Goal: Transaction & Acquisition: Book appointment/travel/reservation

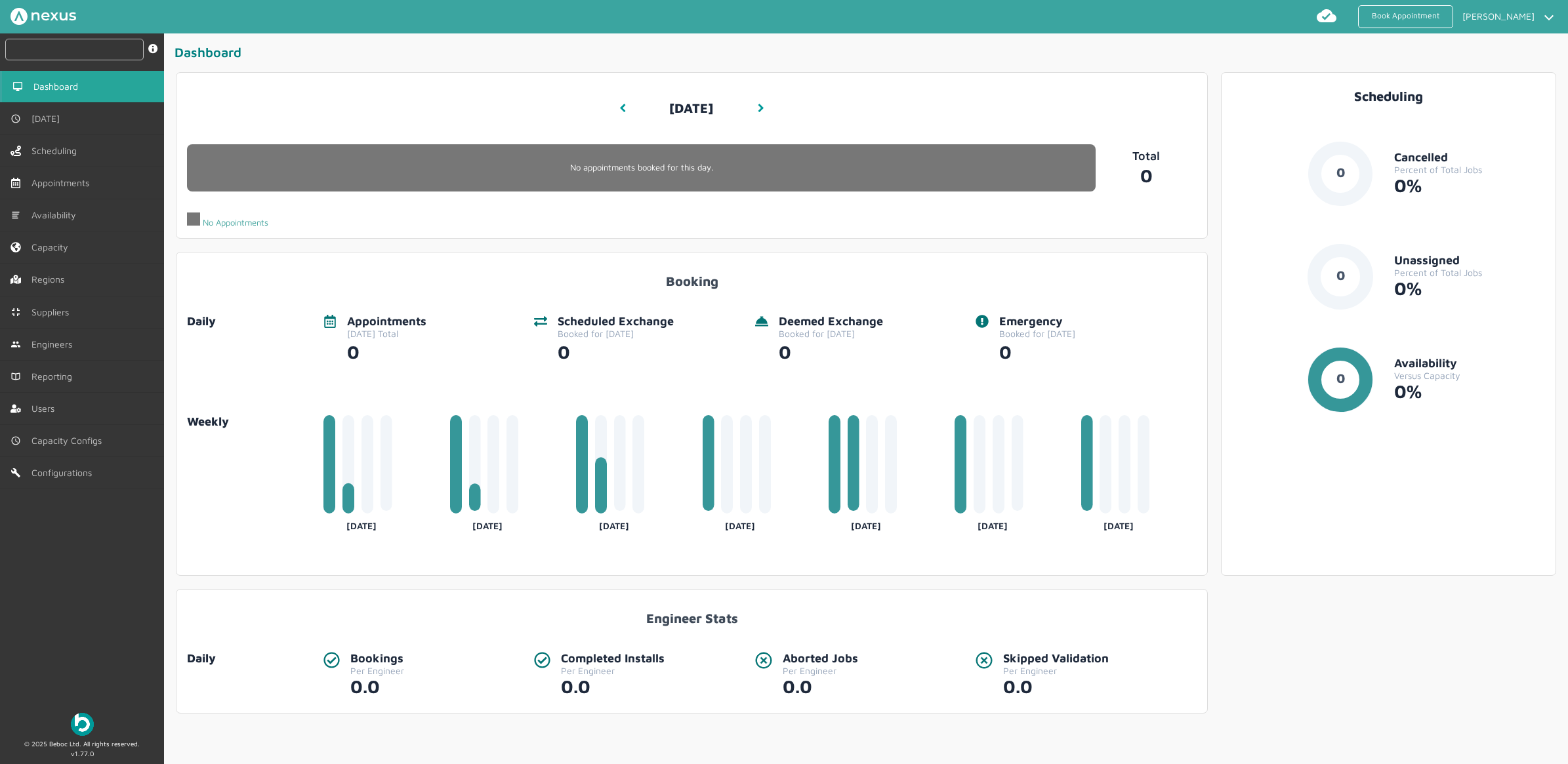
click at [49, 51] on input "text" at bounding box center [75, 49] width 139 height 22
type input "114899"
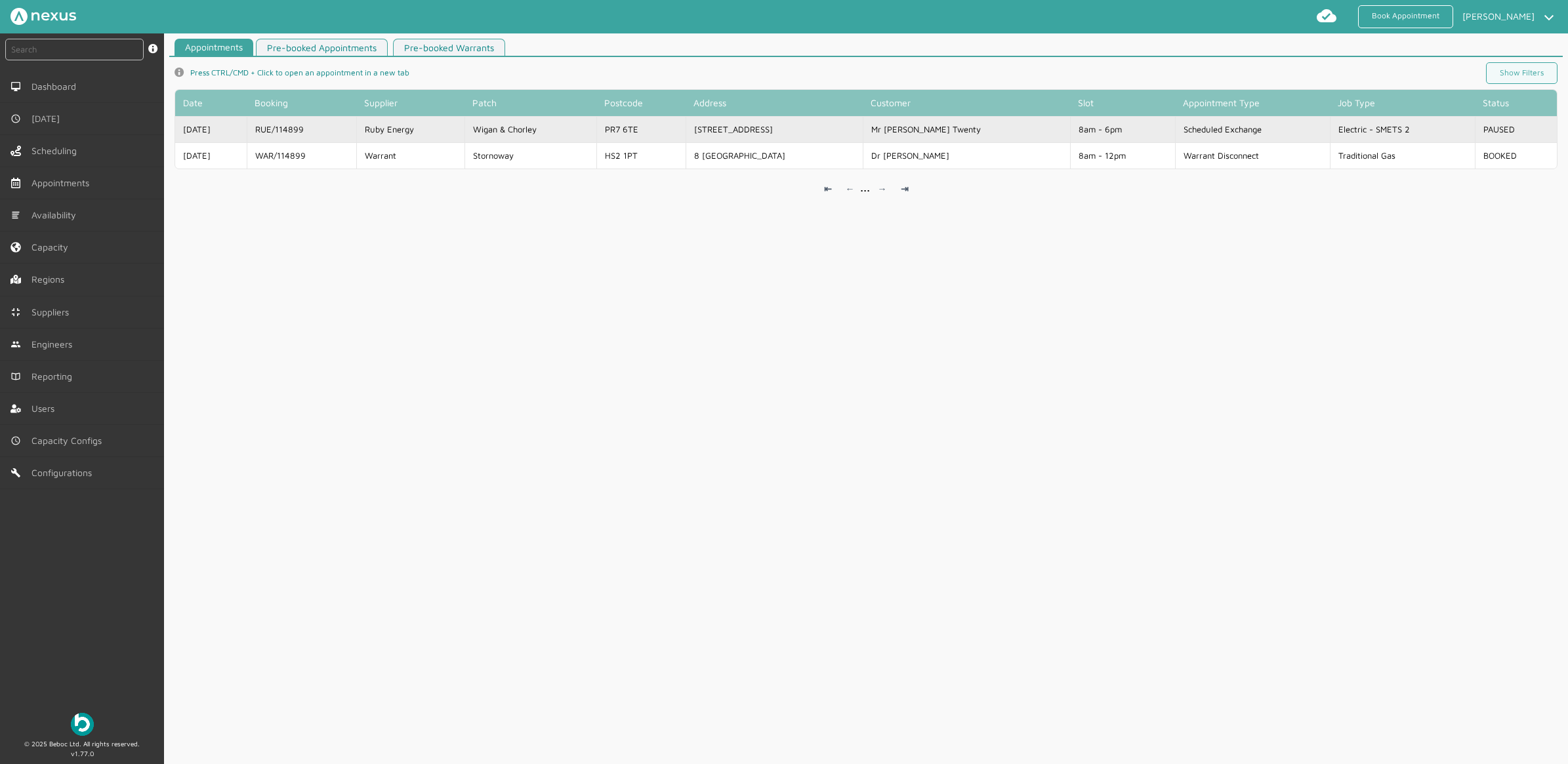
click at [750, 129] on td "[STREET_ADDRESS]" at bounding box center [774, 129] width 177 height 26
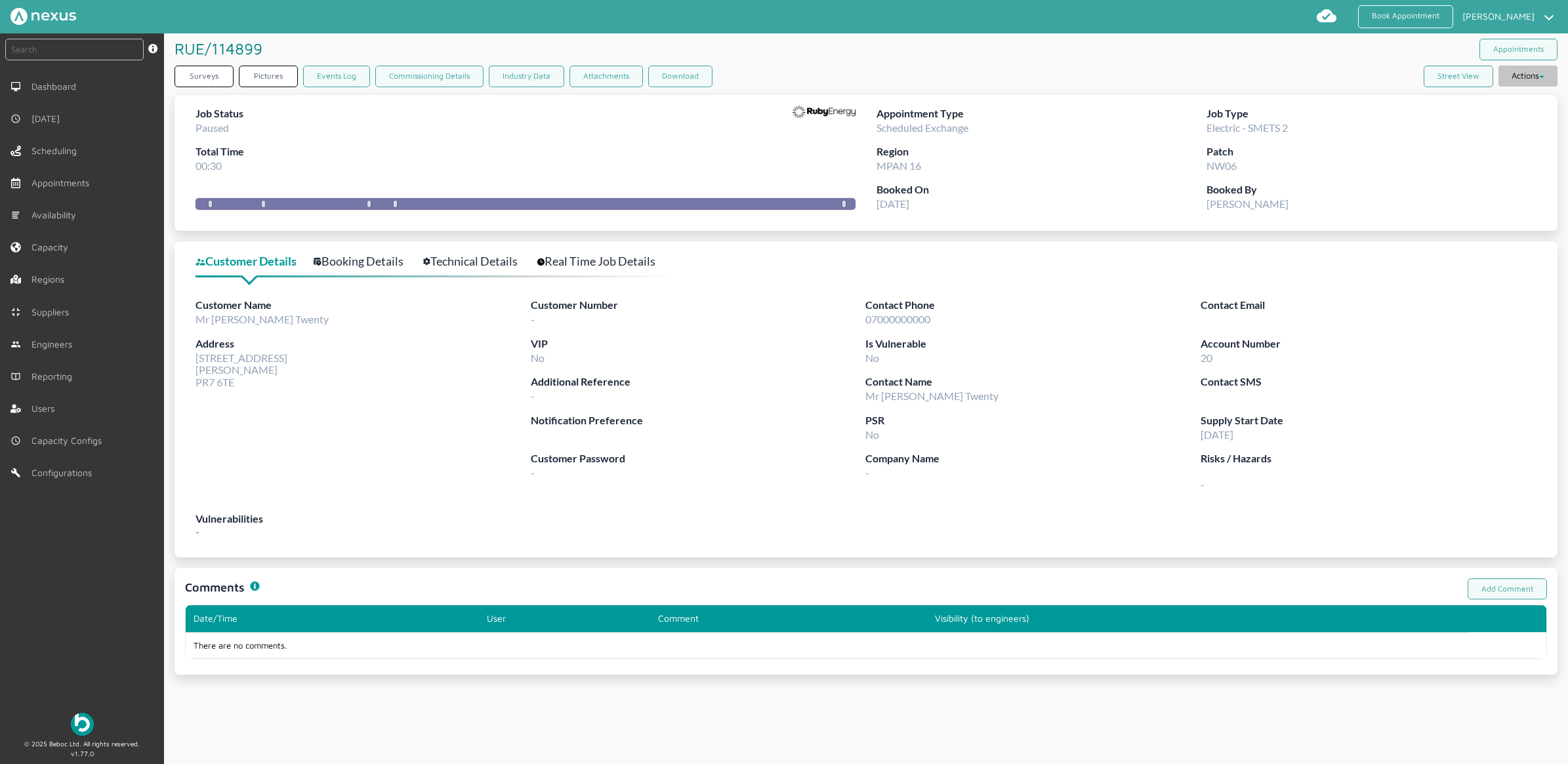
click at [1542, 74] on button "Actions" at bounding box center [1527, 76] width 59 height 21
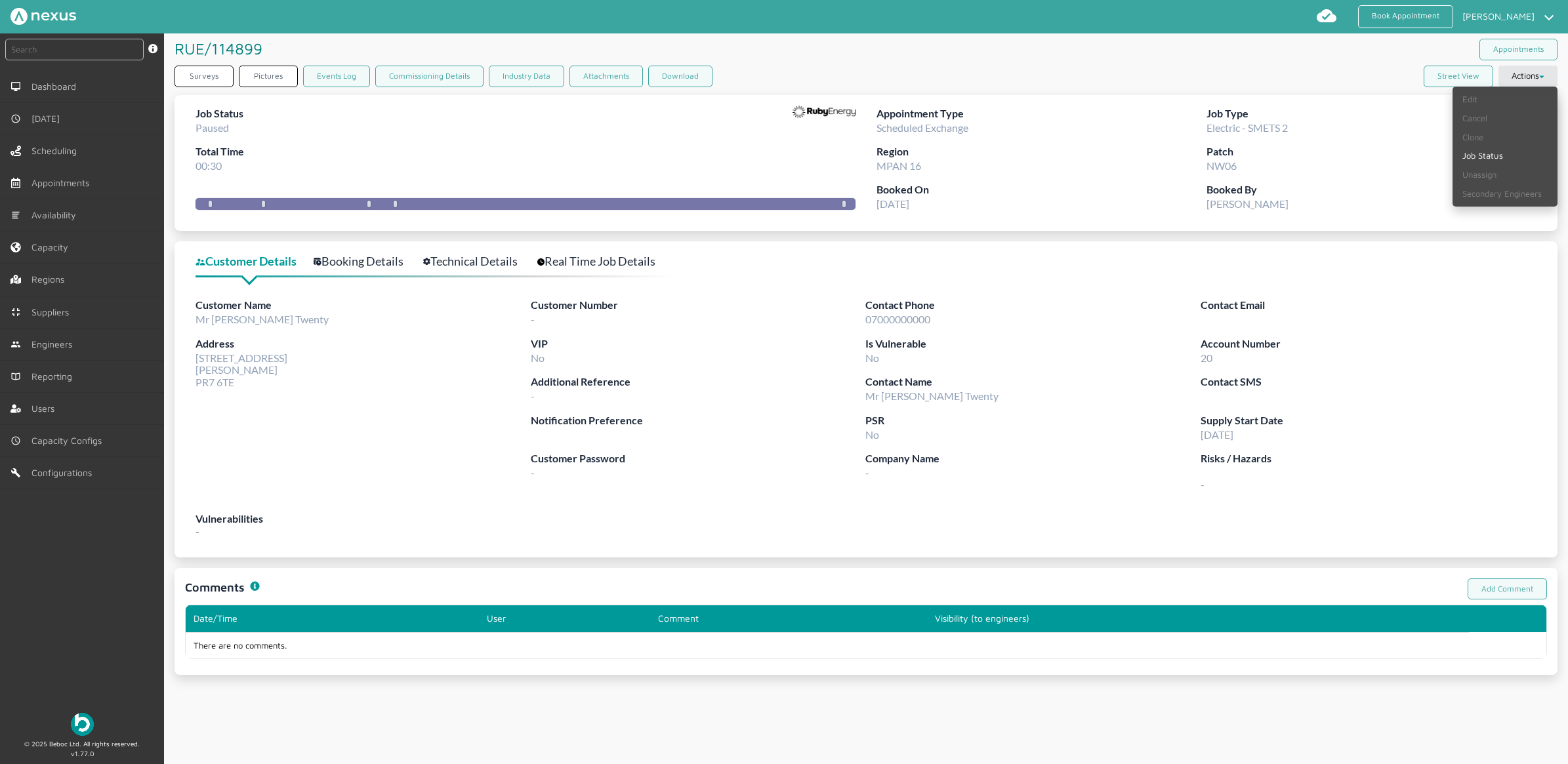
drag, startPoint x: 766, startPoint y: 35, endPoint x: 752, endPoint y: 46, distance: 17.8
click at [766, 35] on div "RUE/114899 ️️️" at bounding box center [520, 48] width 691 height 30
click at [1494, 161] on link "Job Status" at bounding box center [1504, 156] width 105 height 19
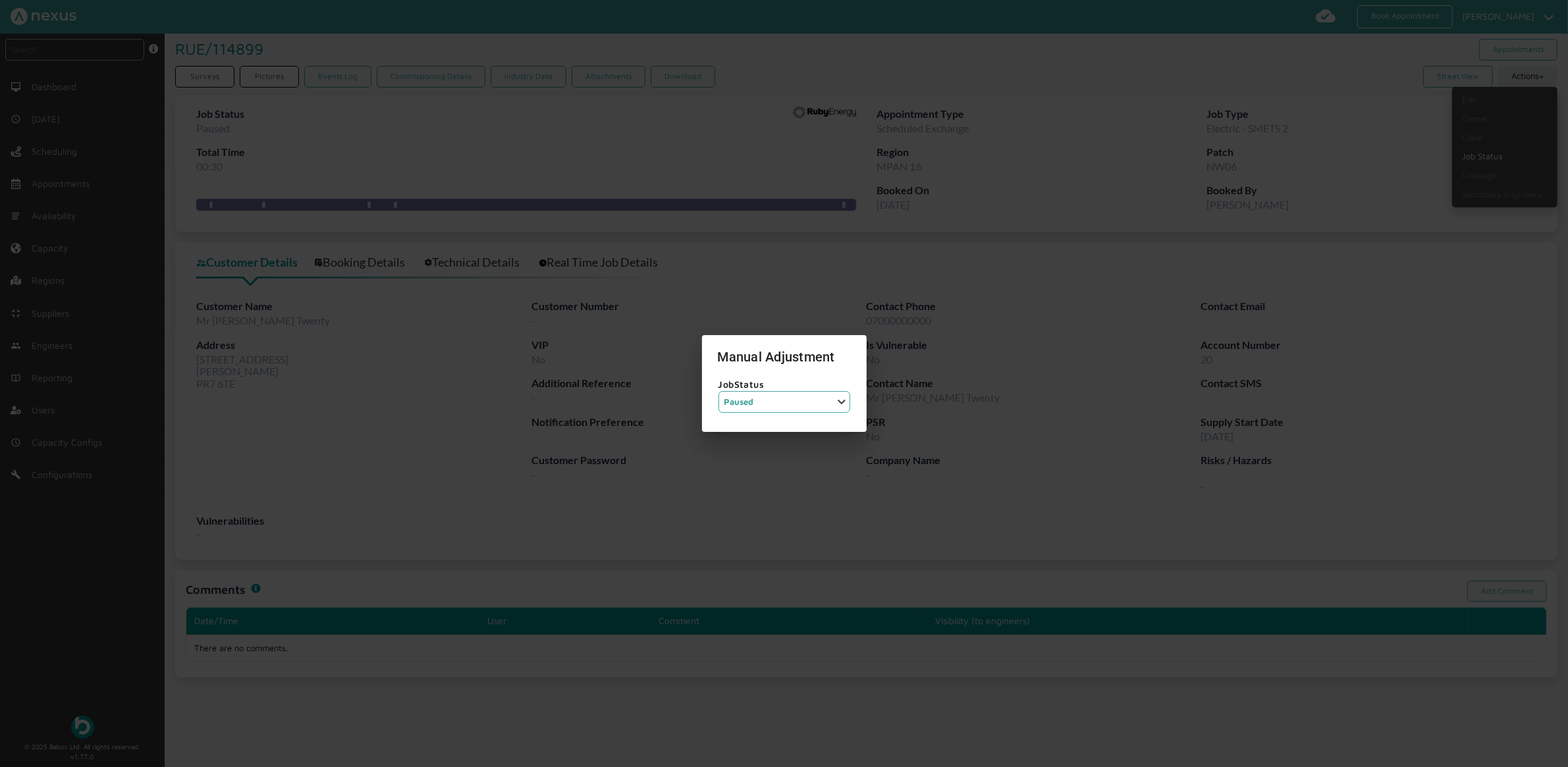
click at [766, 400] on select "Job Status Completed Started On Site On Route Aborted Booked Paused" at bounding box center [784, 401] width 132 height 22
select select "6: BOOKED"
click at [719, 391] on select "Job Status Completed Started On Site On Route Aborted Booked Paused" at bounding box center [784, 401] width 132 height 22
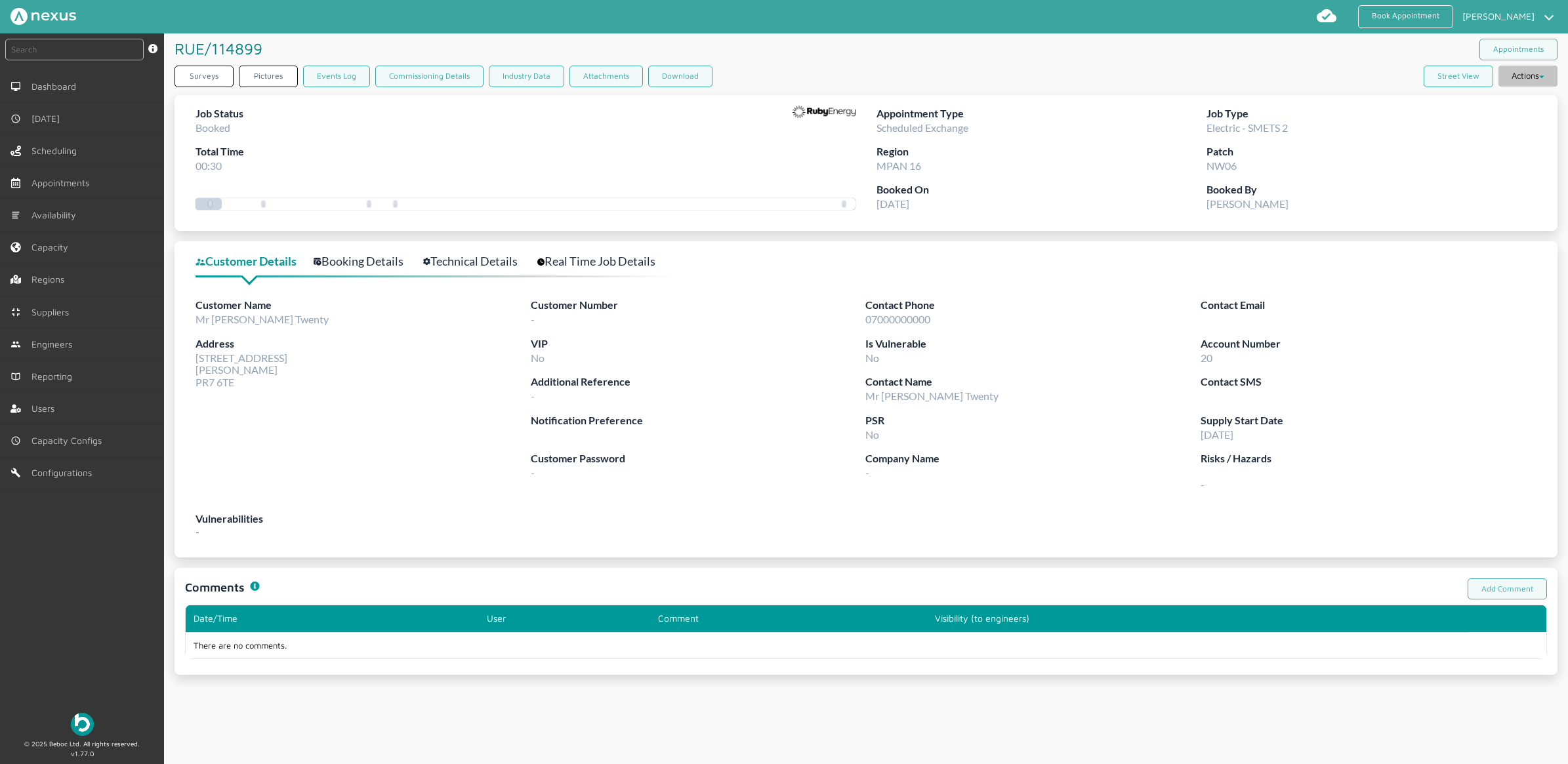
click at [1512, 76] on button "Actions" at bounding box center [1527, 76] width 59 height 21
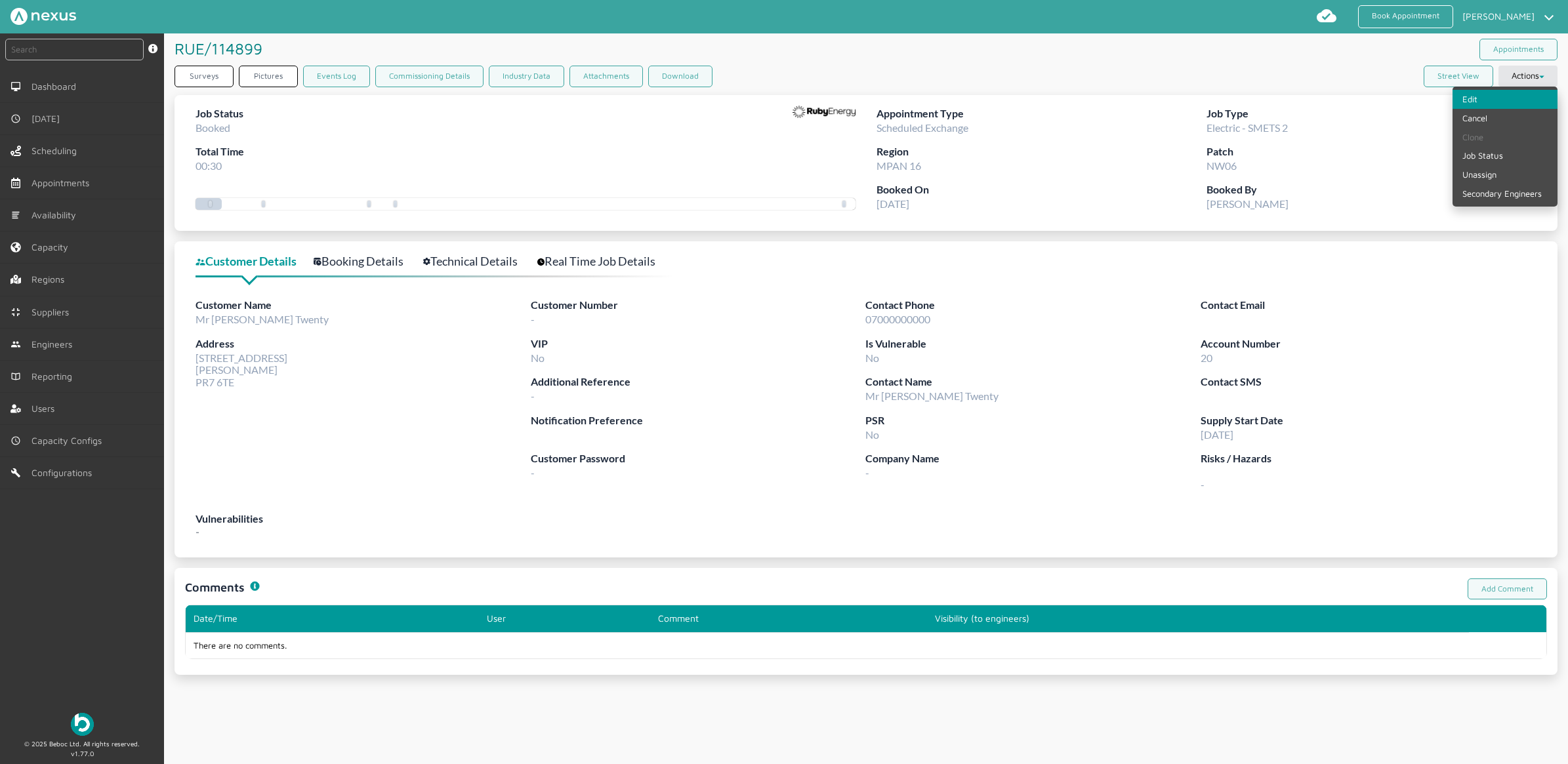
click at [1474, 100] on link "Edit" at bounding box center [1504, 99] width 105 height 19
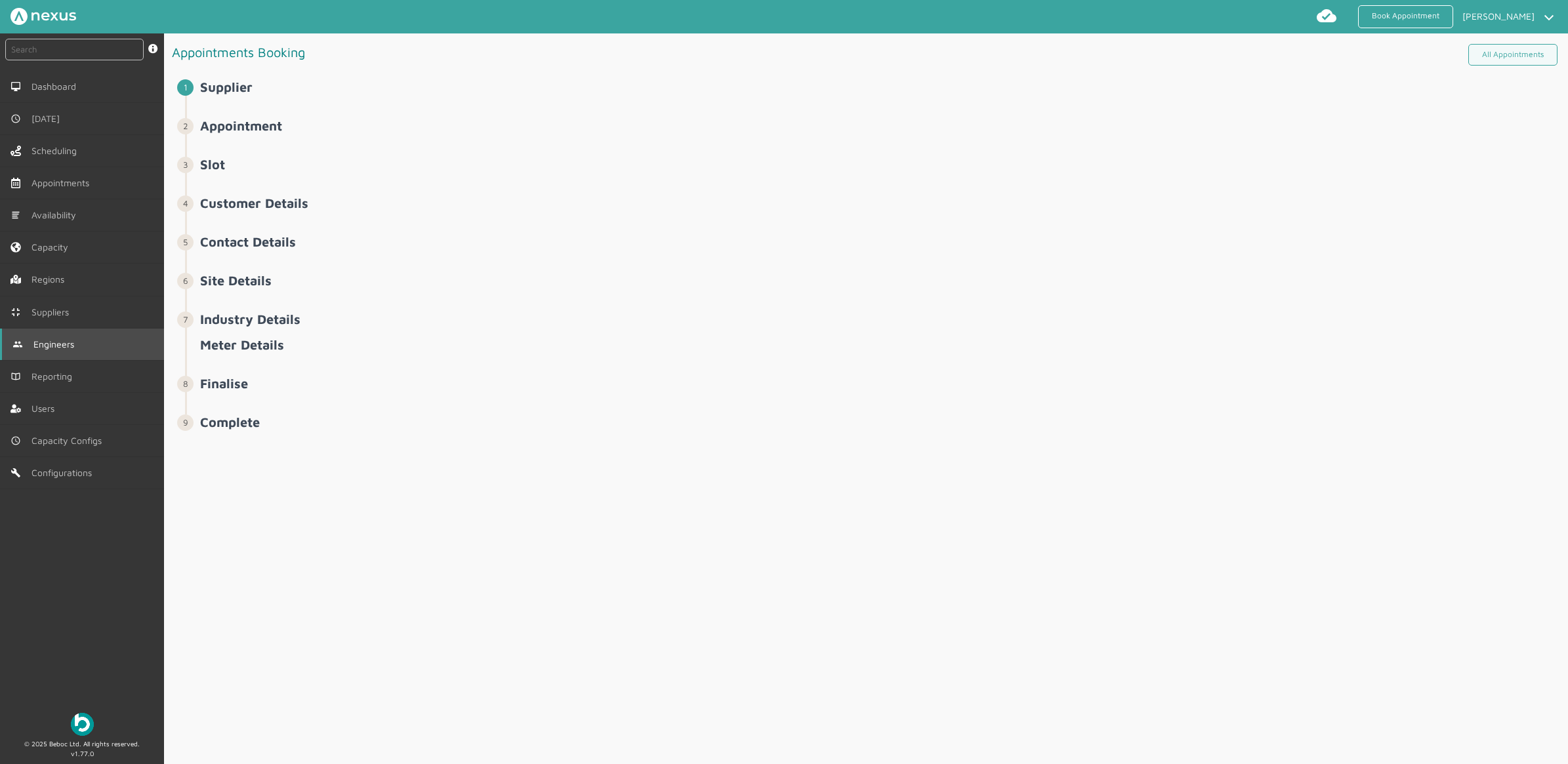
select select "14: 5da647ca4fc5f258734955ce"
select select "6: 5cc9657c13944aebe30702ae"
select select "2: Mr"
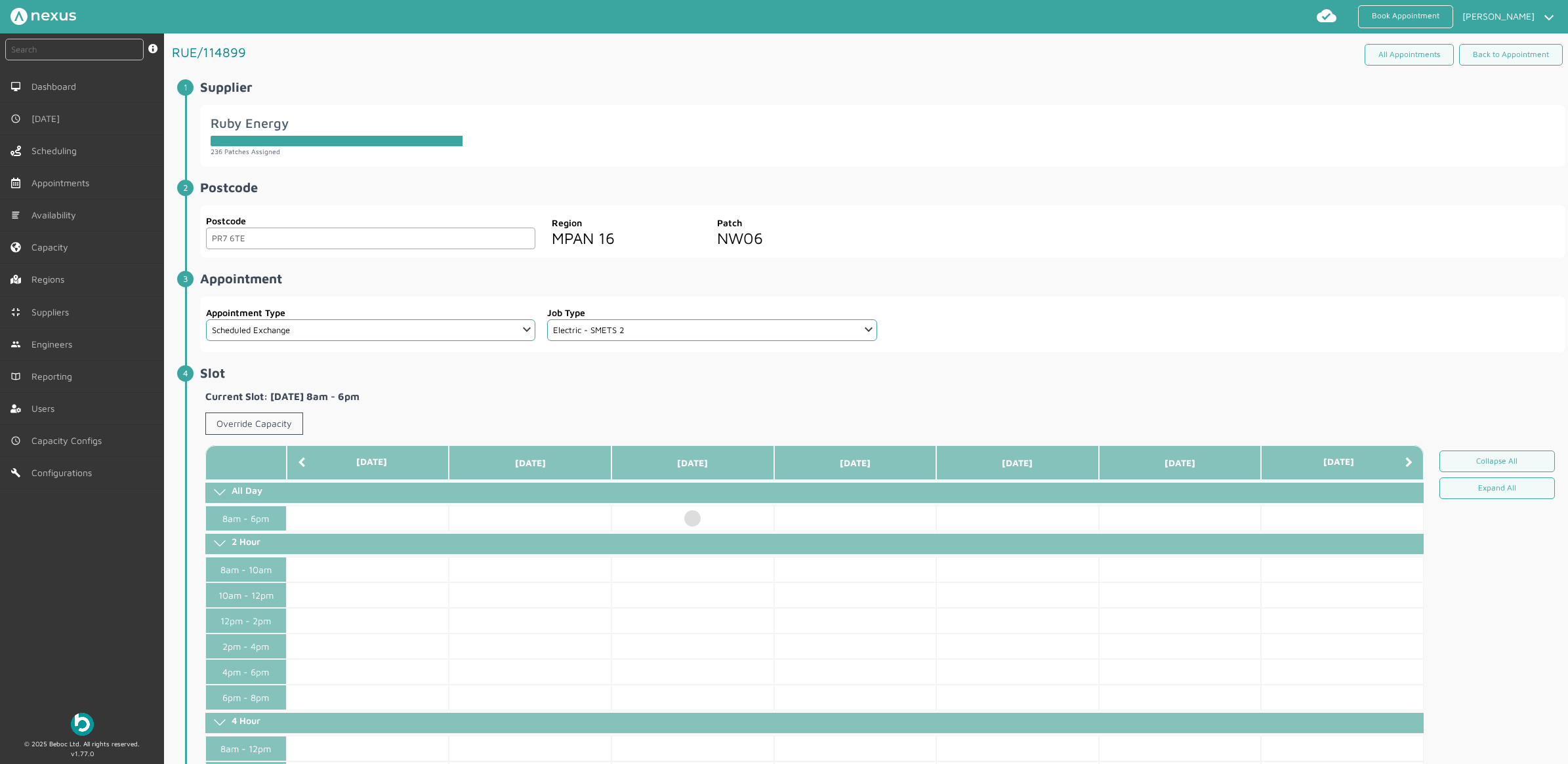
drag, startPoint x: 46, startPoint y: 127, endPoint x: 40, endPoint y: 579, distance: 452.0
click at [40, 598] on div "instant search Search by: Booking Reference, Customer Number, Account Number, M…" at bounding box center [82, 367] width 164 height 669
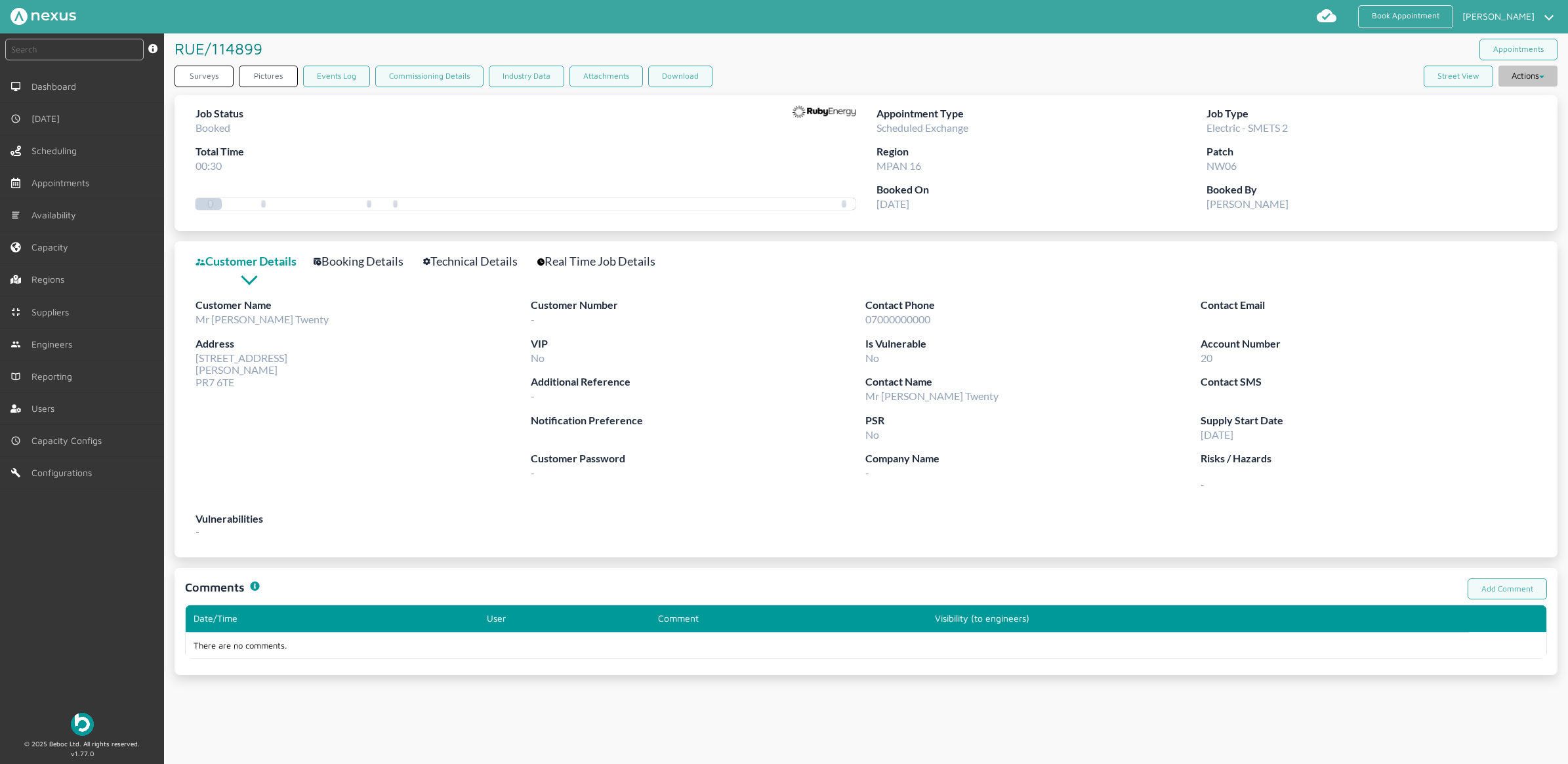
click at [1528, 70] on button "Actions" at bounding box center [1527, 76] width 59 height 21
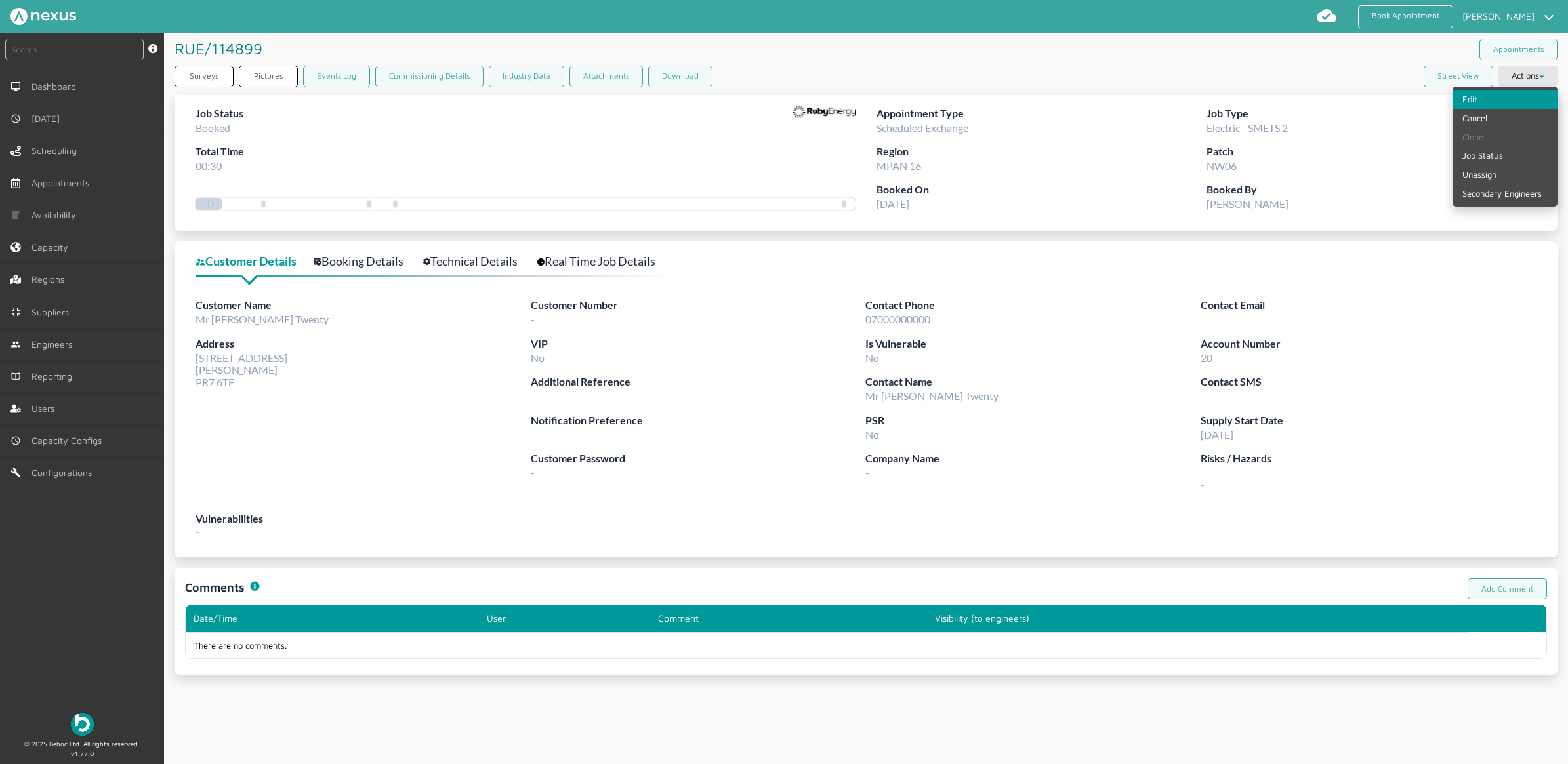
click at [1477, 95] on link "Edit" at bounding box center [1504, 99] width 105 height 19
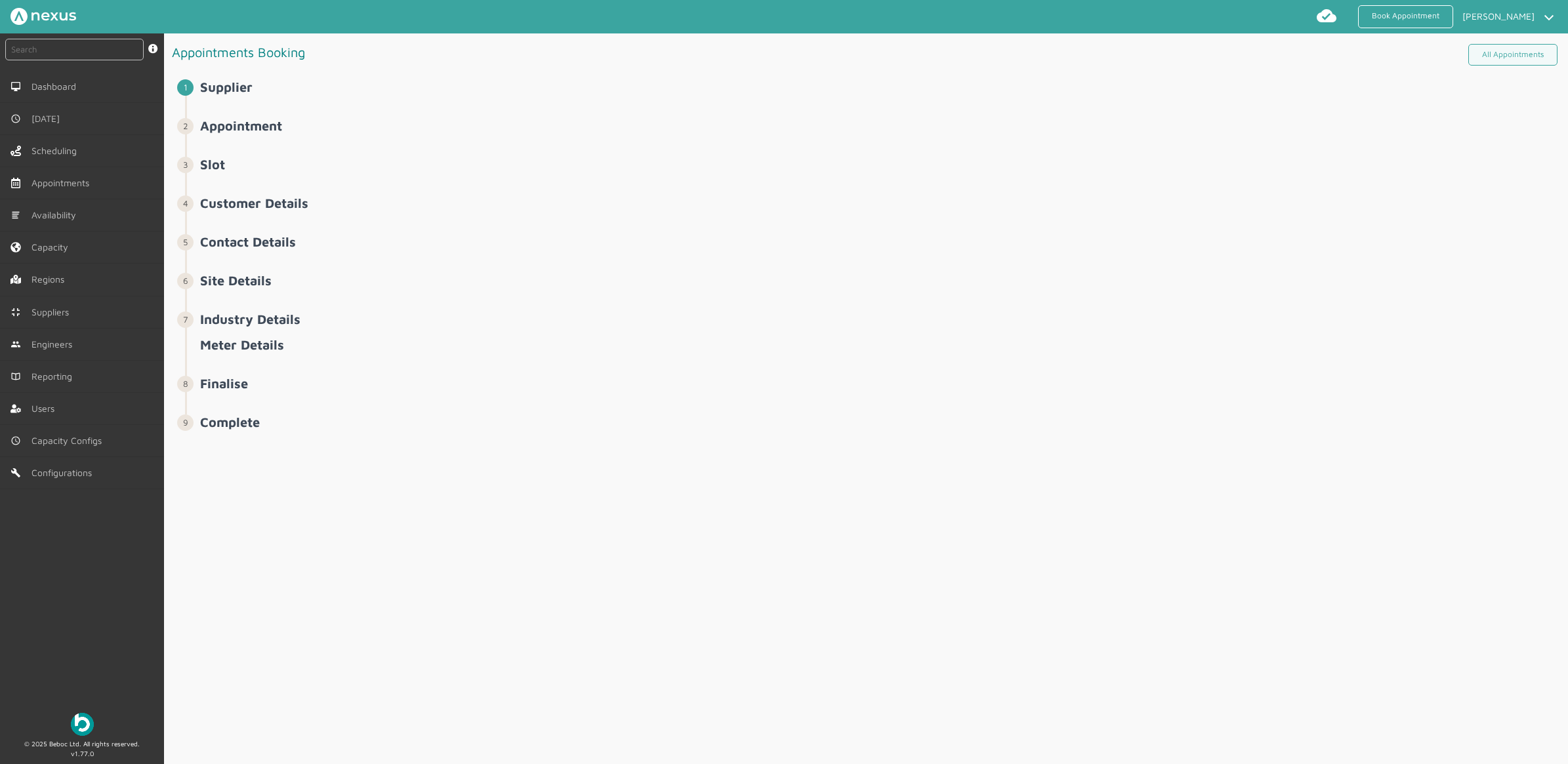
select select "14: 5da647ca4fc5f258734955ce"
select select "6: 5cc9657c13944aebe30702ae"
select select "2: Mr"
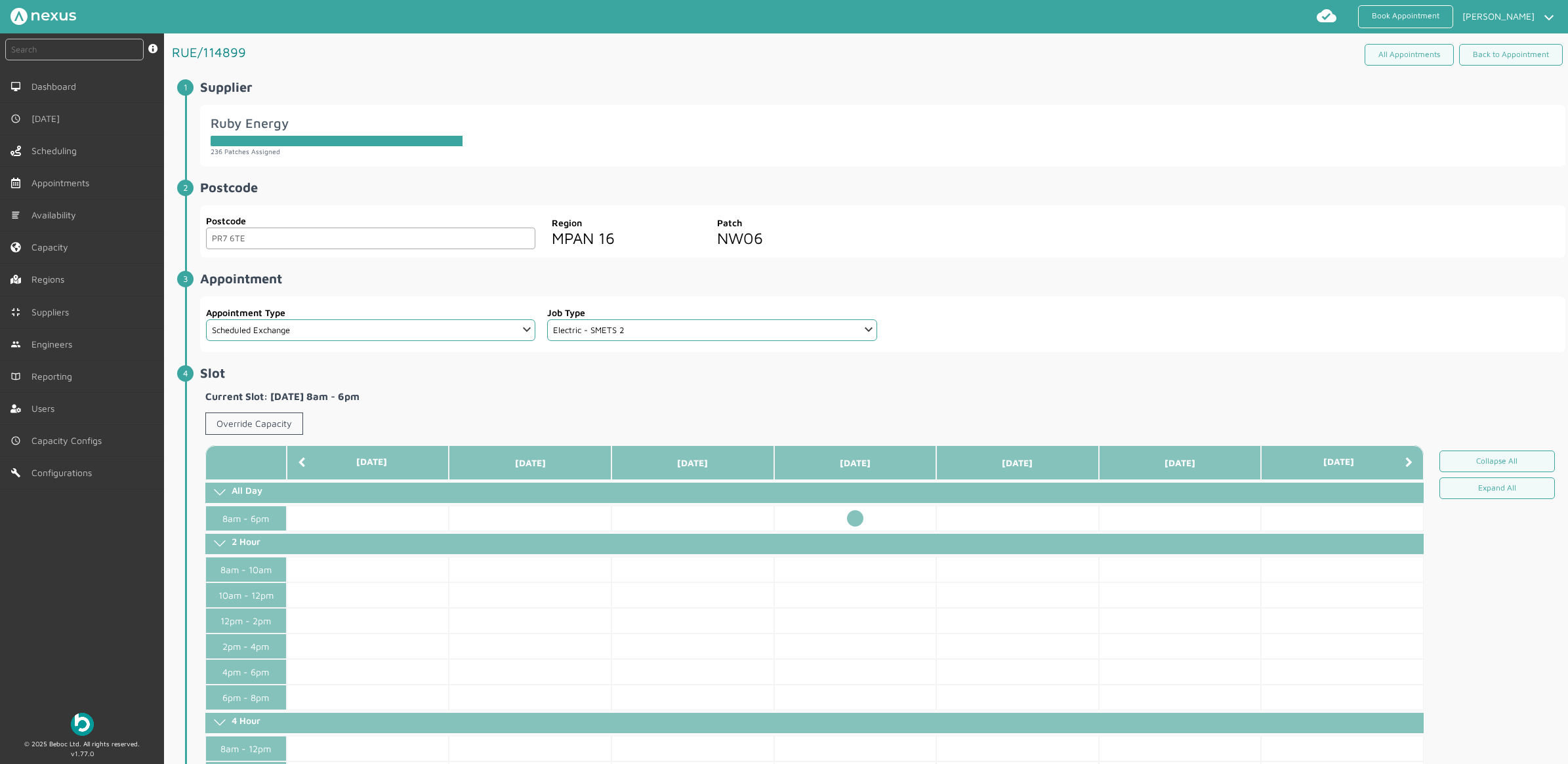
click at [851, 515] on td at bounding box center [855, 518] width 162 height 25
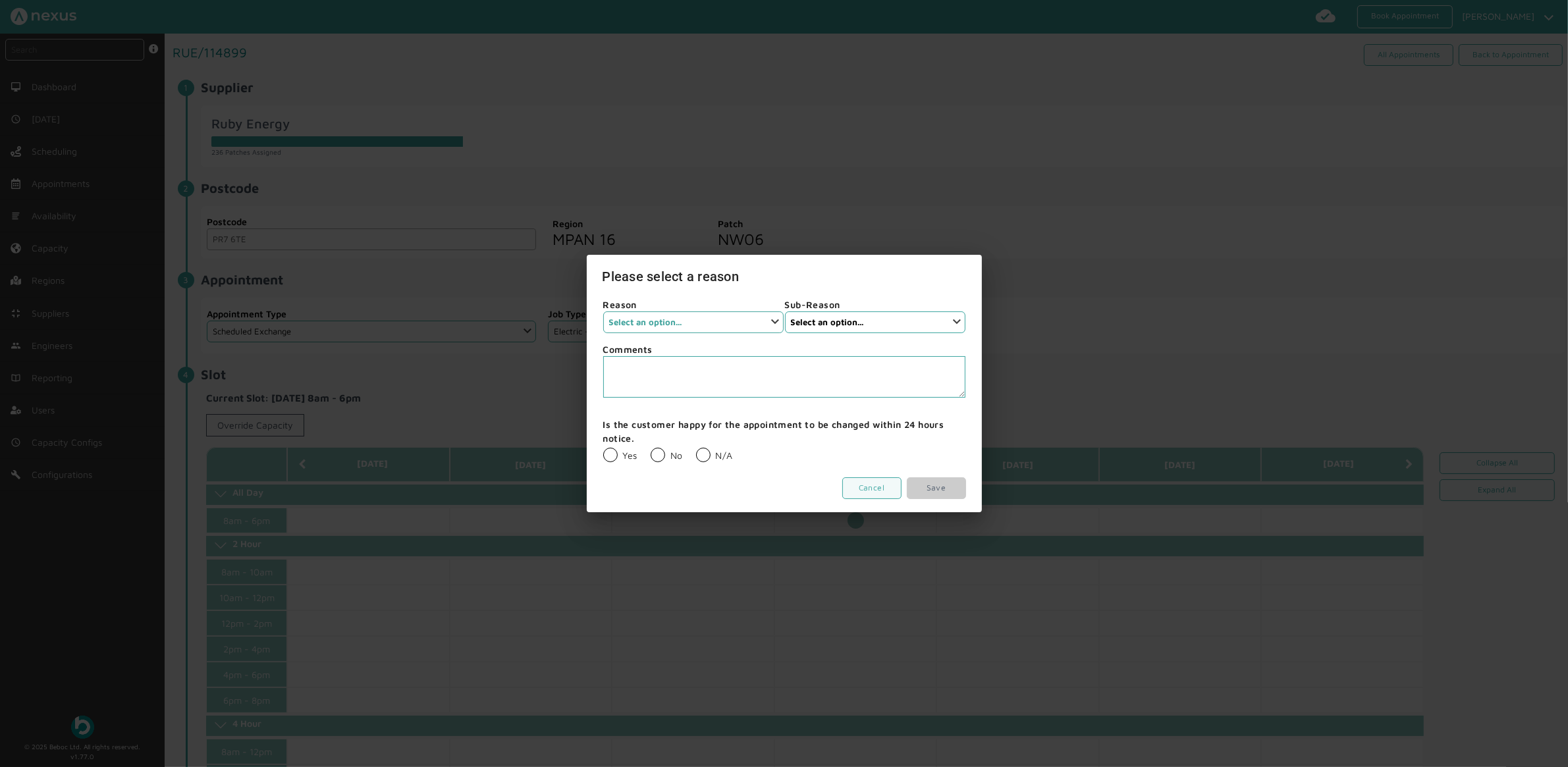
drag, startPoint x: 644, startPoint y: 315, endPoint x: 650, endPoint y: 333, distance: 19.0
click at [646, 315] on select "Select an option... Installer Cancellation Supplier Cancellation None Customer …" at bounding box center [693, 321] width 180 height 22
select select "3: None"
click at [603, 311] on select "Select an option... Installer Cancellation Supplier Cancellation None Customer …" at bounding box center [693, 321] width 180 height 22
click at [810, 322] on select "Select an option... None" at bounding box center [876, 321] width 180 height 22
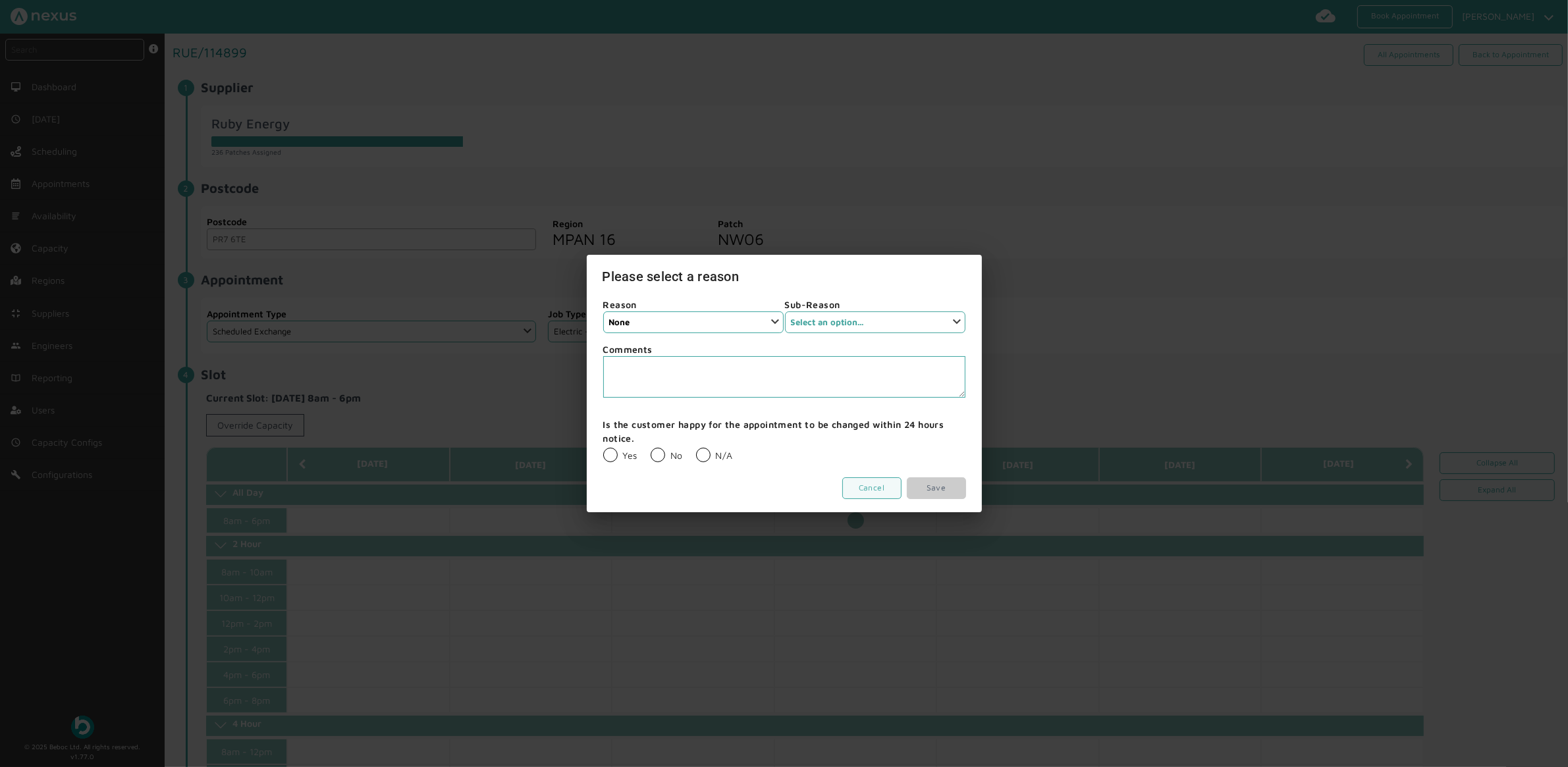
select select "1: None"
click at [785, 311] on select "Select an option... None" at bounding box center [876, 321] width 180 height 22
click at [699, 455] on label "N/A" at bounding box center [714, 455] width 37 height 11
click at [696, 447] on input "N/A" at bounding box center [695, 447] width 1 height 1
radio input "true"
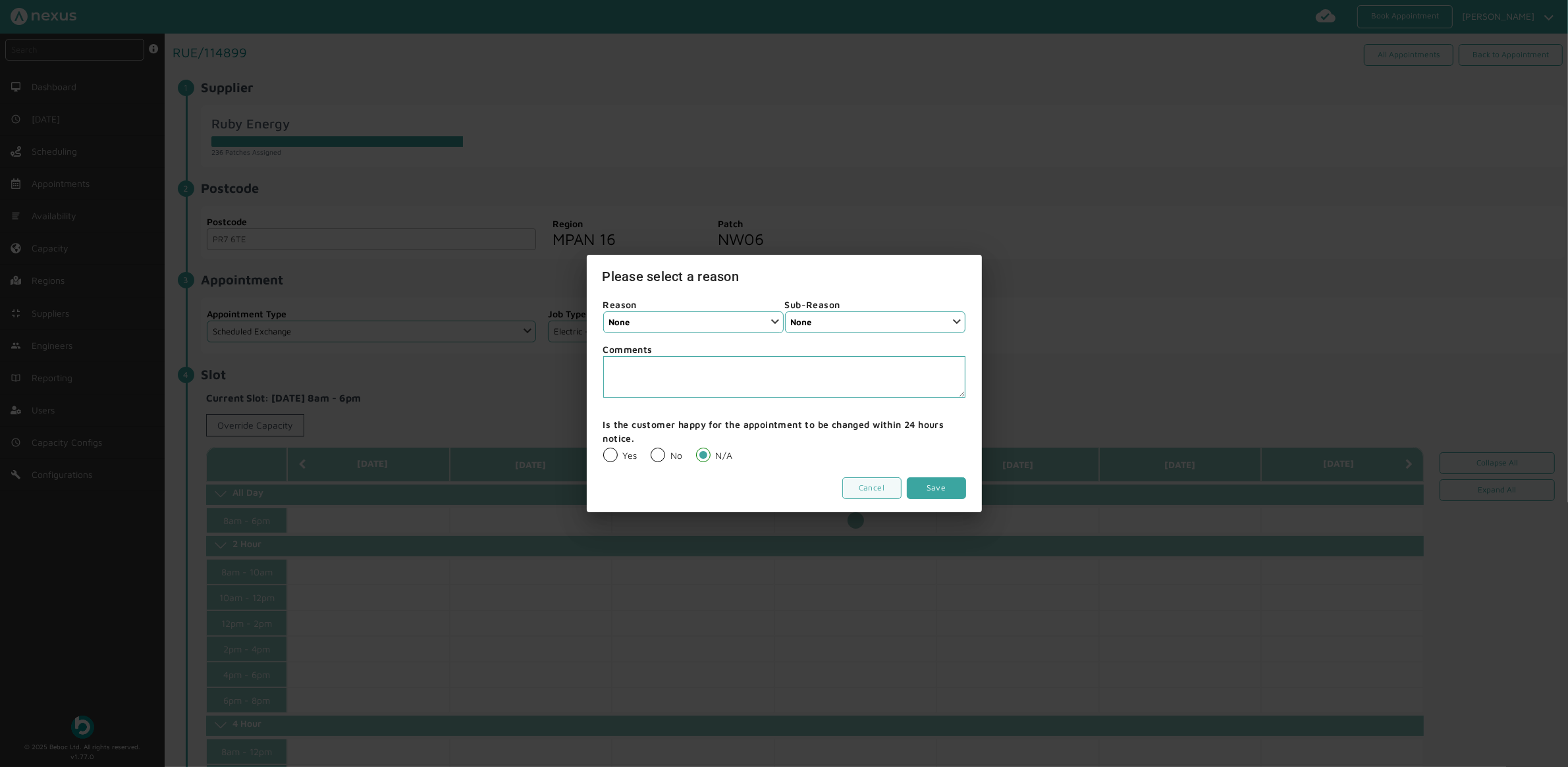
click at [936, 483] on link "Save" at bounding box center [936, 487] width 59 height 22
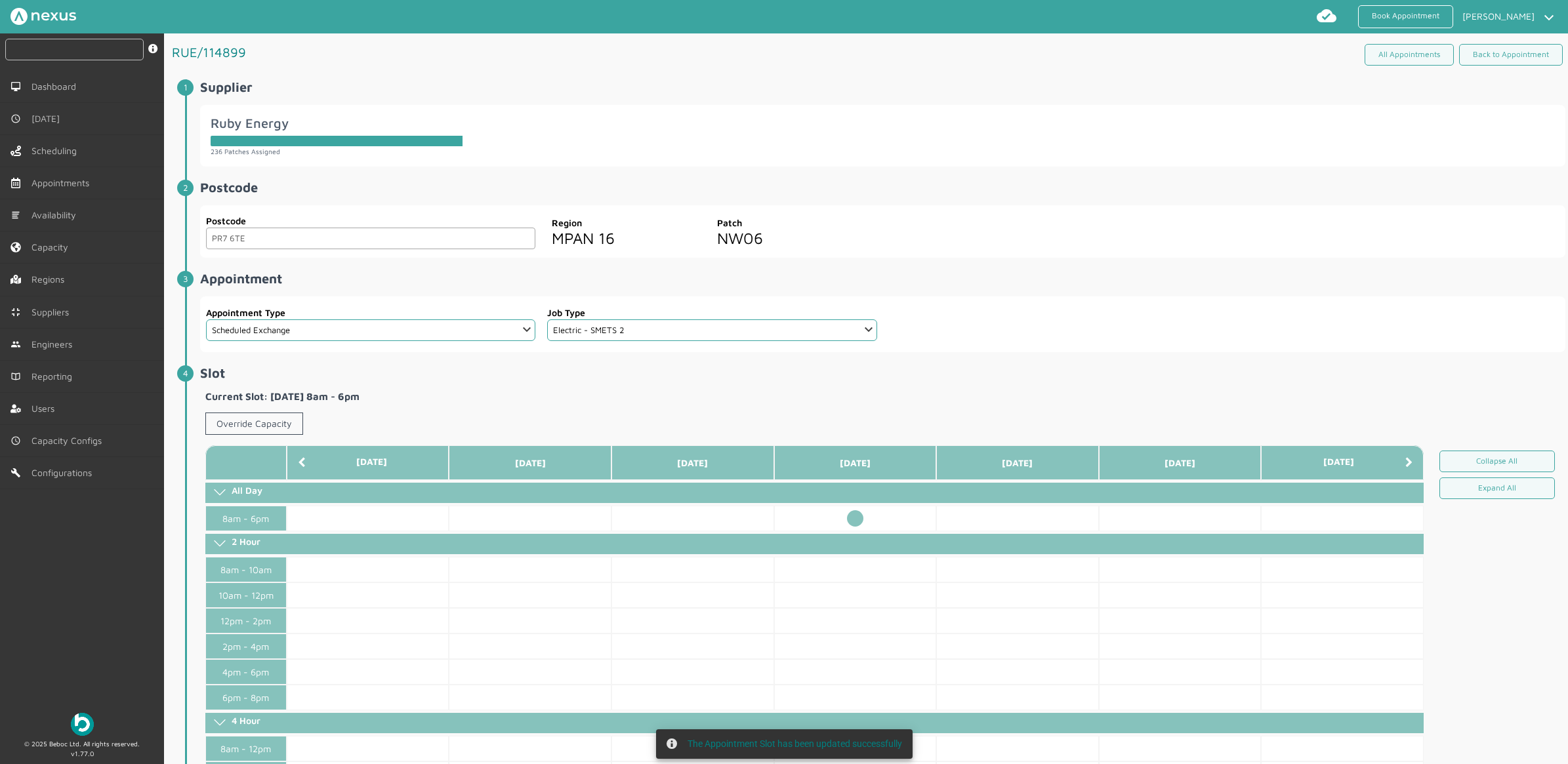
click at [73, 50] on input "text" at bounding box center [75, 49] width 139 height 22
type input "114899"
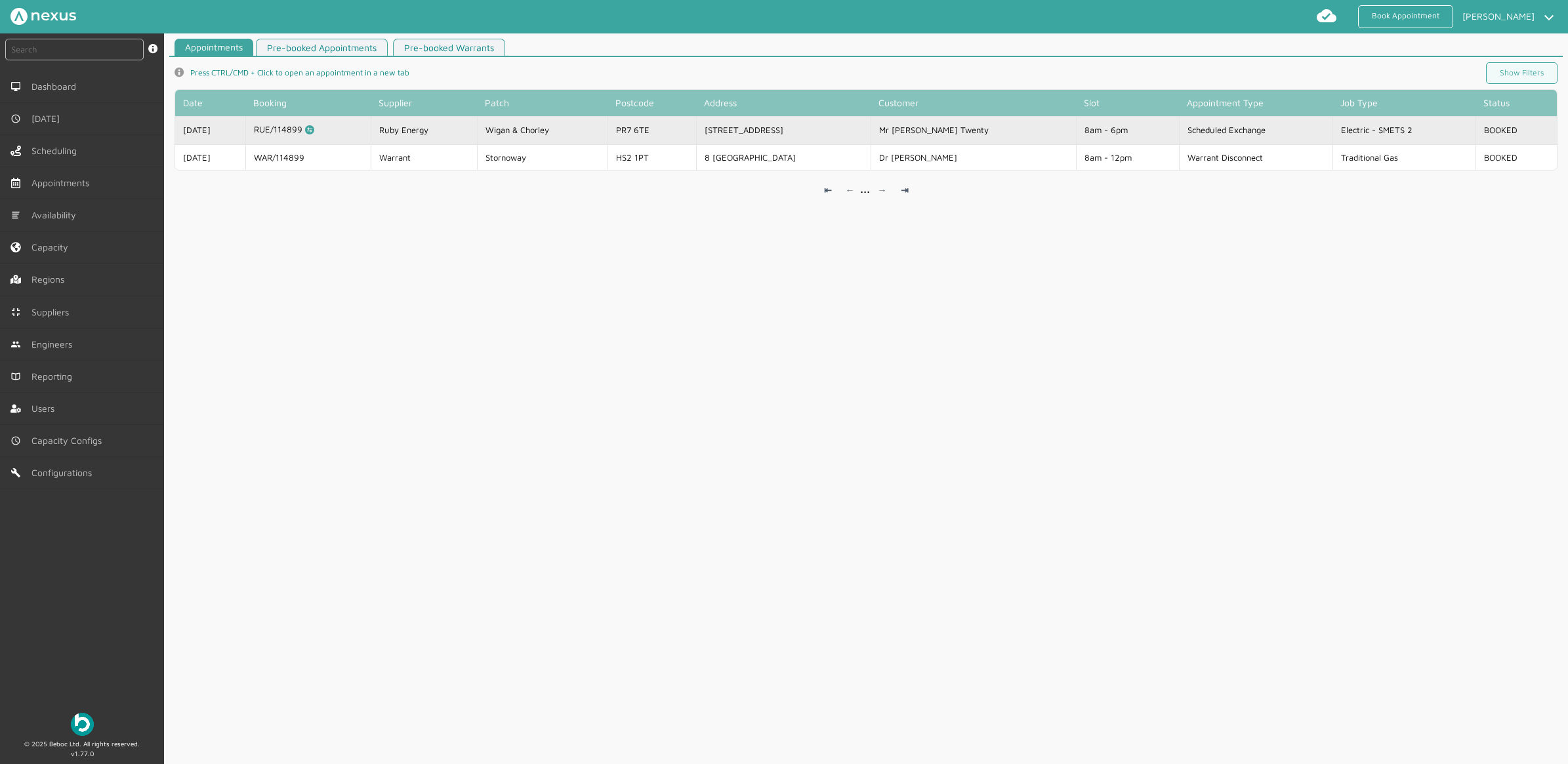
click at [696, 124] on td "PR7 6TE" at bounding box center [652, 129] width 89 height 27
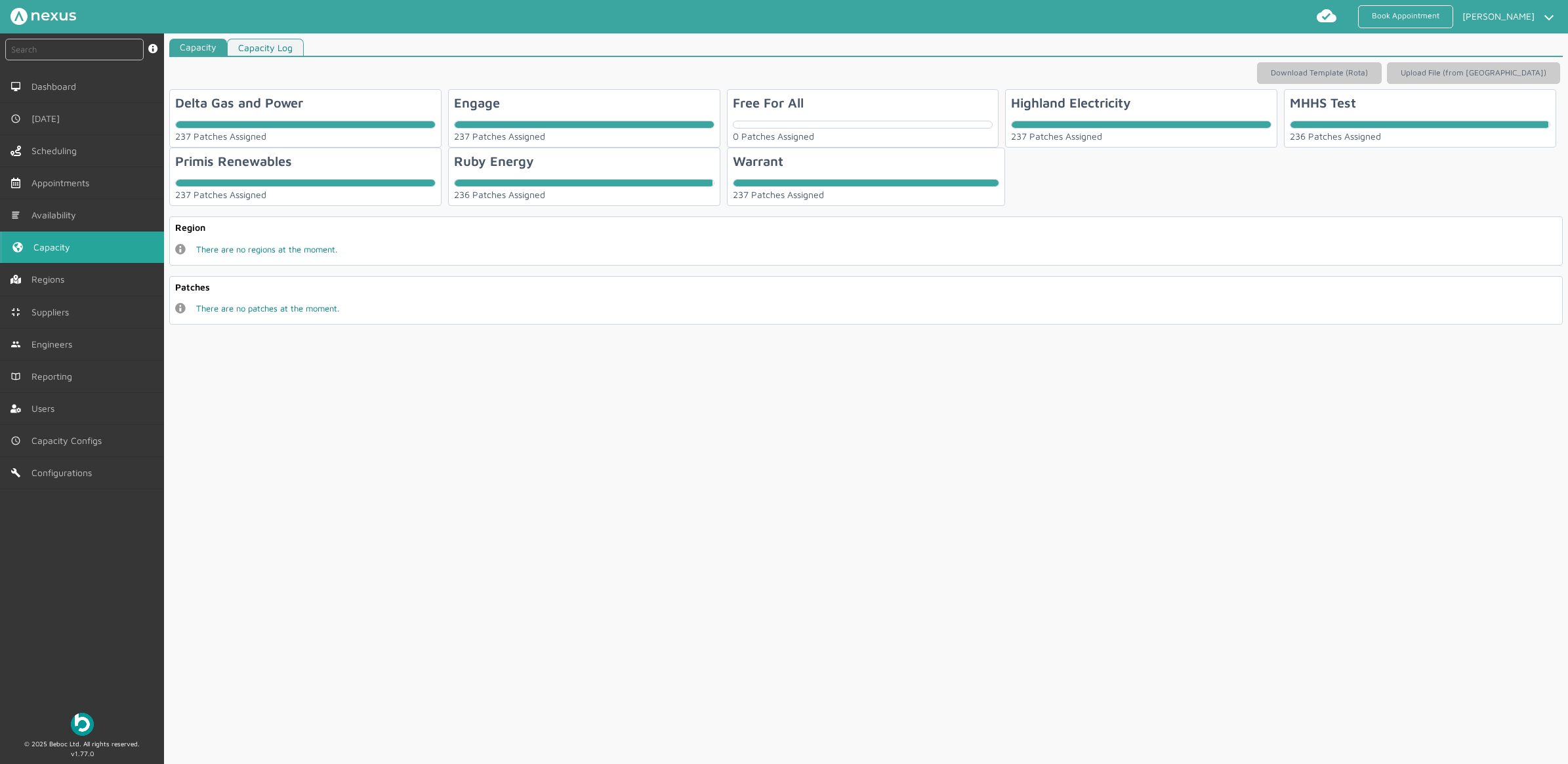
click at [539, 165] on div "Ruby Energy 236 Patches Assigned" at bounding box center [584, 177] width 272 height 59
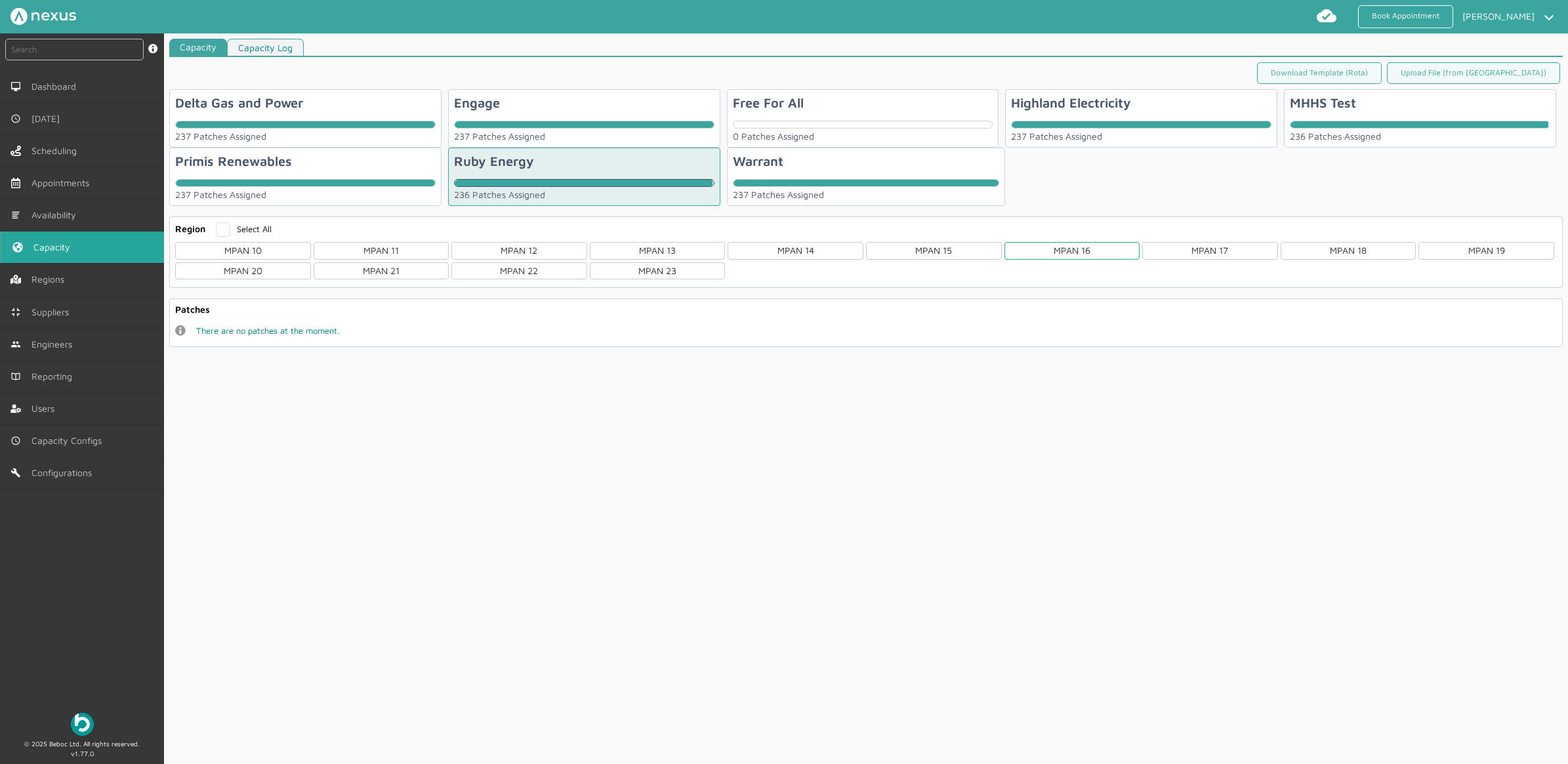
click at [1081, 254] on div "MPAN 16" at bounding box center [1072, 250] width 136 height 17
click at [549, 351] on div "NW06" at bounding box center [520, 348] width 136 height 17
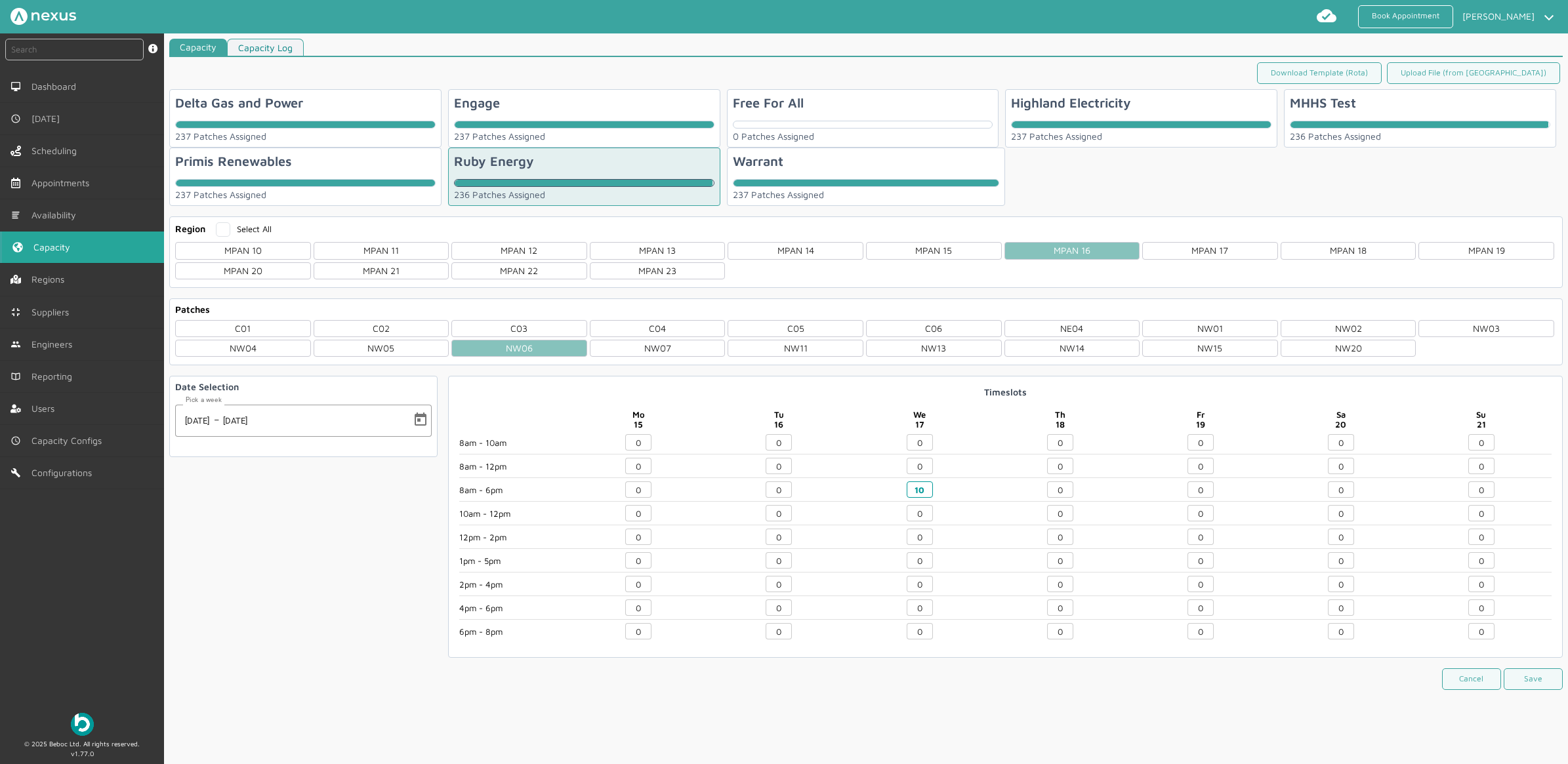
drag, startPoint x: 919, startPoint y: 495, endPoint x: 860, endPoint y: 490, distance: 59.2
click at [869, 490] on div "10" at bounding box center [919, 492] width 141 height 21
type input "0"
drag, startPoint x: 1060, startPoint y: 493, endPoint x: 1038, endPoint y: 500, distance: 23.1
click at [1038, 500] on div "0" at bounding box center [1060, 492] width 141 height 21
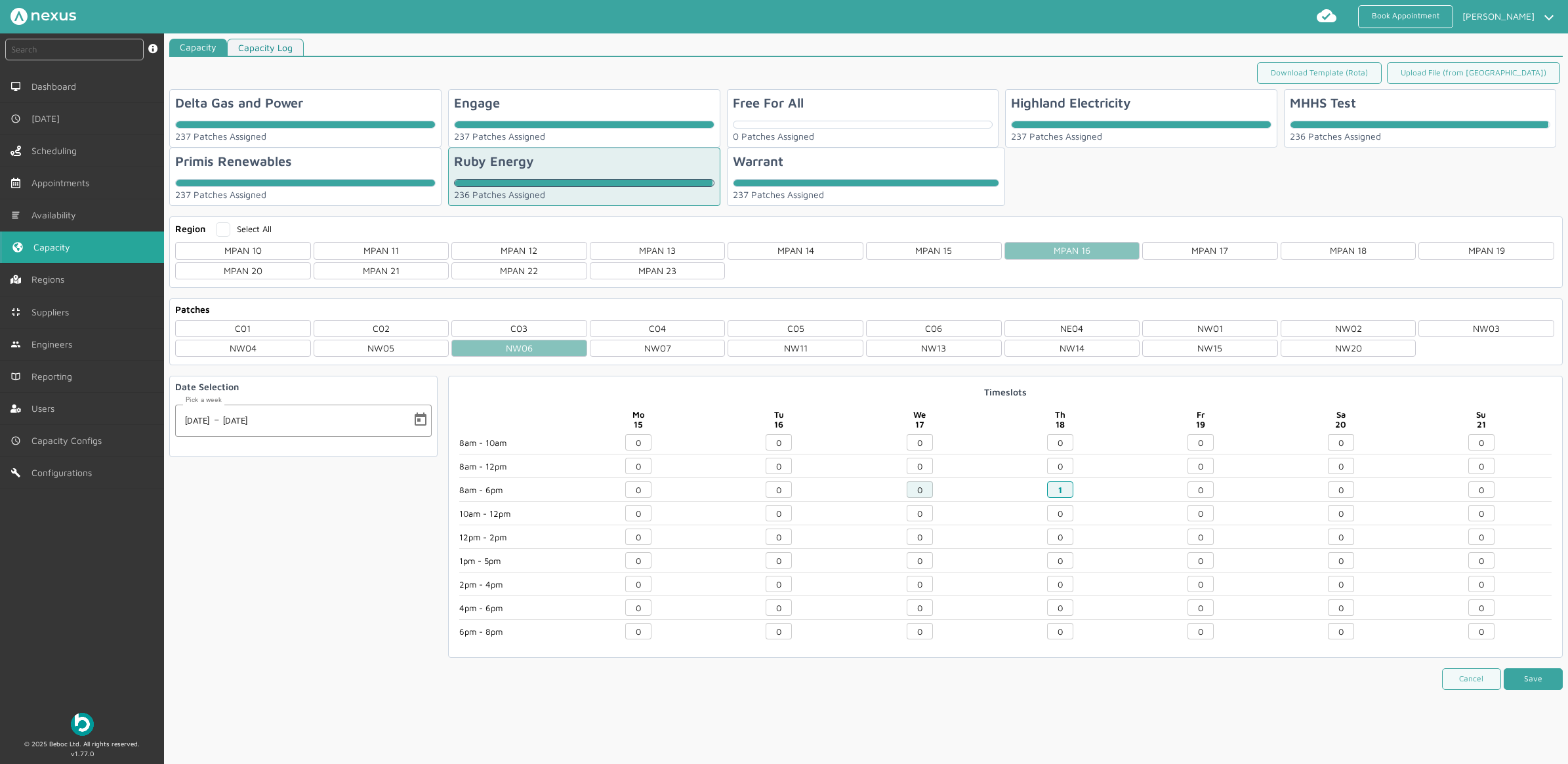
click at [1548, 686] on button "Save" at bounding box center [1533, 679] width 59 height 22
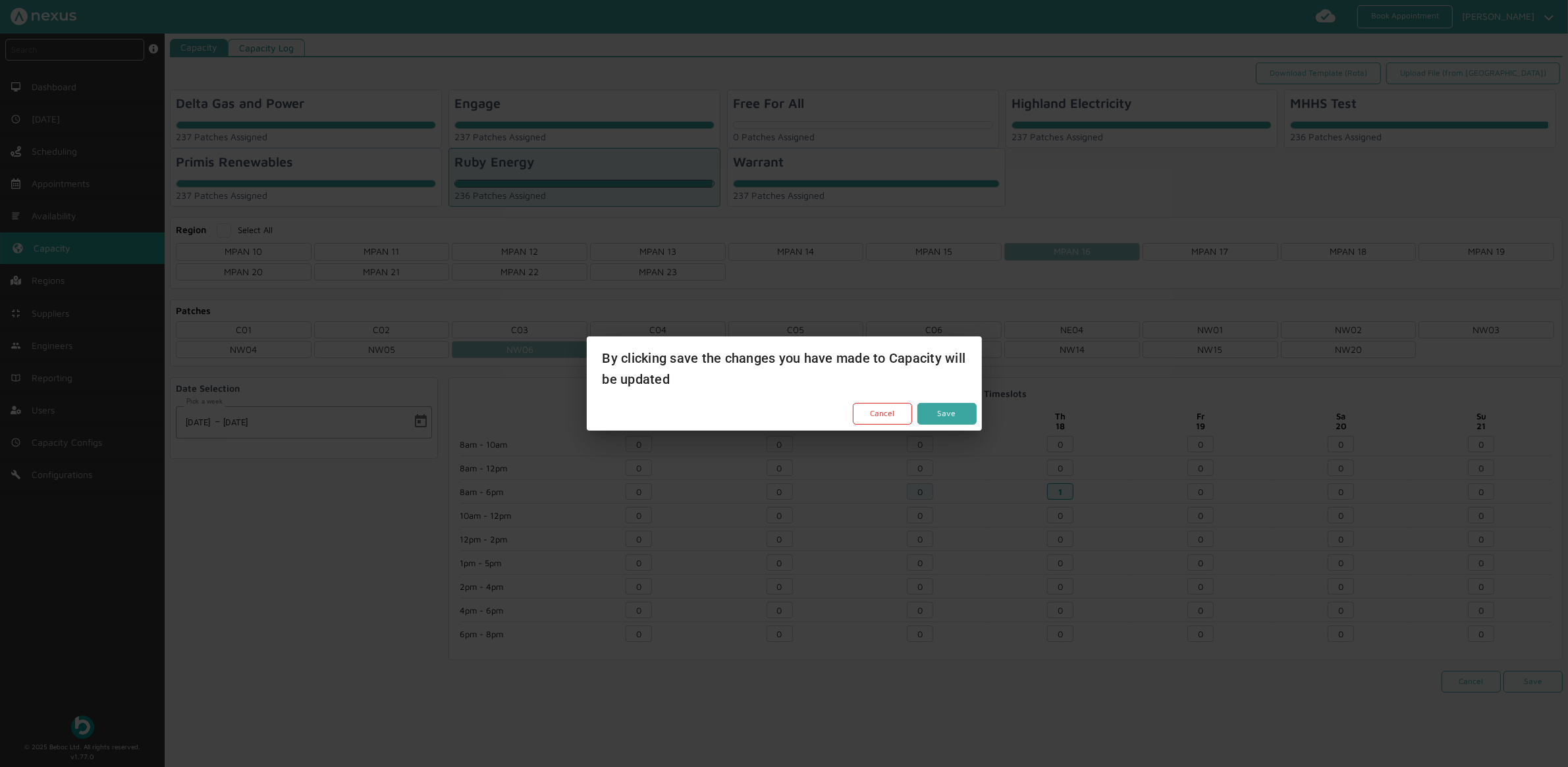
click at [939, 410] on button "Save" at bounding box center [947, 413] width 59 height 22
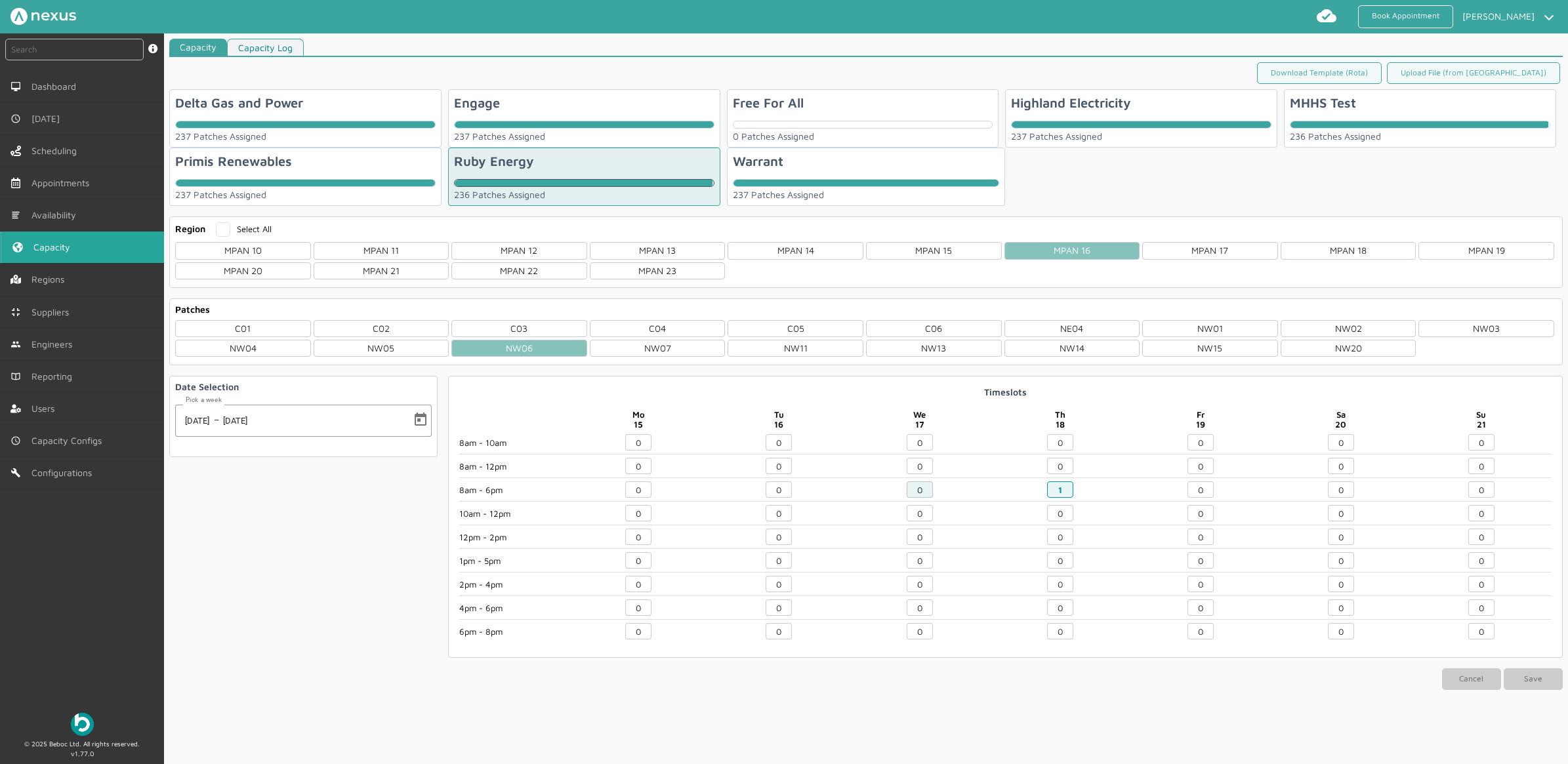
drag, startPoint x: 1066, startPoint y: 490, endPoint x: 1006, endPoint y: 490, distance: 60.0
click at [1024, 490] on div "1" at bounding box center [1060, 492] width 141 height 21
type input "0"
type input "2"
click at [1514, 681] on button "Save" at bounding box center [1533, 679] width 59 height 22
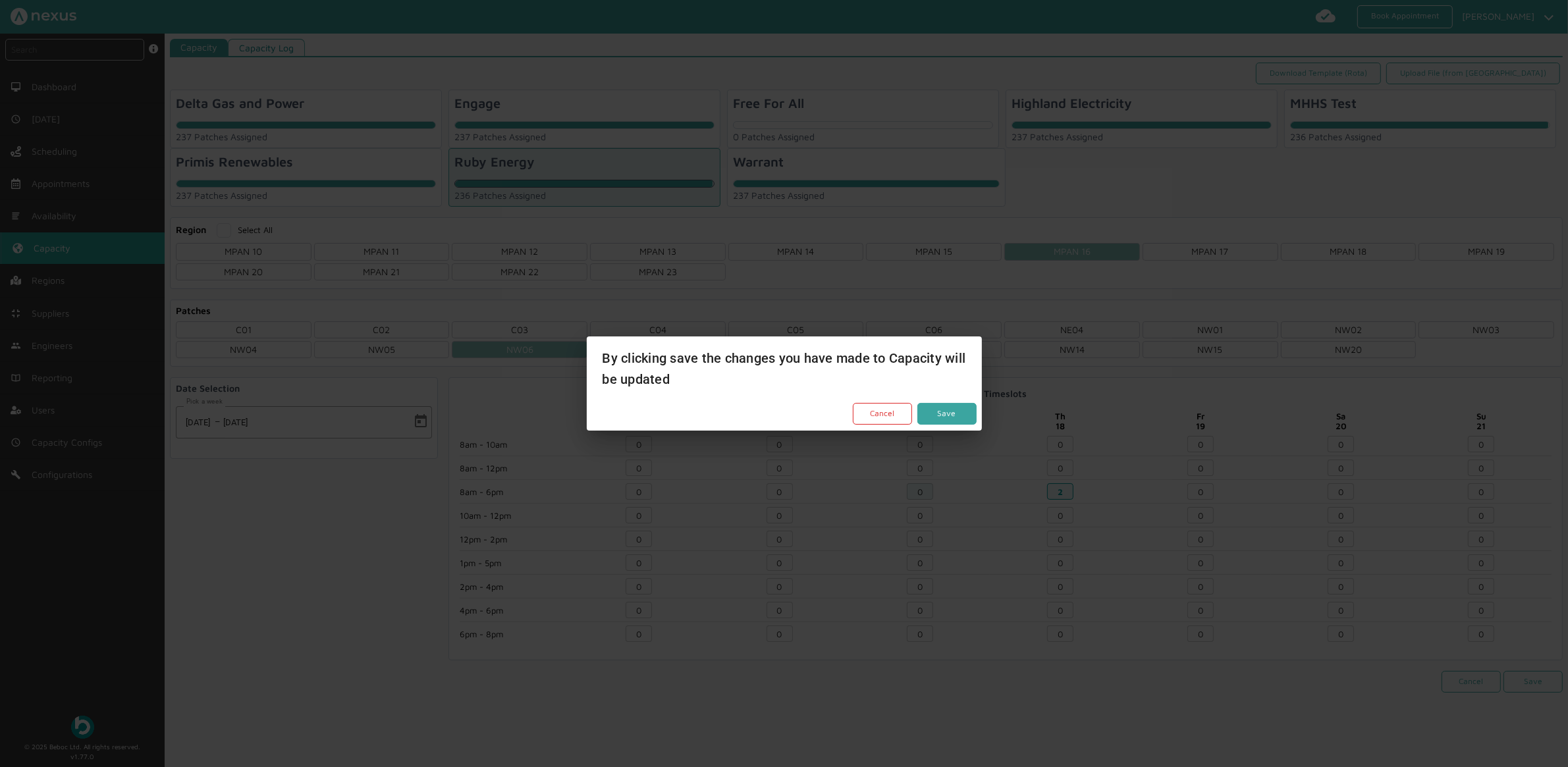
click at [968, 411] on button "Save" at bounding box center [947, 413] width 59 height 22
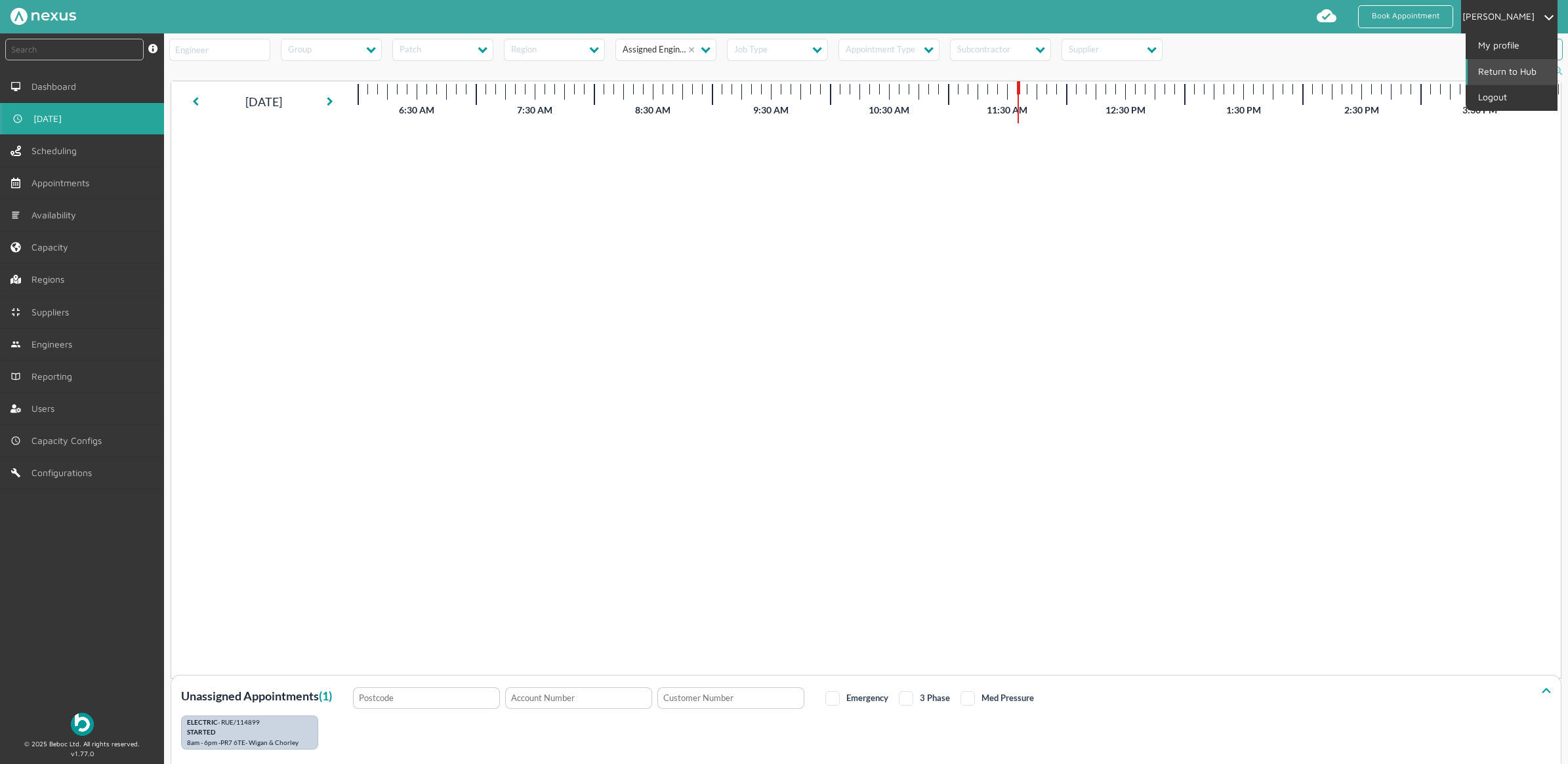
click at [1497, 72] on link "Return to Hub" at bounding box center [1511, 71] width 89 height 25
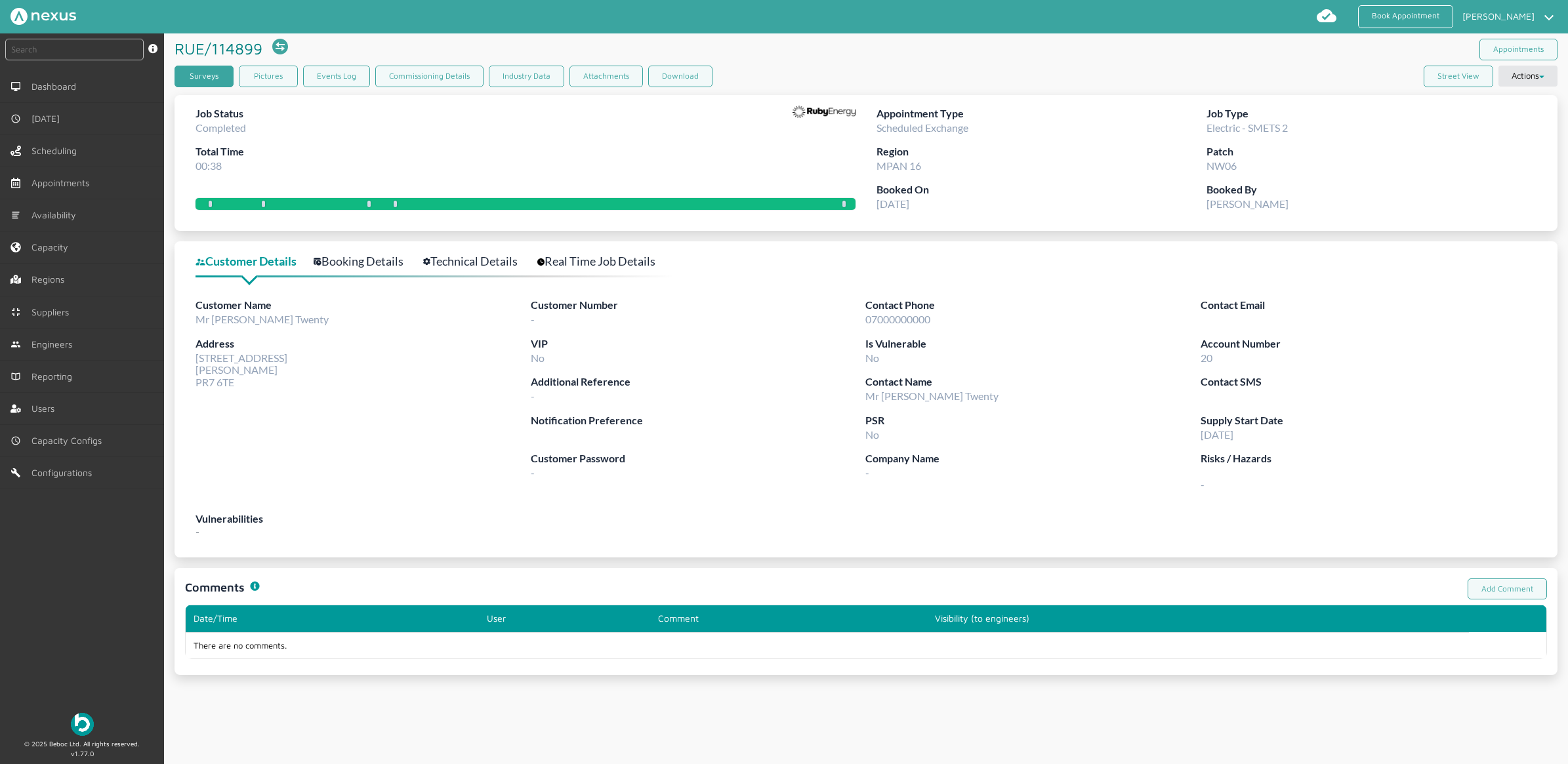
click at [205, 74] on link "Surveys" at bounding box center [204, 76] width 59 height 22
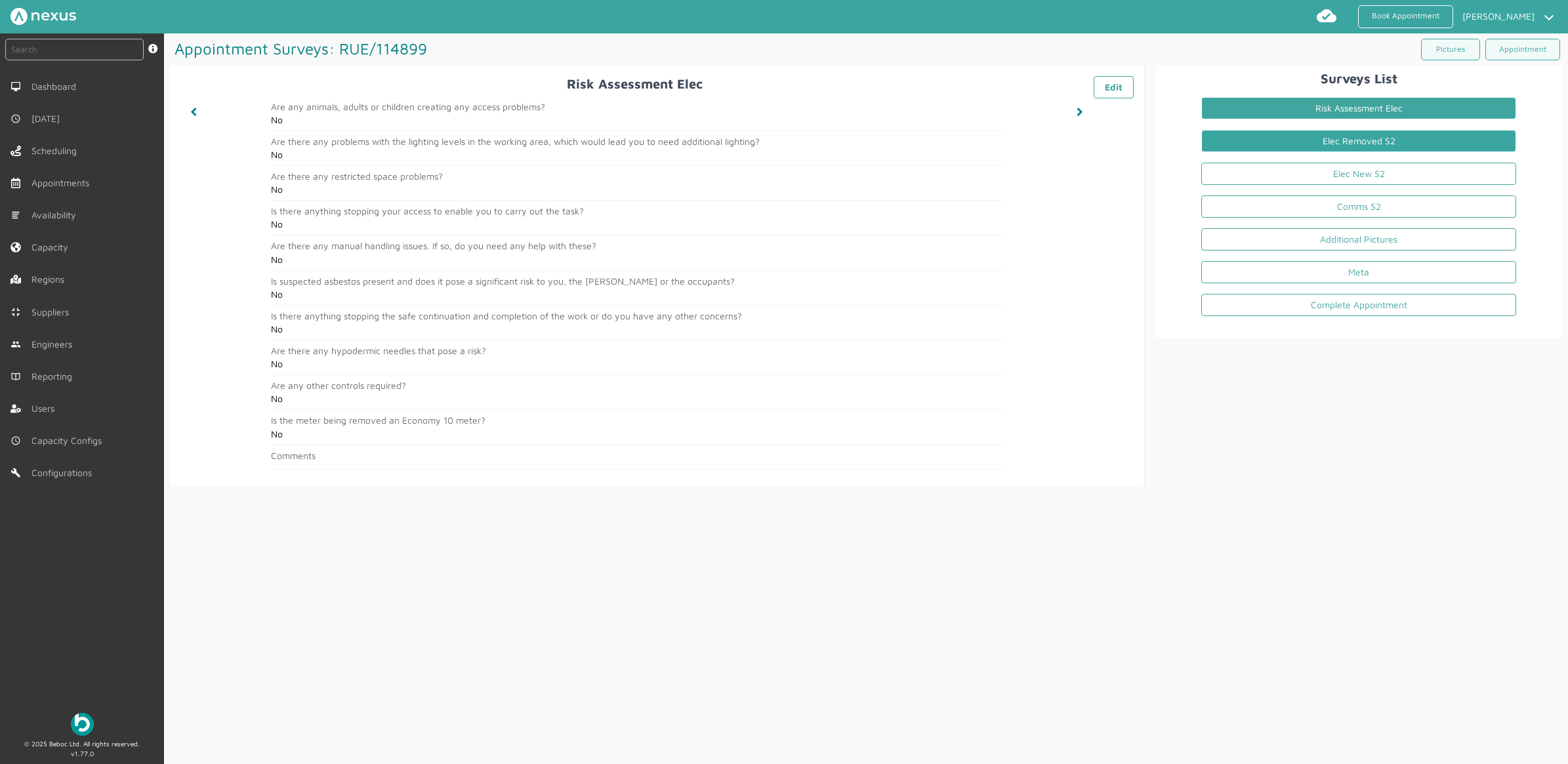
click at [1229, 144] on link "Elec Removed S2" at bounding box center [1357, 141] width 315 height 23
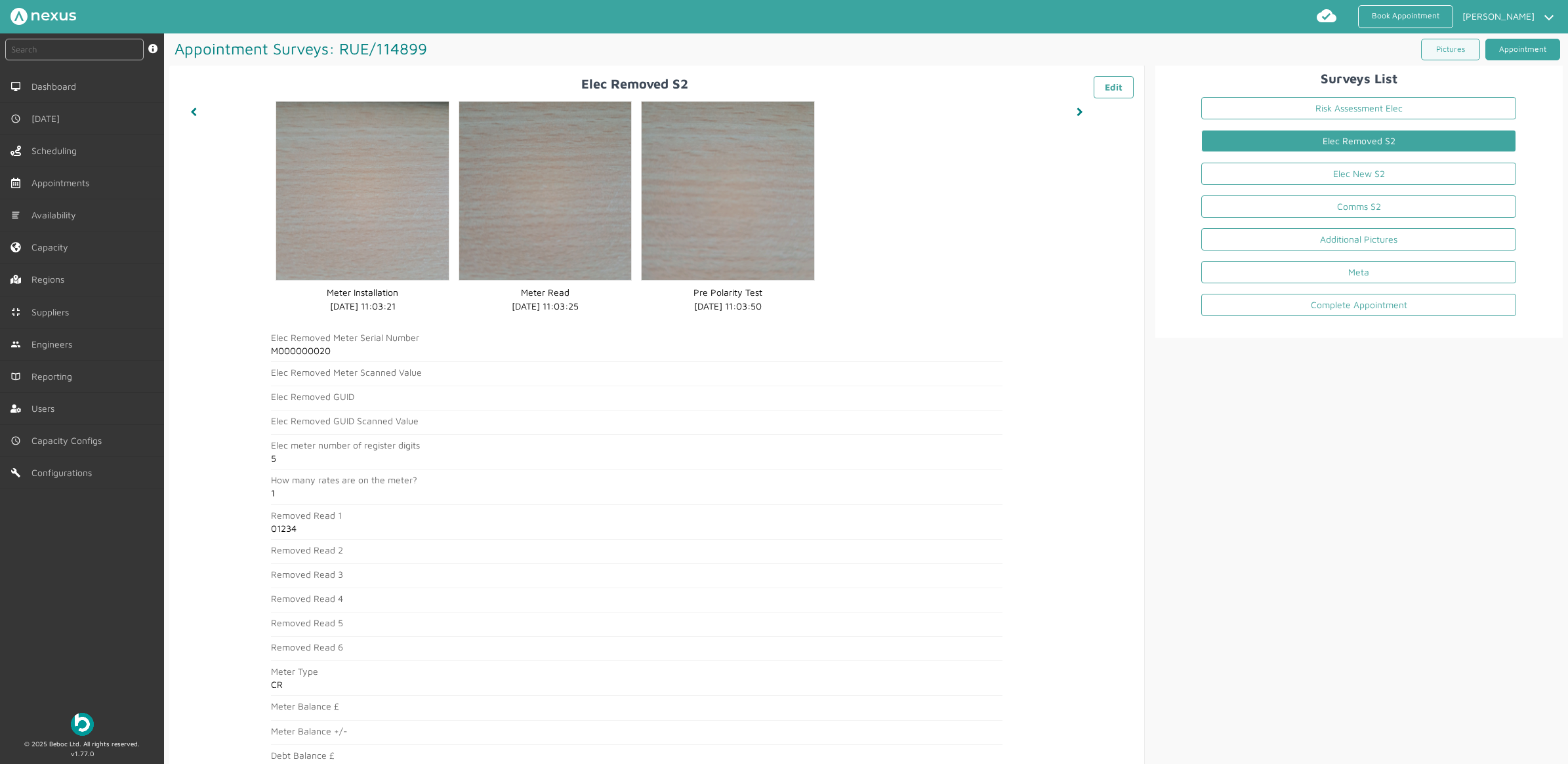
click at [1493, 48] on link "Appointment" at bounding box center [1522, 49] width 75 height 22
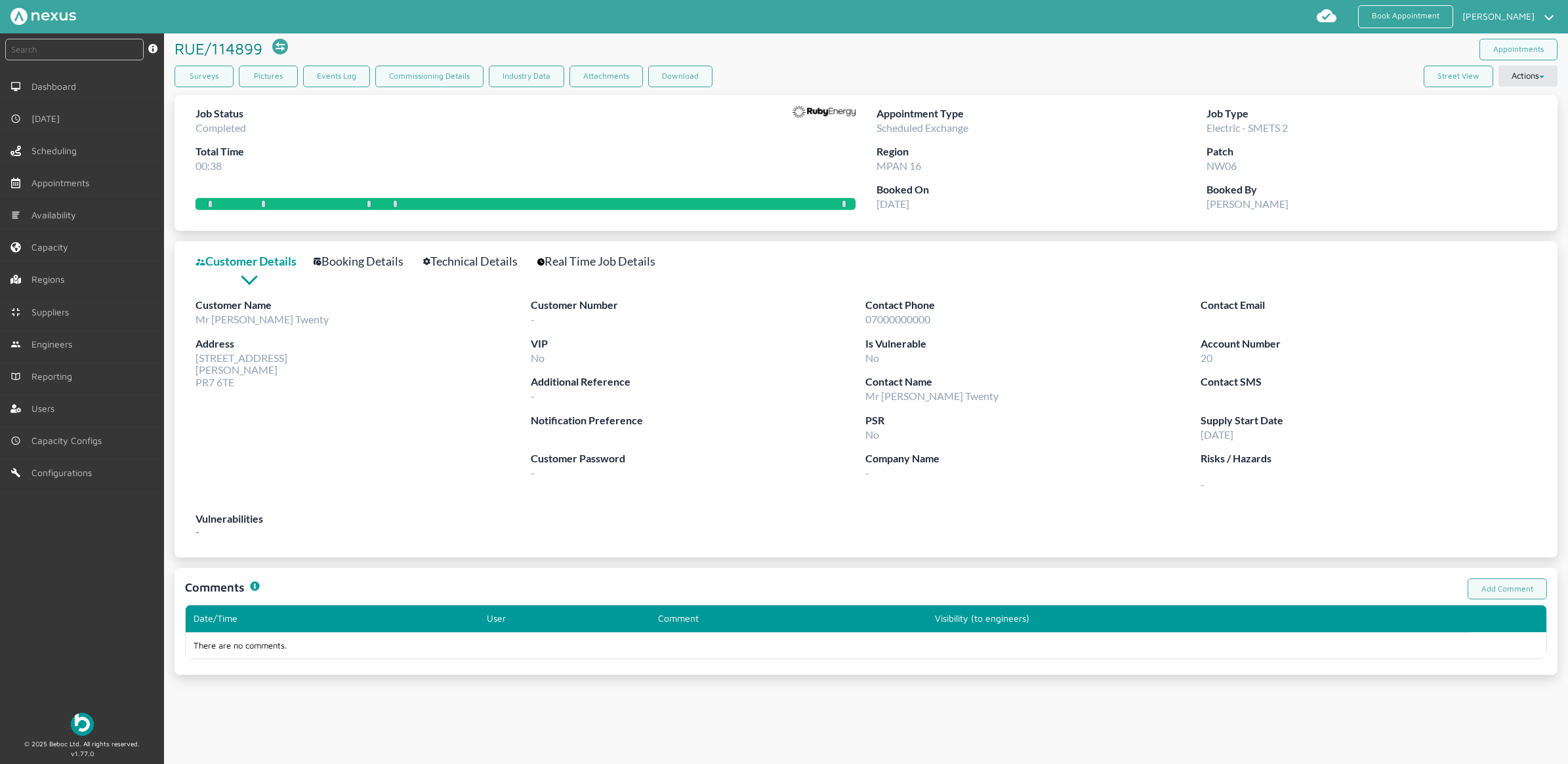
click at [489, 261] on link "Technical Details" at bounding box center [477, 262] width 109 height 19
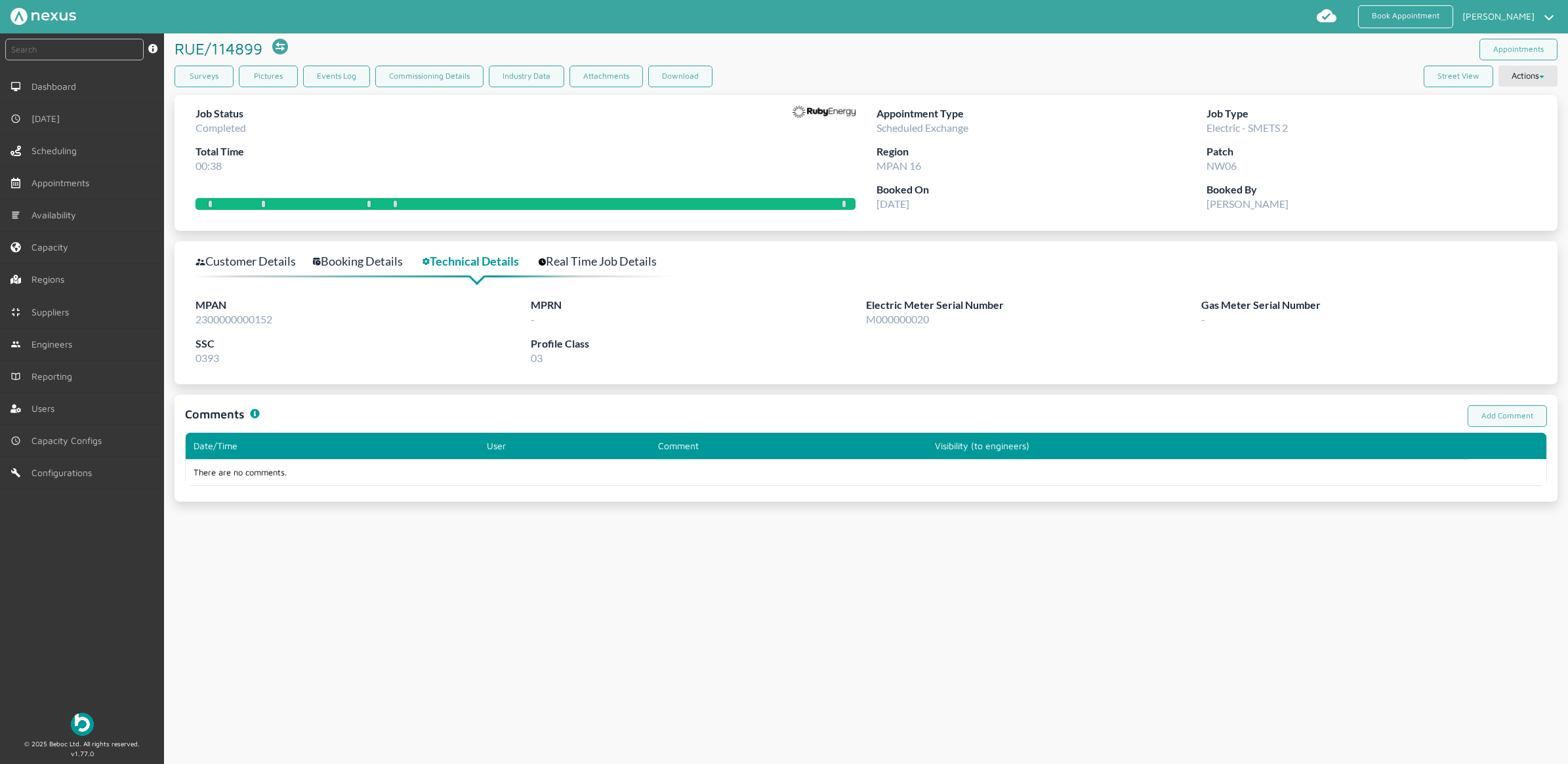
click at [209, 632] on div "RUE/114899 ️️️ This appointment has been rescheduled Appointments Surveys Pictu…" at bounding box center [866, 399] width 1404 height 731
click at [834, 552] on div "RUE/114899 ️️️ This appointment has been rescheduled Appointments Surveys Pictu…" at bounding box center [866, 399] width 1404 height 731
click at [1093, 48] on div "RUE/114899 ️️️ This appointment has been rescheduled Appointments" at bounding box center [866, 49] width 1383 height 32
click at [198, 76] on link "Surveys" at bounding box center [204, 76] width 59 height 22
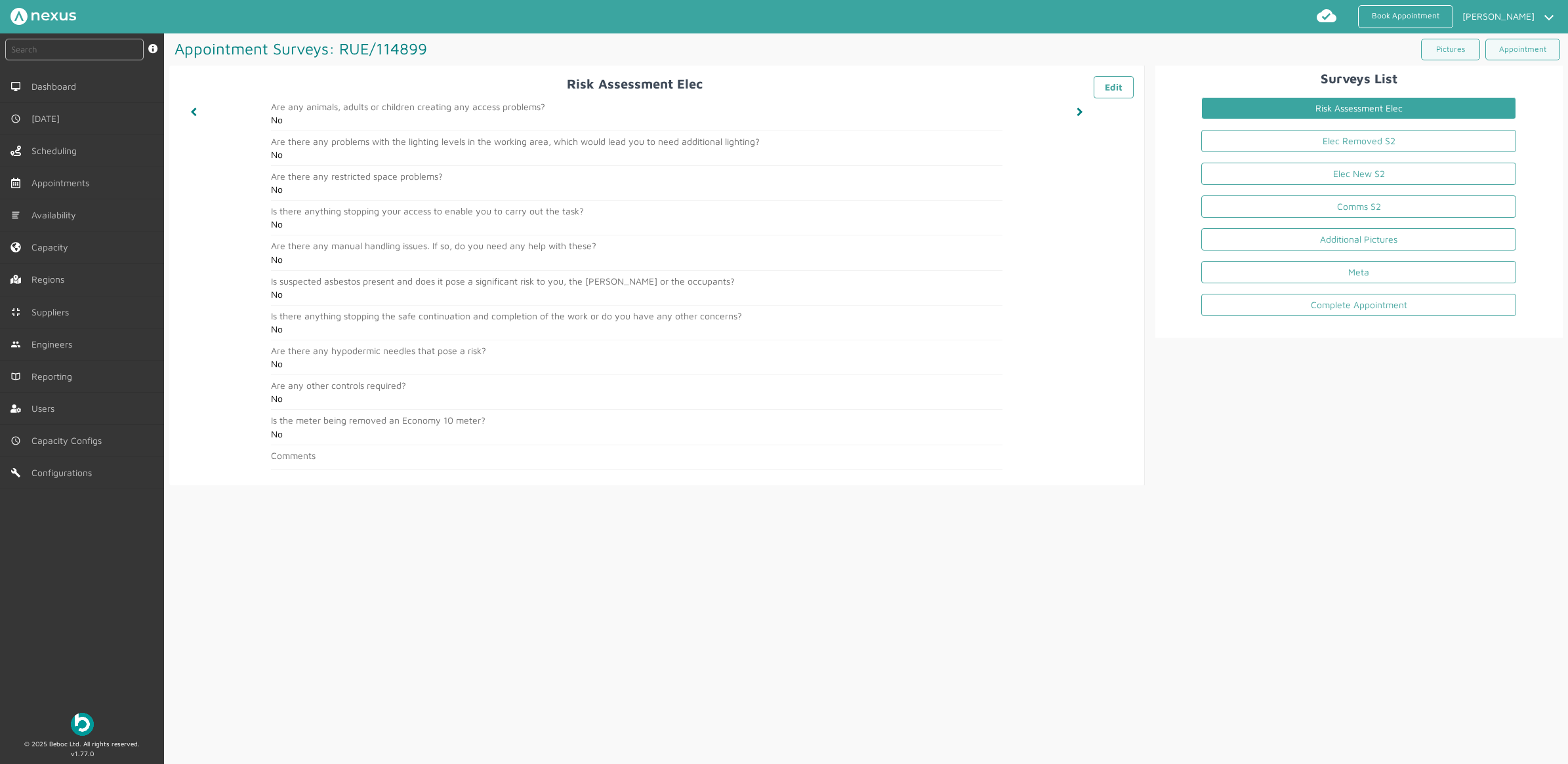
click at [1272, 118] on link "Risk Assessment Elec" at bounding box center [1357, 109] width 315 height 23
click at [1273, 136] on link "Elec Removed S2" at bounding box center [1357, 141] width 315 height 23
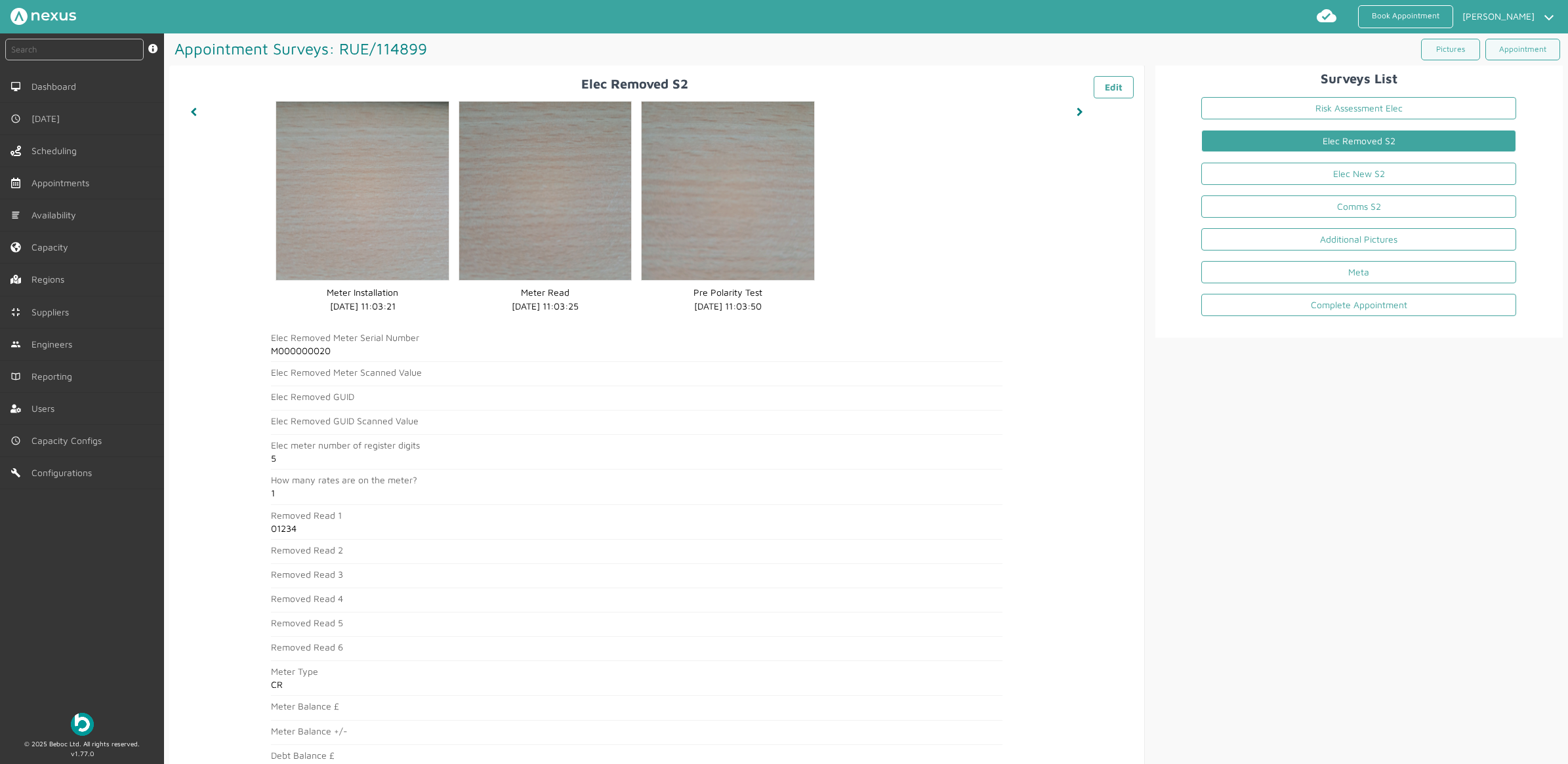
click at [929, 68] on div "Elec Removed S2 ️️️ Edit Meter Installation Meter Installation [DATE] 11:03:21 …" at bounding box center [656, 541] width 975 height 953
click at [1441, 8] on link "Book Appointment" at bounding box center [1405, 17] width 95 height 23
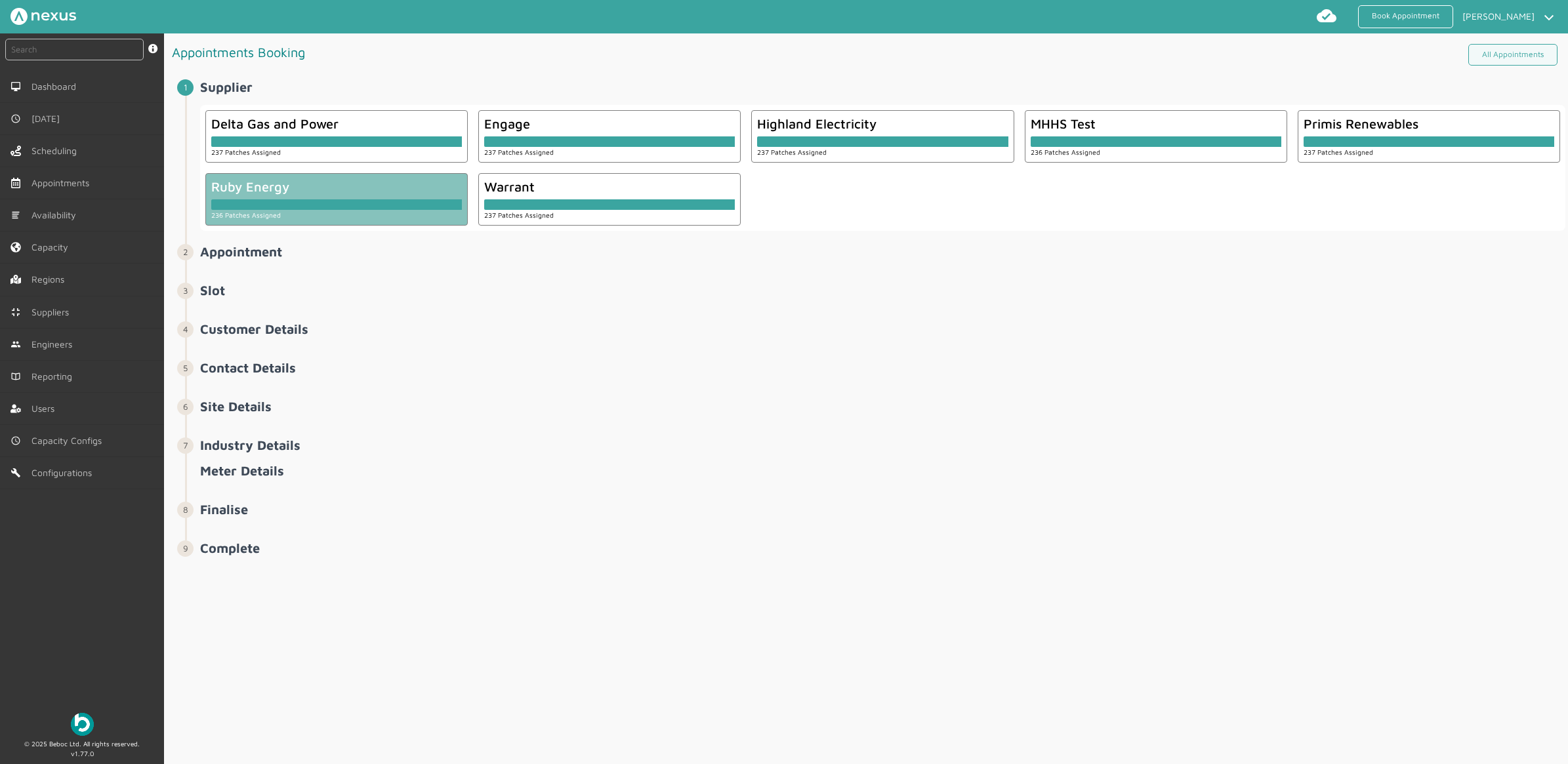
click at [414, 208] on div at bounding box center [336, 204] width 250 height 10
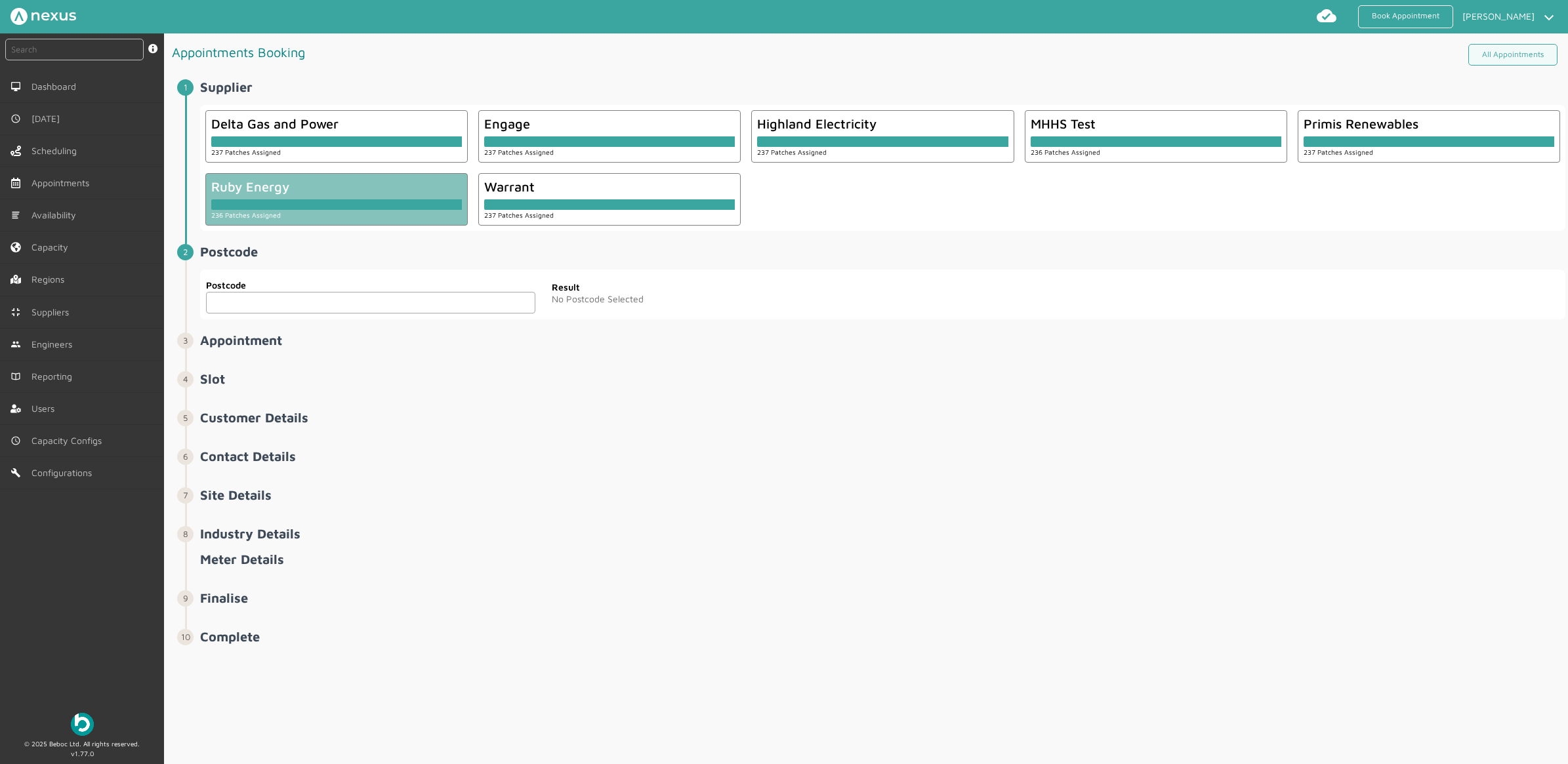
click at [378, 299] on input "text" at bounding box center [370, 302] width 330 height 22
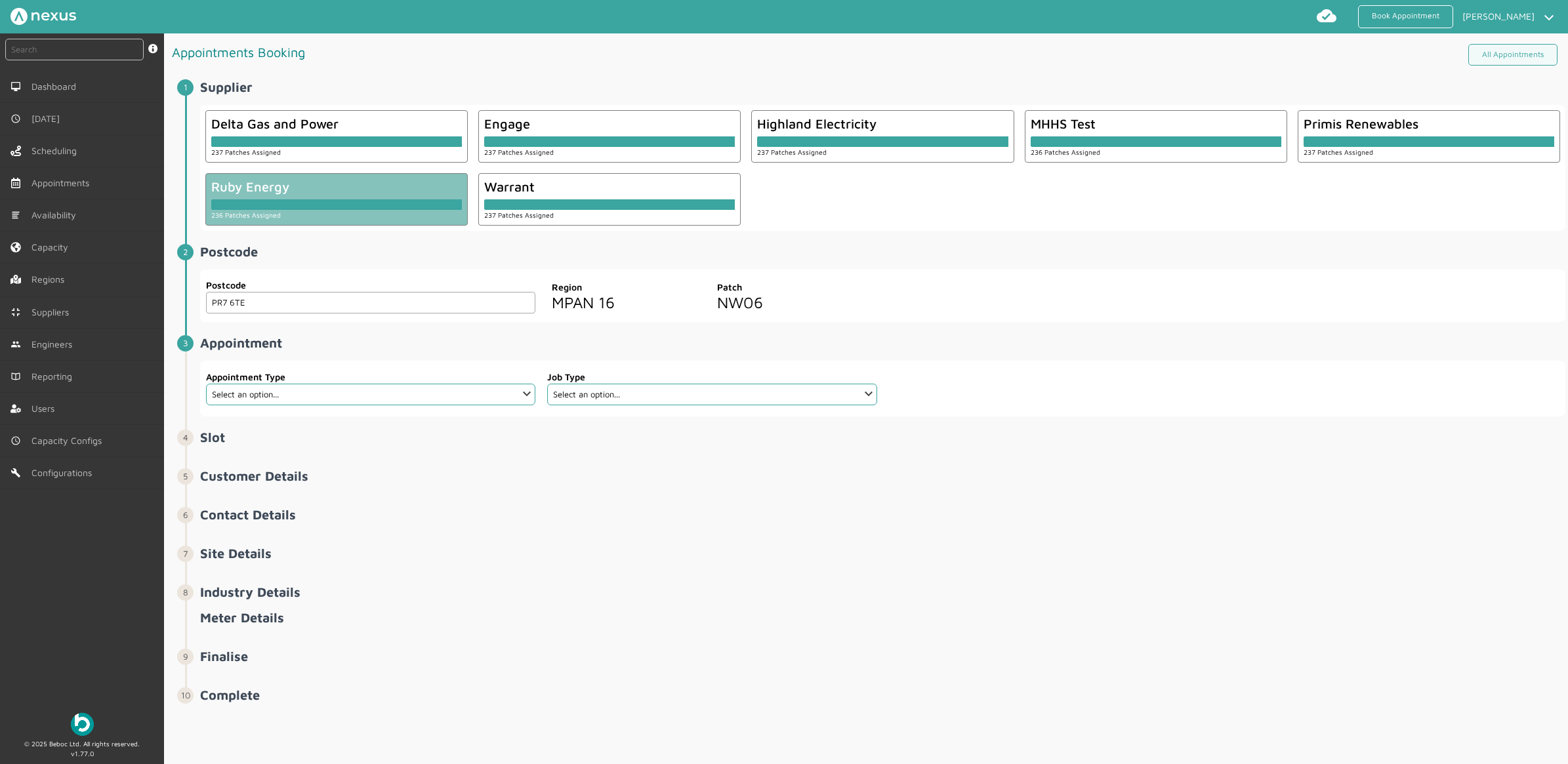
type input "PR7 6TE"
click at [246, 382] on label "Appointment Type" at bounding box center [370, 377] width 330 height 14
click at [246, 388] on select "Select an option... Additional Work Check Meter Electric Vehicle Emergency Exch…" at bounding box center [370, 394] width 330 height 22
select select "13: 5da647ca4fc5f258734955ce"
click at [206, 384] on select "Select an option... Additional Work Check Meter Electric Vehicle Emergency Exch…" at bounding box center [370, 394] width 330 height 22
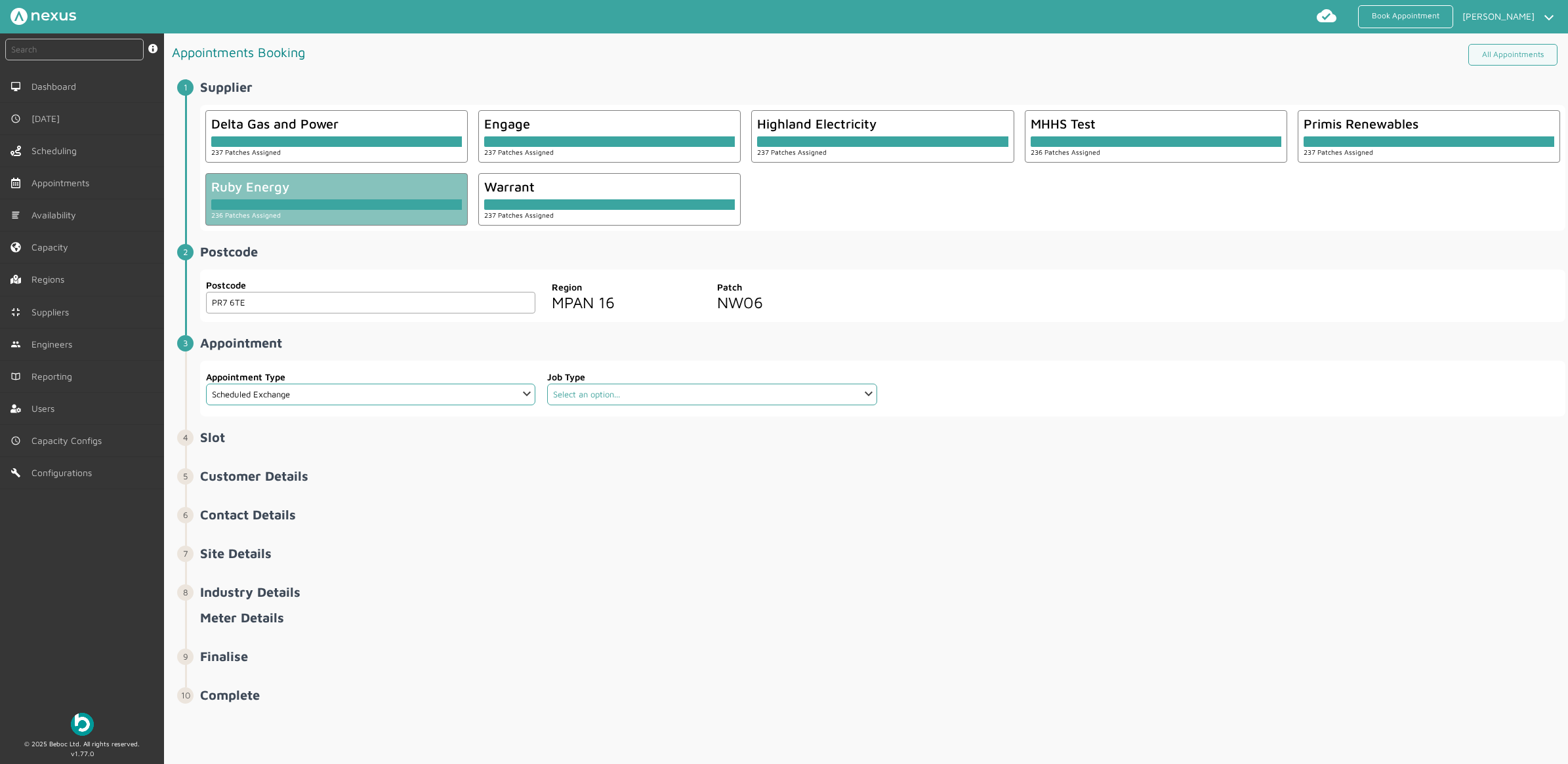
click at [695, 394] on select "Select an option... Dual Fuel Dual Fuel - SMETS 2 Electric Electric - SMETS 2 E…" at bounding box center [711, 394] width 330 height 22
select select "4: 5cc9657c13944aebe30702ae"
click at [547, 384] on select "Select an option... Dual Fuel Dual Fuel - SMETS 2 Electric Electric - SMETS 2 E…" at bounding box center [711, 394] width 330 height 22
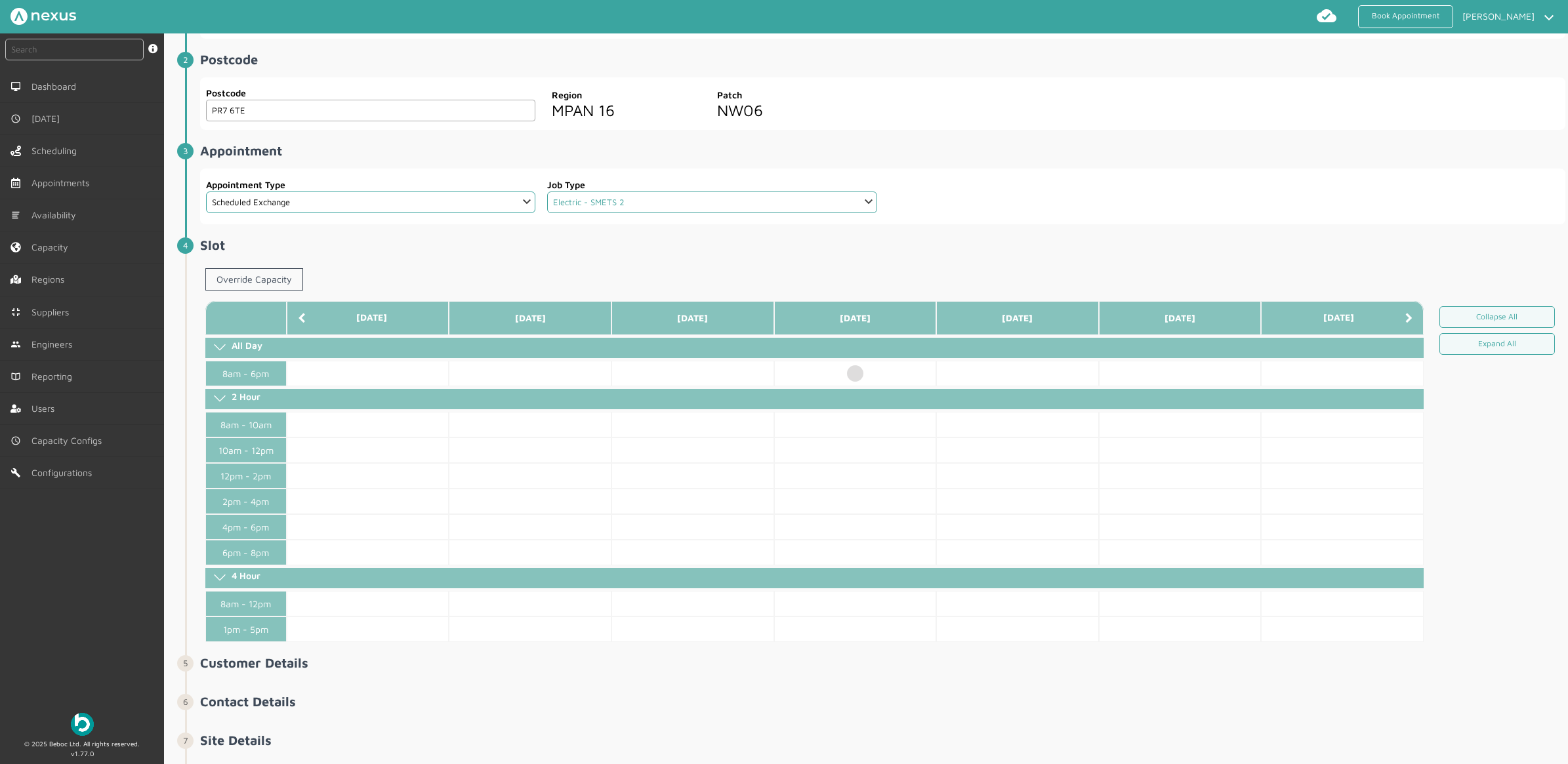
scroll to position [246, 0]
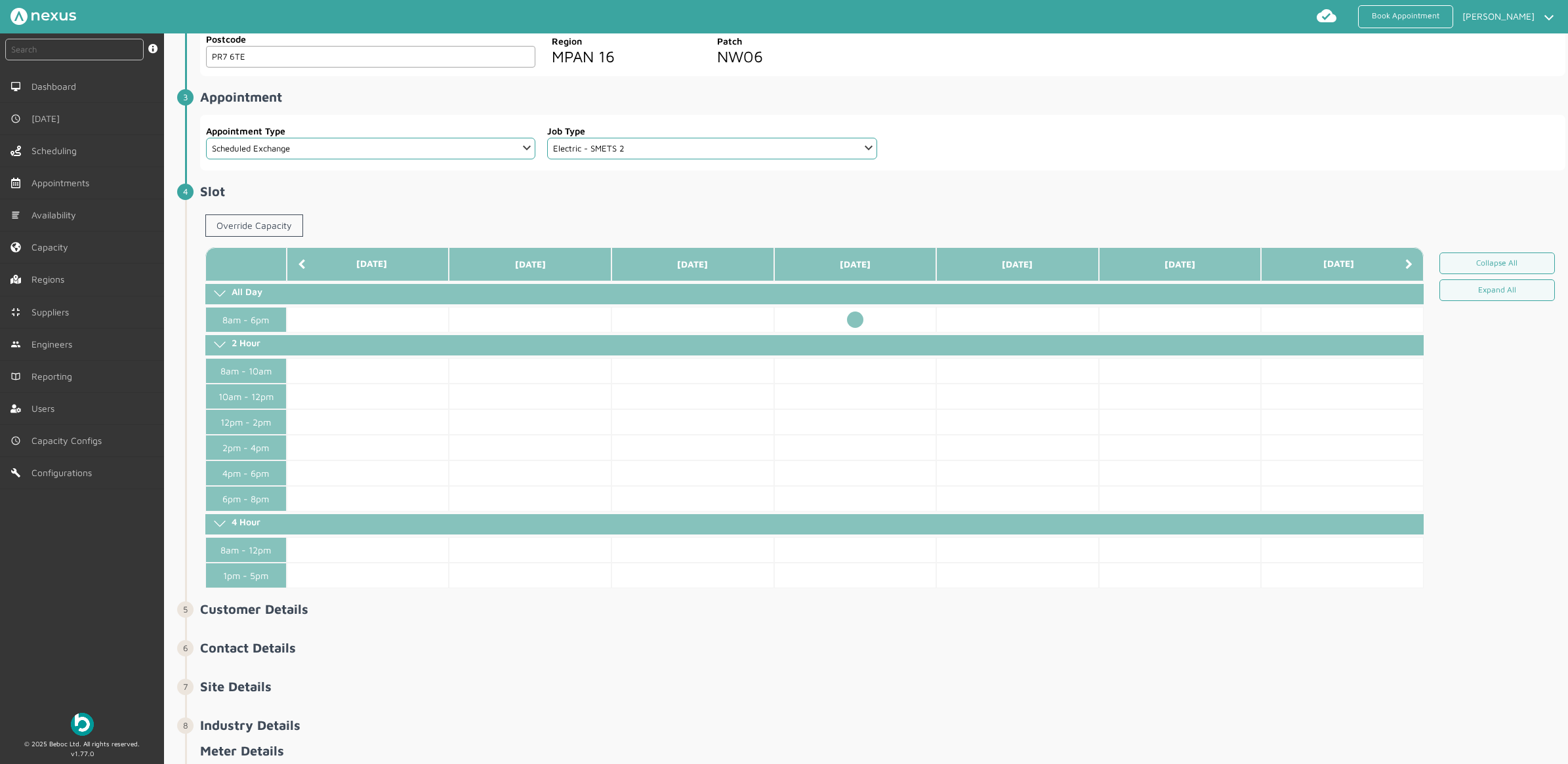
click at [848, 318] on td at bounding box center [855, 319] width 162 height 25
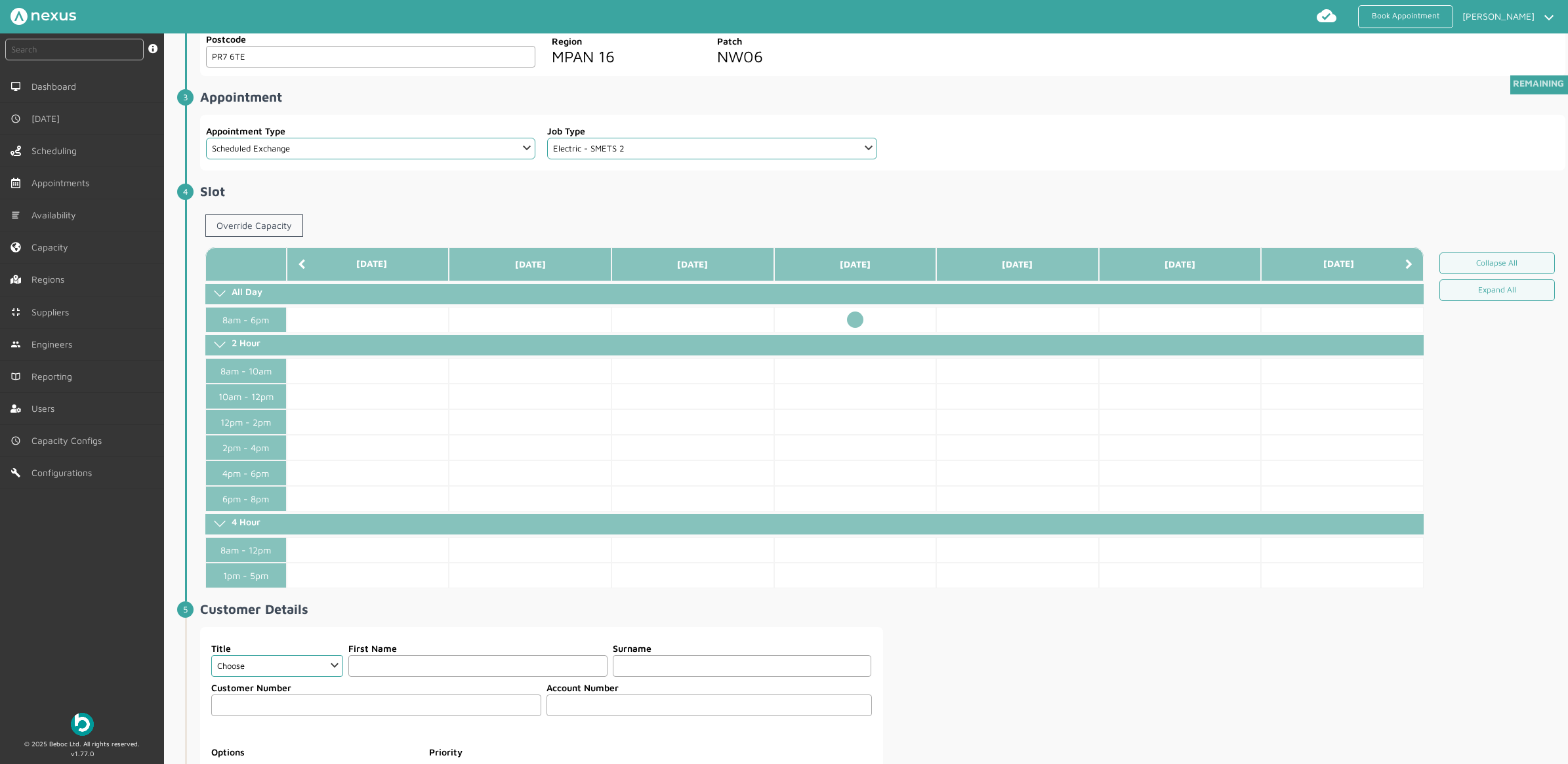
scroll to position [492, 0]
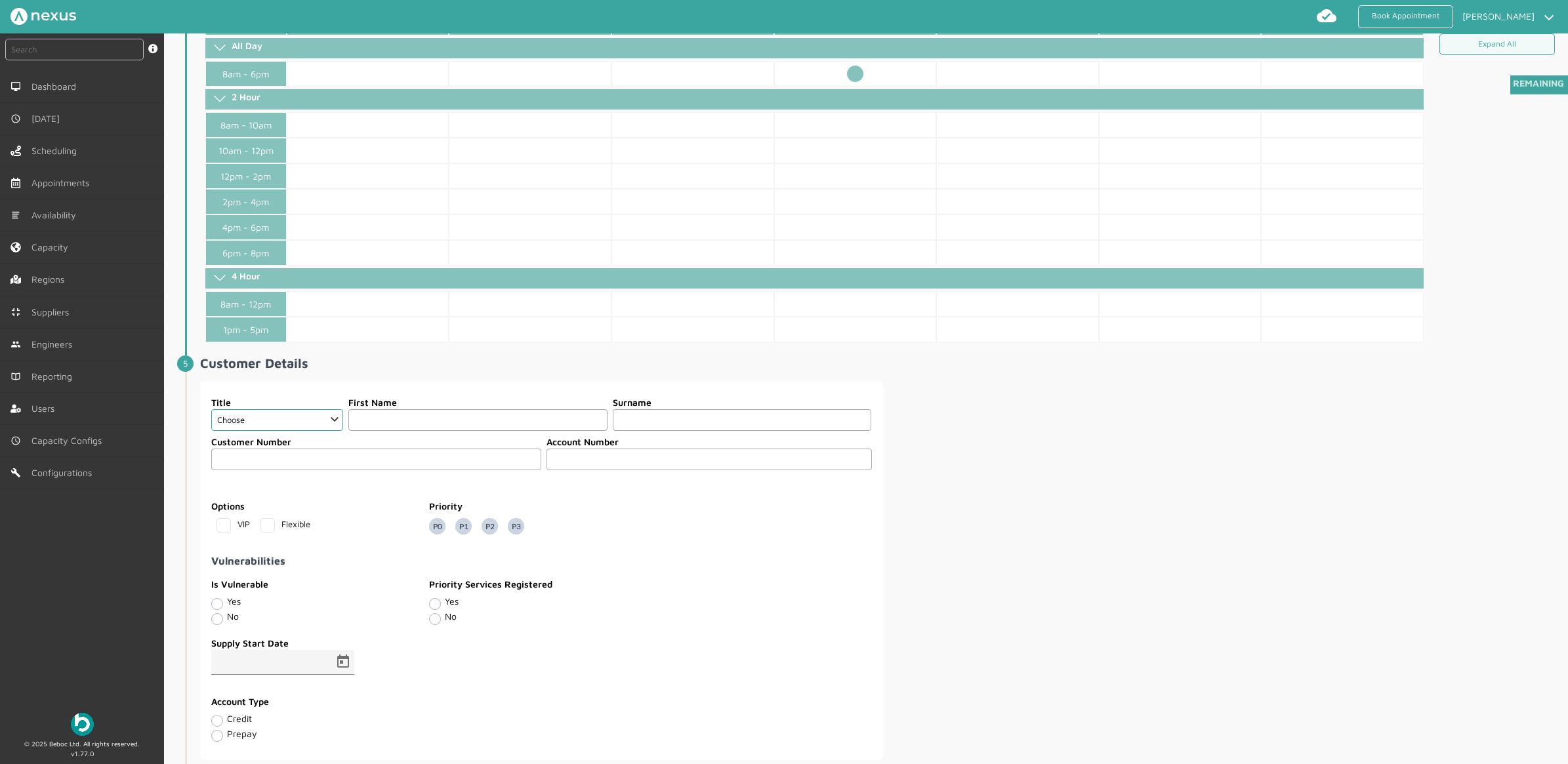
click at [277, 409] on label "Title" at bounding box center [278, 402] width 132 height 14
click at [271, 424] on select "Choose Dr Mr Mrs Miss Ms Mx Sir Lady" at bounding box center [278, 419] width 132 height 22
select select "2: Mr"
click at [212, 416] on select "Choose Dr Mr Mrs Miss Ms Mx Sir Lady" at bounding box center [278, 419] width 132 height 22
click at [394, 417] on input "text" at bounding box center [478, 419] width 259 height 22
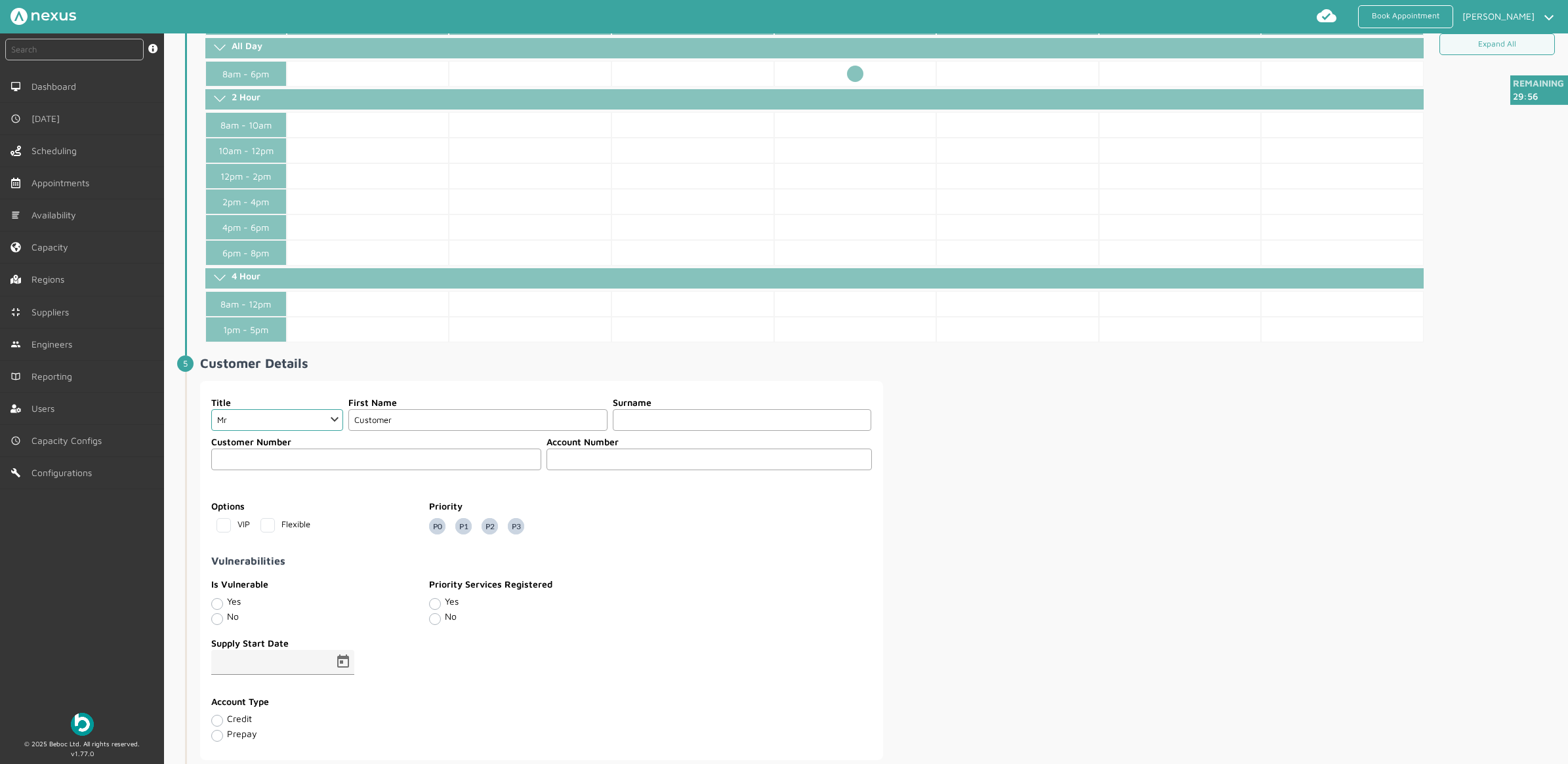
type input "Customer"
type input "Twenty"
type input "20"
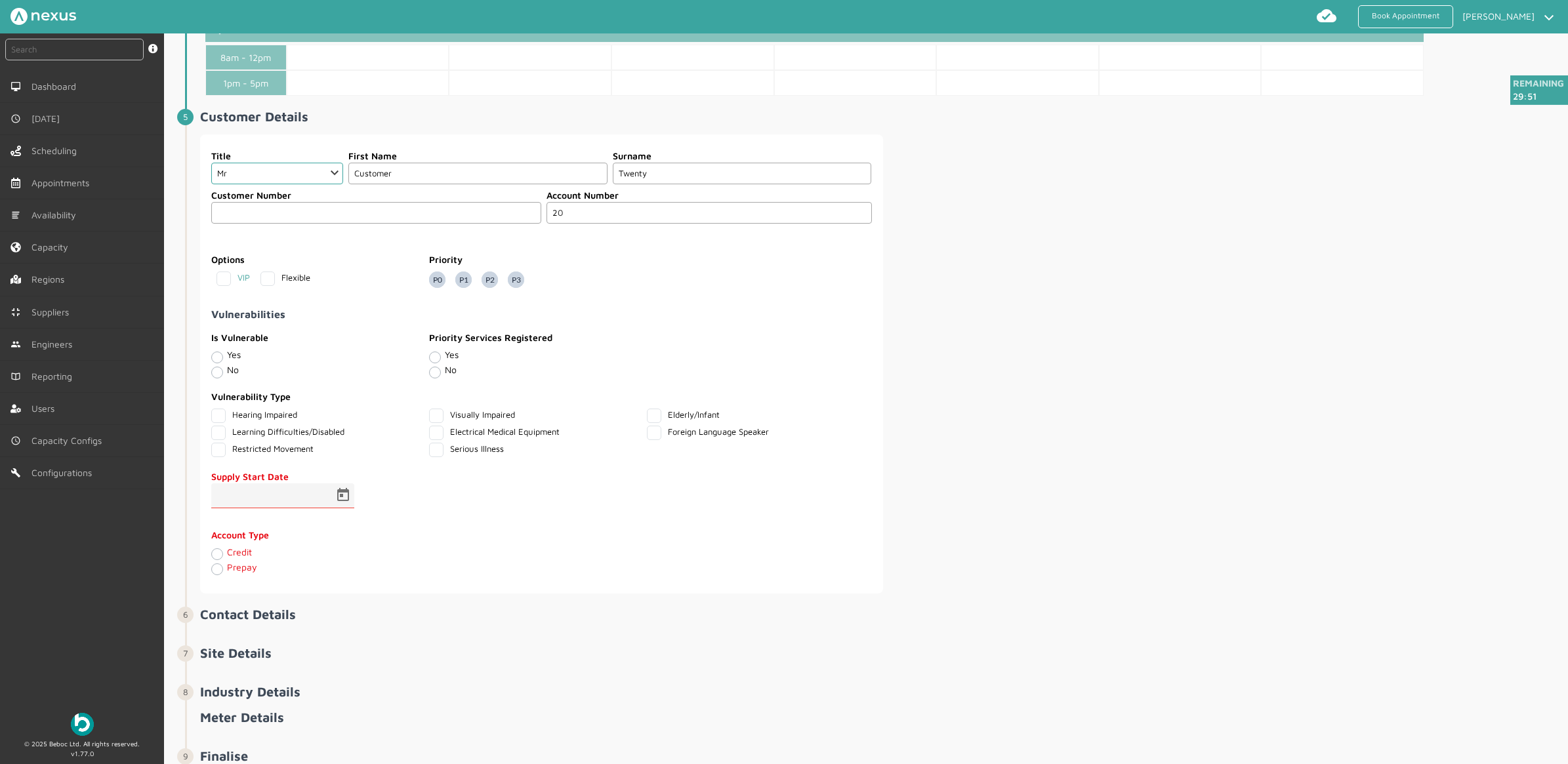
scroll to position [831, 0]
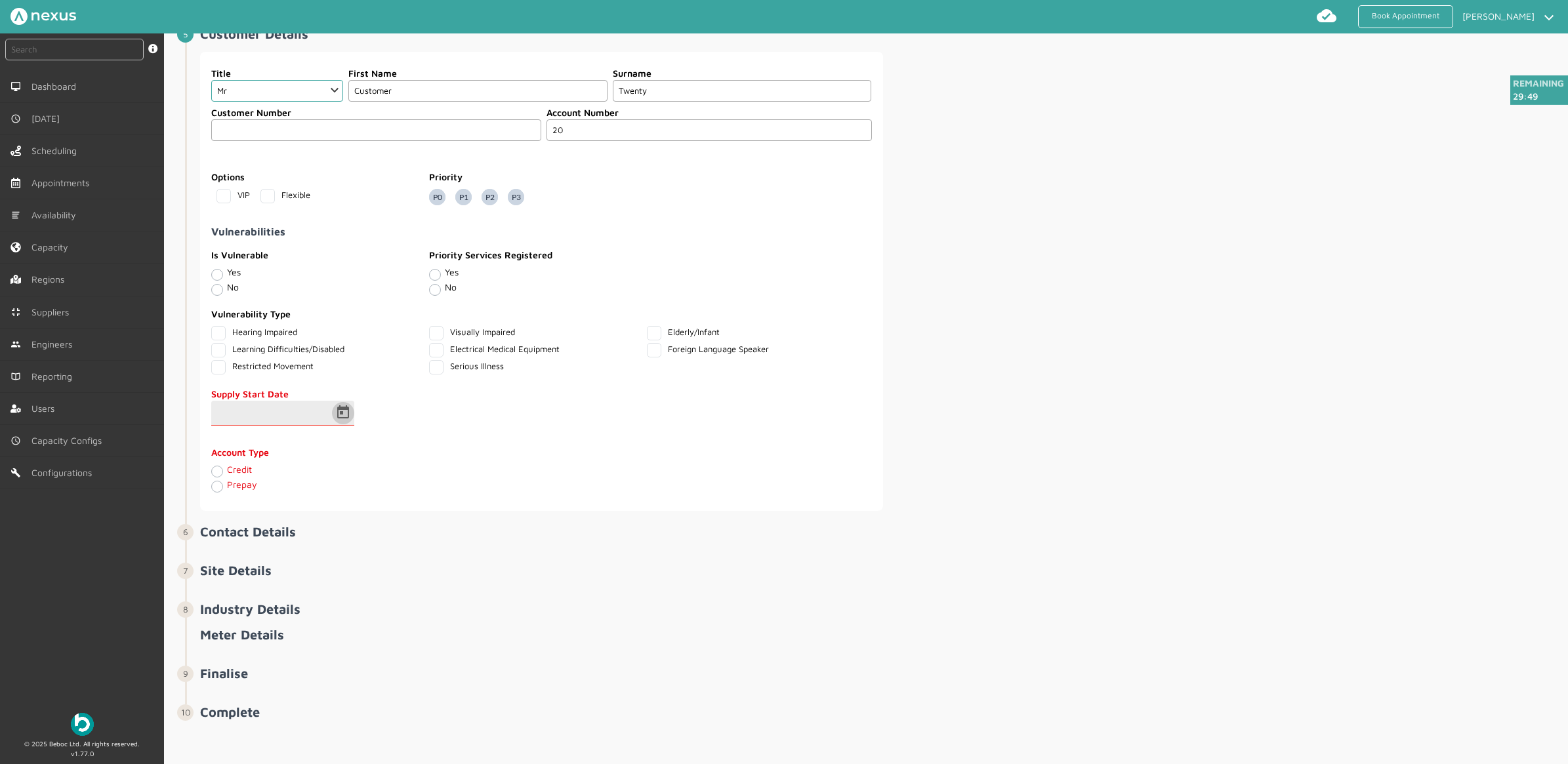
click at [345, 414] on span "Open calendar" at bounding box center [343, 413] width 31 height 31
click at [332, 585] on span "18" at bounding box center [334, 586] width 24 height 24
type input "18/09/2025"
click at [227, 467] on label "Credit" at bounding box center [239, 469] width 25 height 11
click at [214, 467] on input "Credit" at bounding box center [216, 471] width 10 height 13
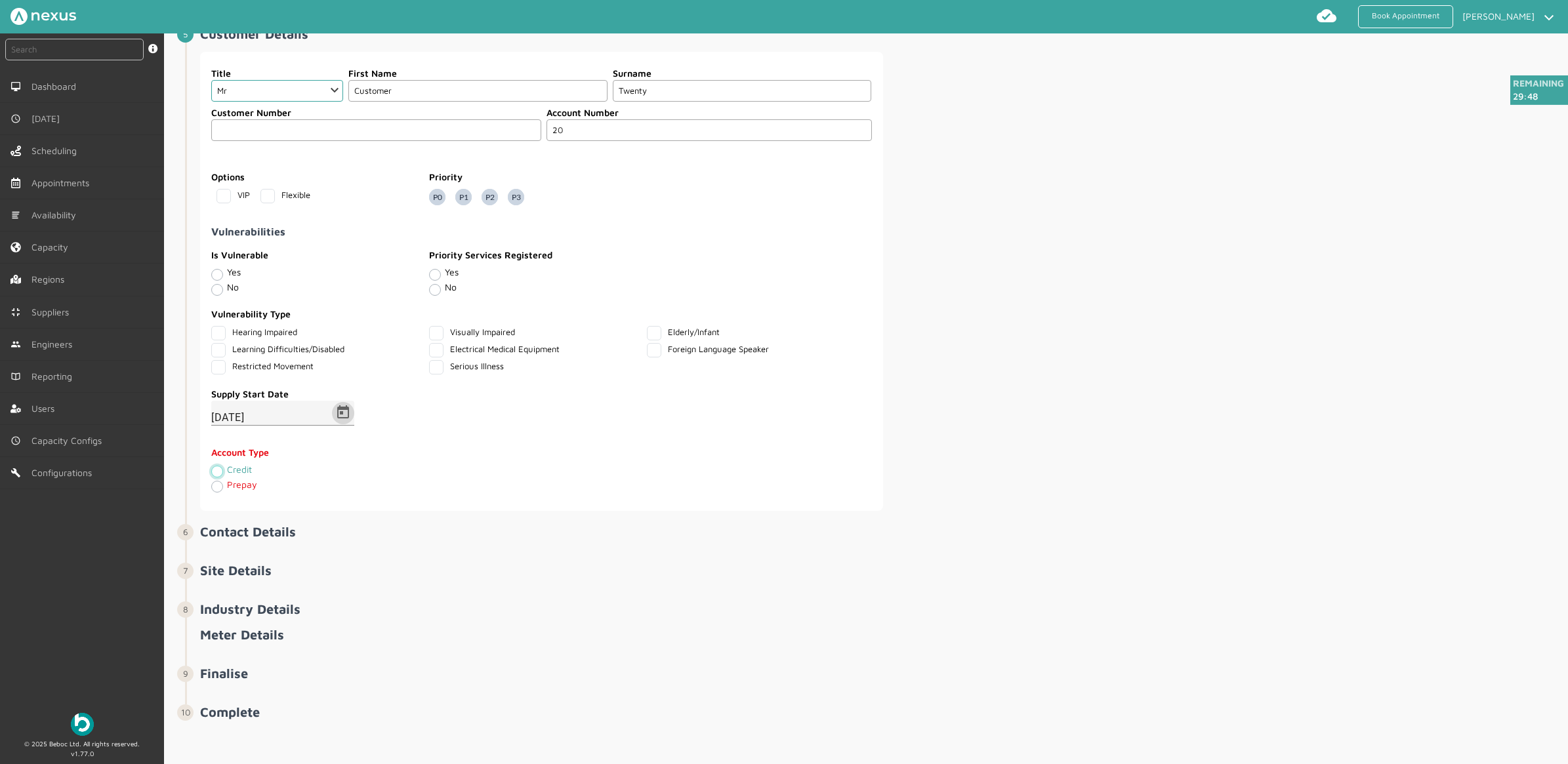
radio input "true"
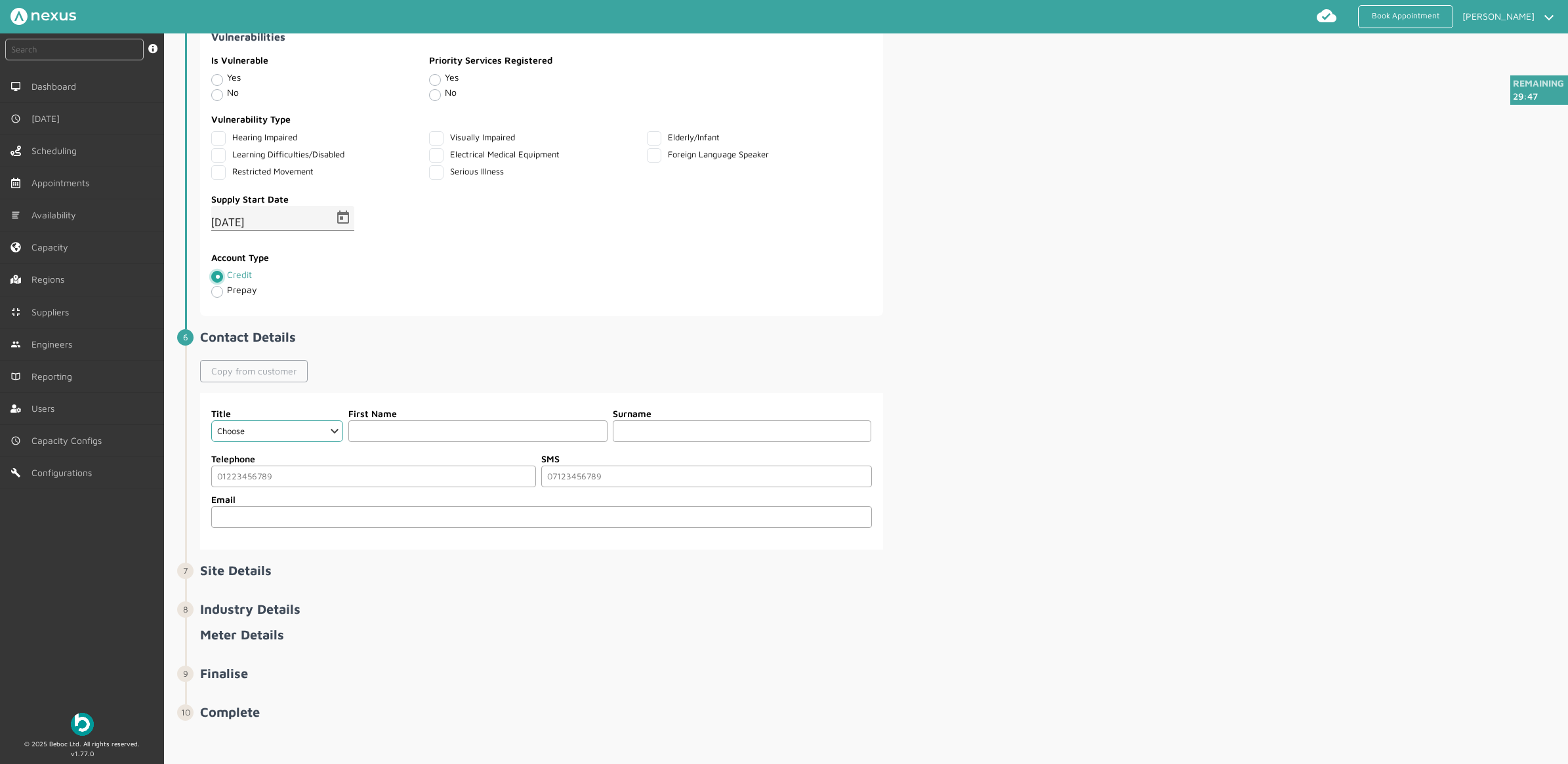
scroll to position [1027, 0]
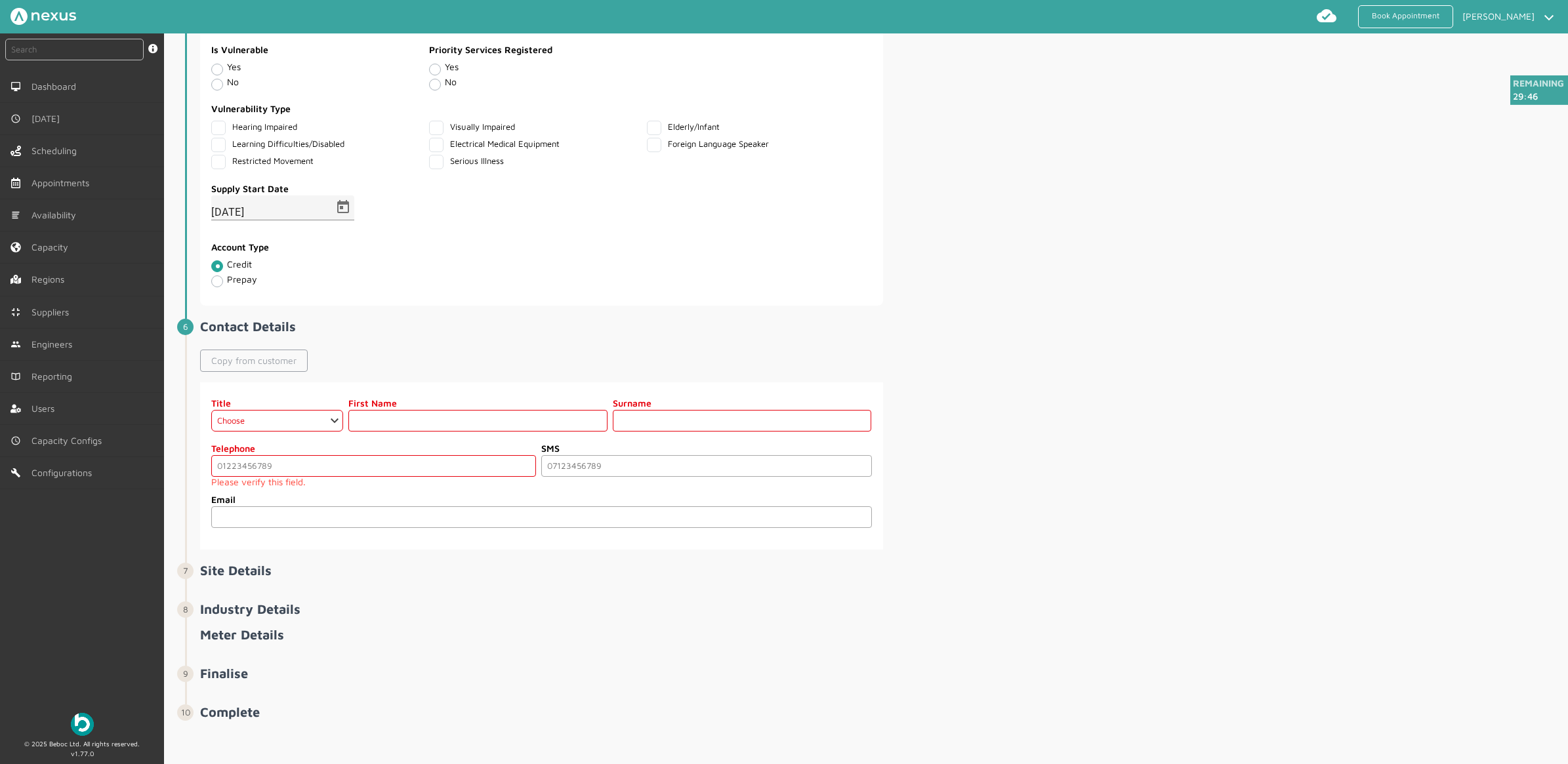
click at [254, 365] on link "Copy from customer" at bounding box center [254, 361] width 108 height 23
select select "2: Mr"
type input "Customer"
type input "Twenty"
click at [285, 477] on input "tel" at bounding box center [374, 466] width 325 height 22
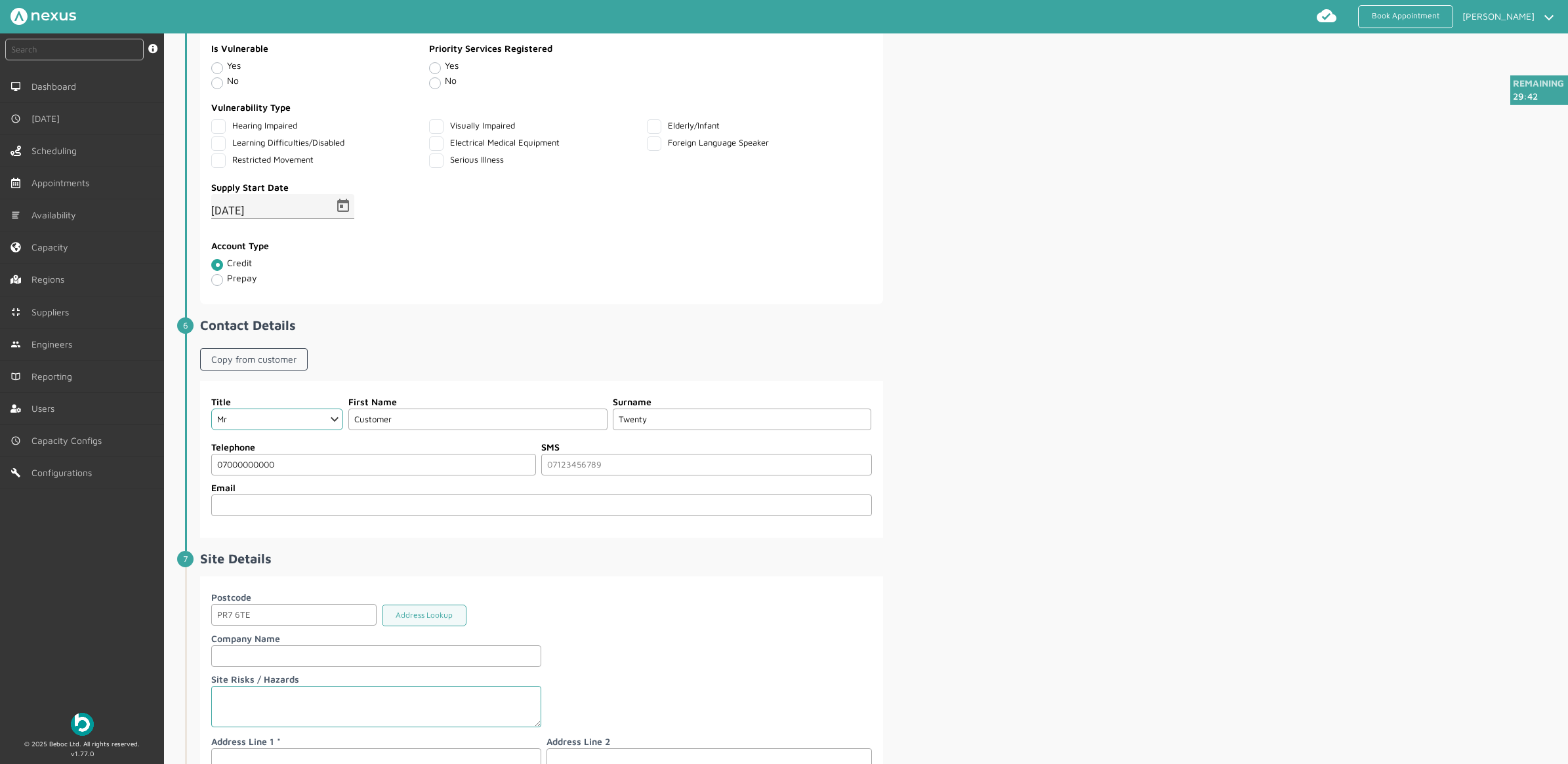
type input "07000000000"
click at [1085, 454] on div "Title Choose Dr Mr Mrs Miss Ms Mx Sir Lady First Name Customer Surname Twenty T…" at bounding box center [882, 459] width 1365 height 157
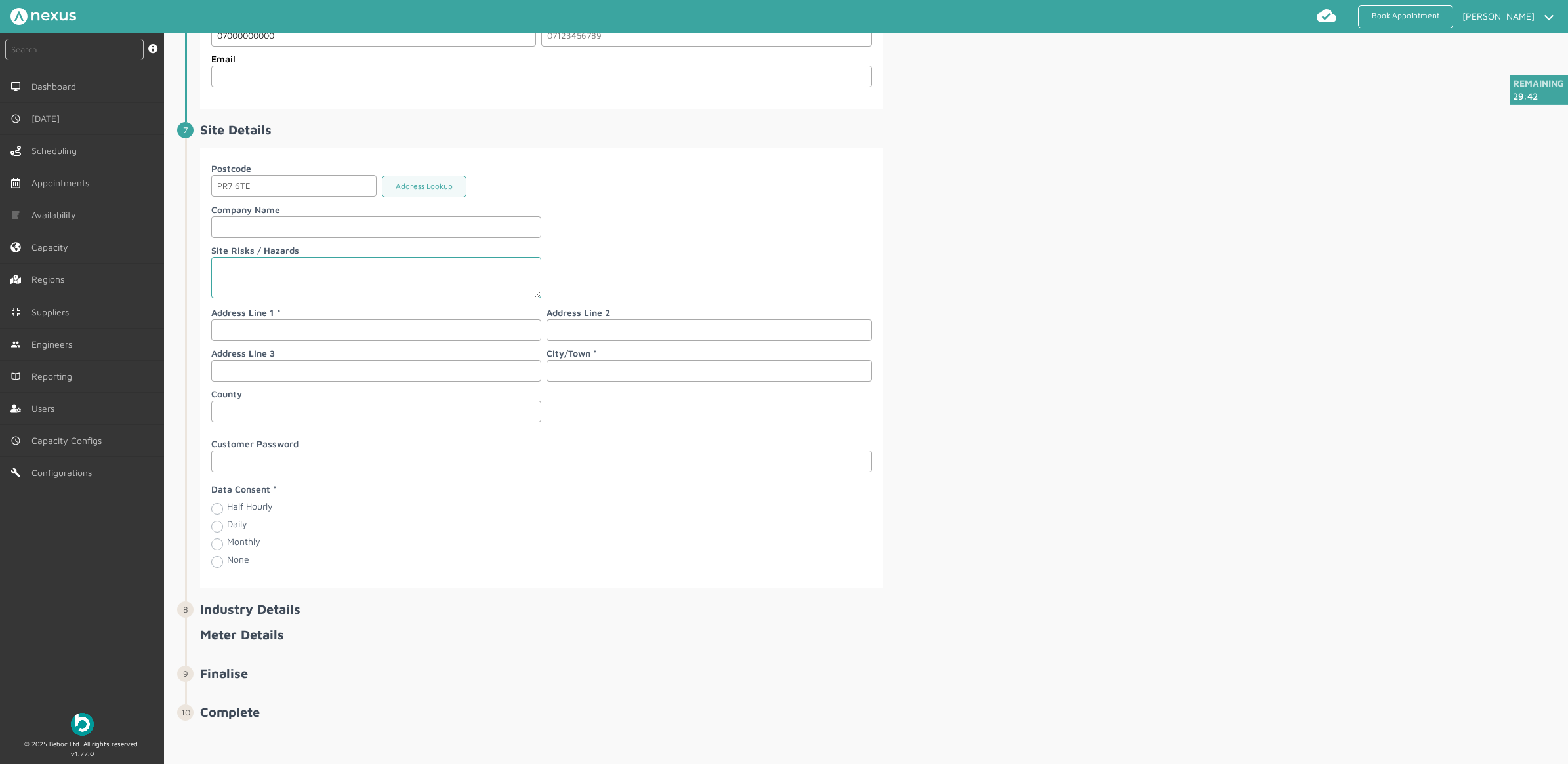
scroll to position [1471, 0]
click at [250, 330] on input "text" at bounding box center [376, 330] width 330 height 22
click at [334, 329] on input "text" at bounding box center [376, 330] width 330 height 22
type input "20 Customer Road"
type input "Preston"
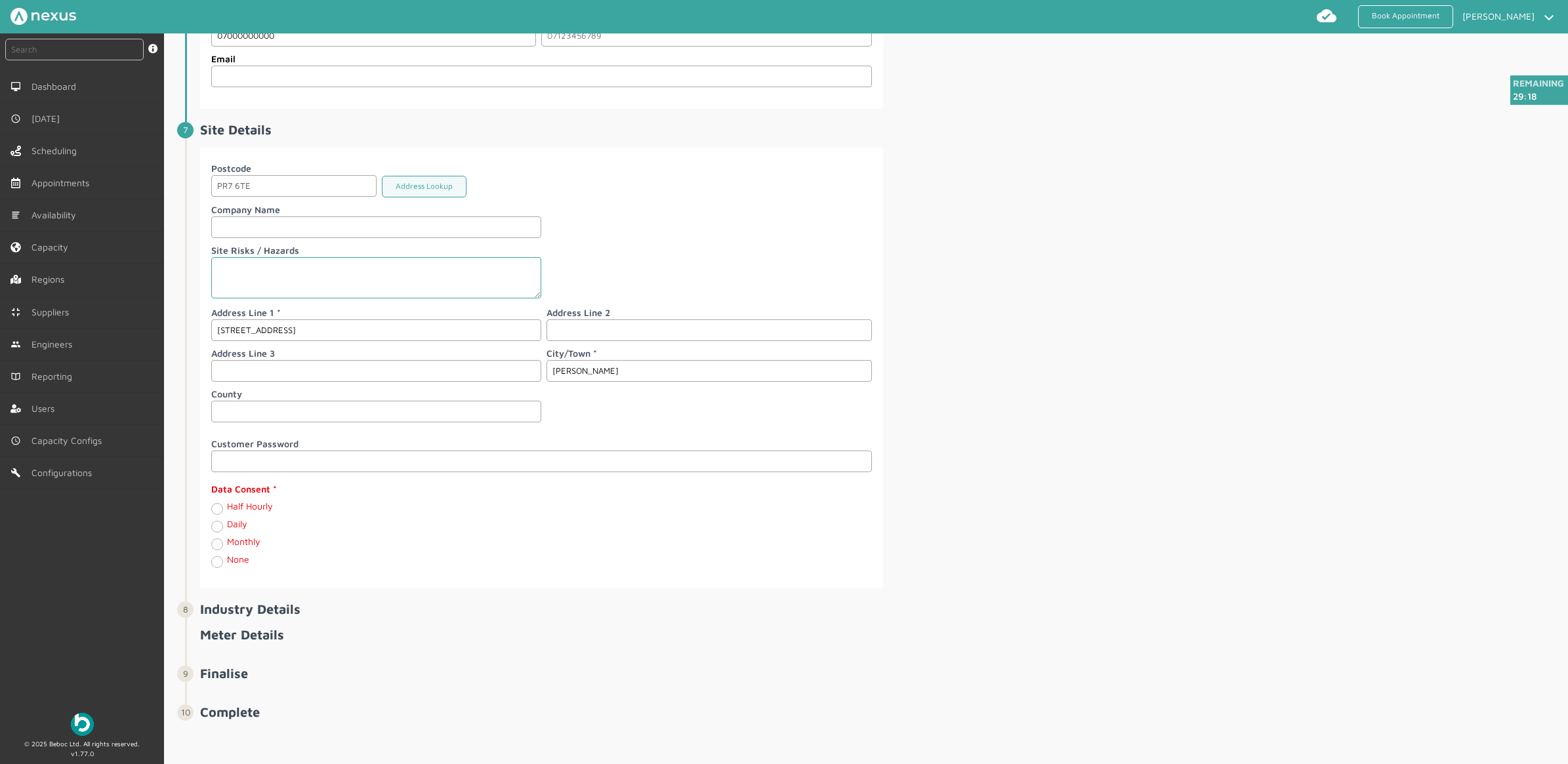
click at [220, 537] on div "Monthly" at bounding box center [376, 544] width 330 height 15
click at [227, 543] on label "Monthly" at bounding box center [243, 541] width 33 height 11
click at [217, 543] on input "Monthly" at bounding box center [216, 543] width 10 height 13
radio input "true"
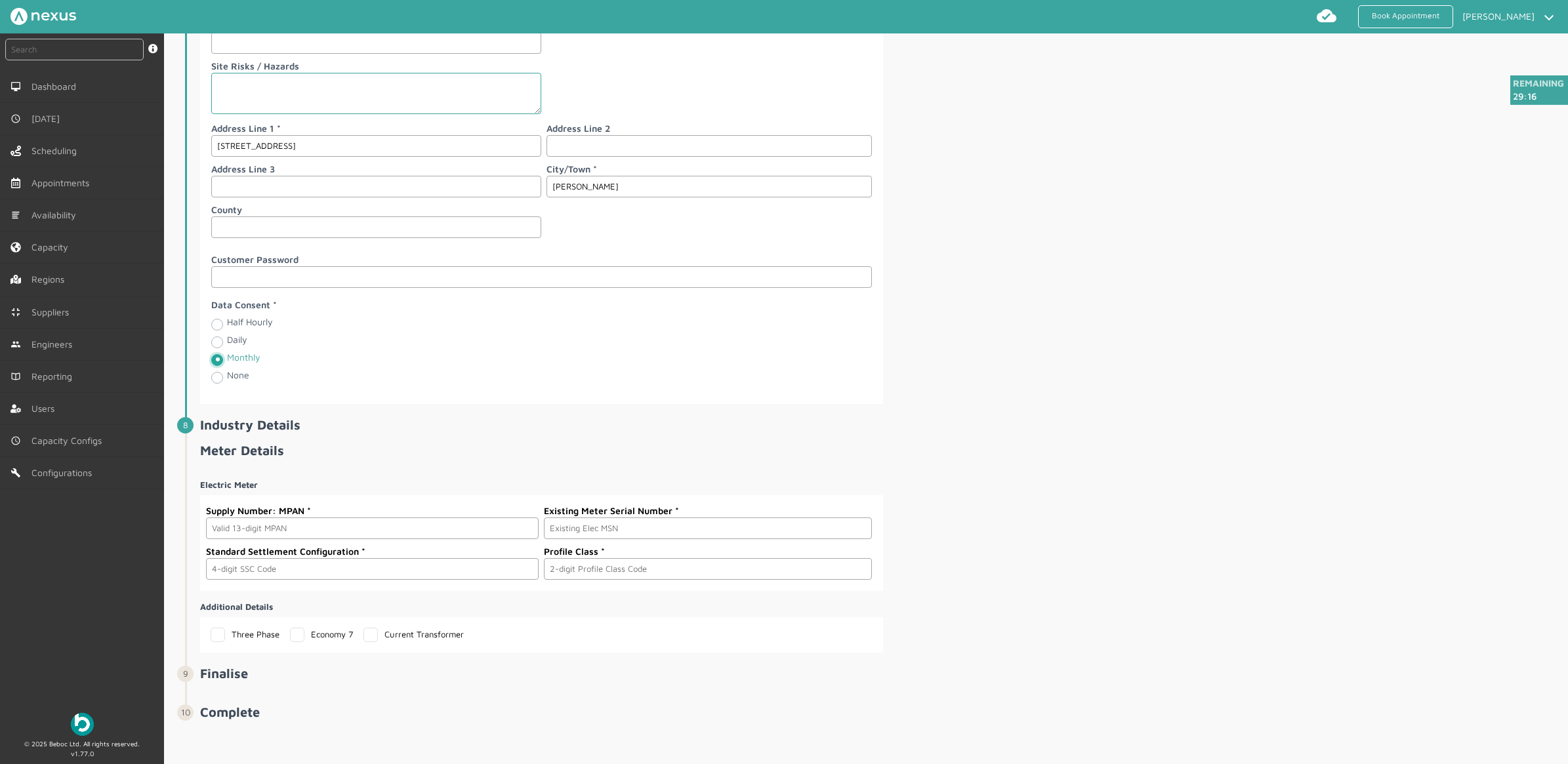
scroll to position [1656, 0]
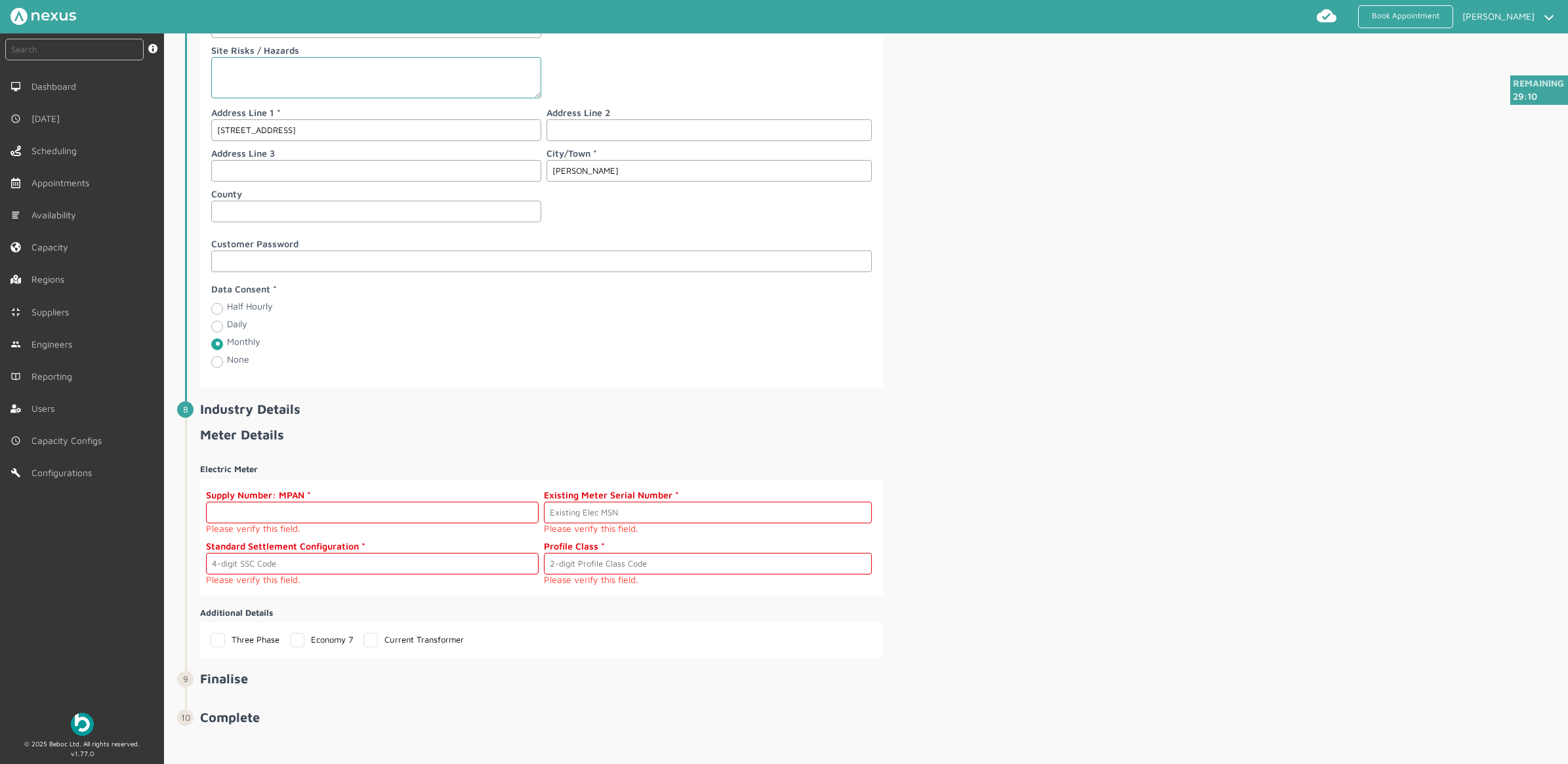
click at [299, 523] on input "text" at bounding box center [372, 512] width 332 height 22
paste input "2300000000199"
type input "2300000000199"
click at [709, 519] on input "text" at bounding box center [707, 512] width 328 height 22
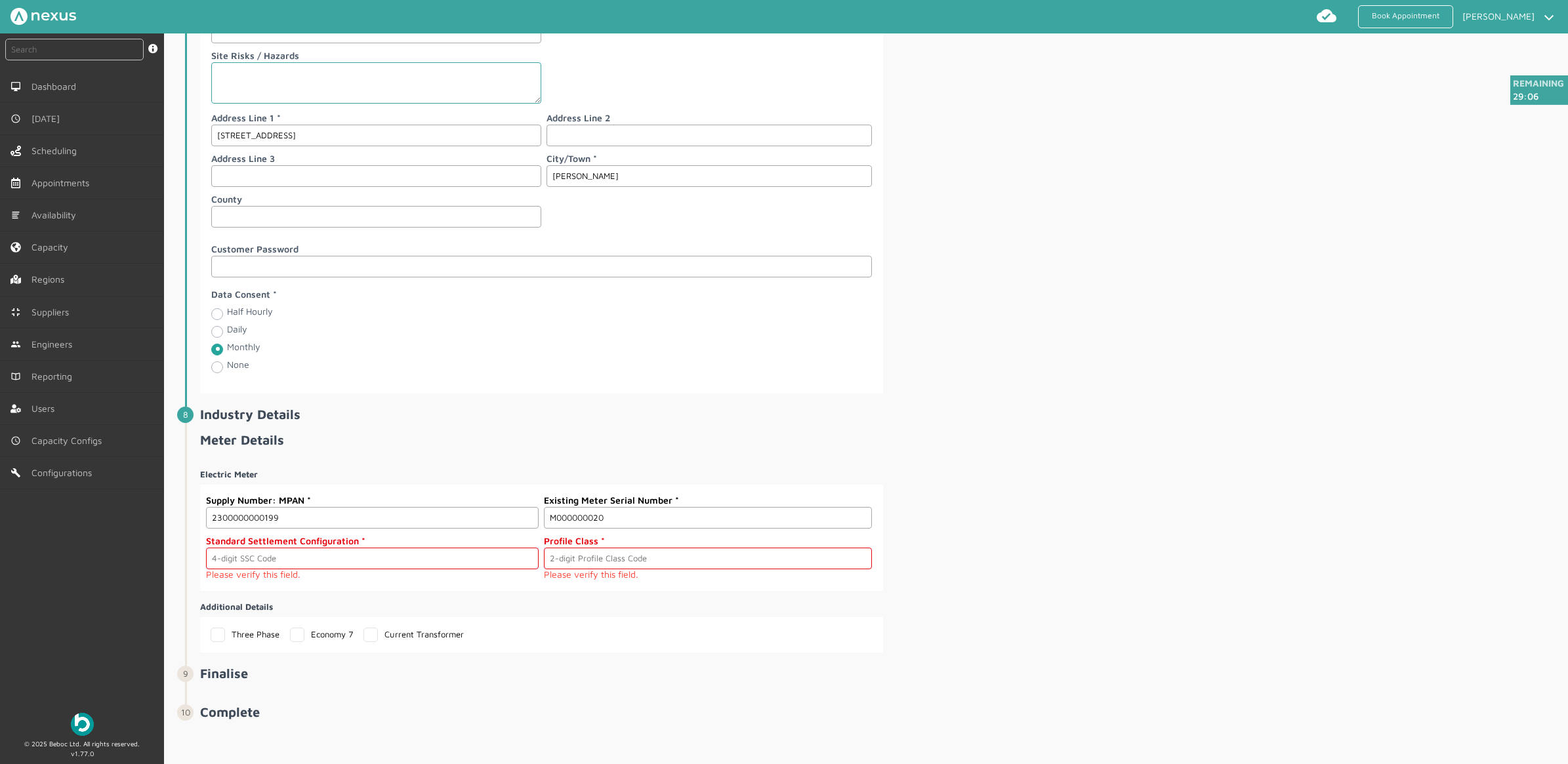
type input "M000000020"
click at [357, 580] on small "Please verify this field." at bounding box center [372, 574] width 332 height 10
click at [365, 548] on label "Standard Settlement Configuration" at bounding box center [372, 540] width 332 height 14
click at [365, 569] on input "text" at bounding box center [372, 558] width 332 height 22
type input "0393"
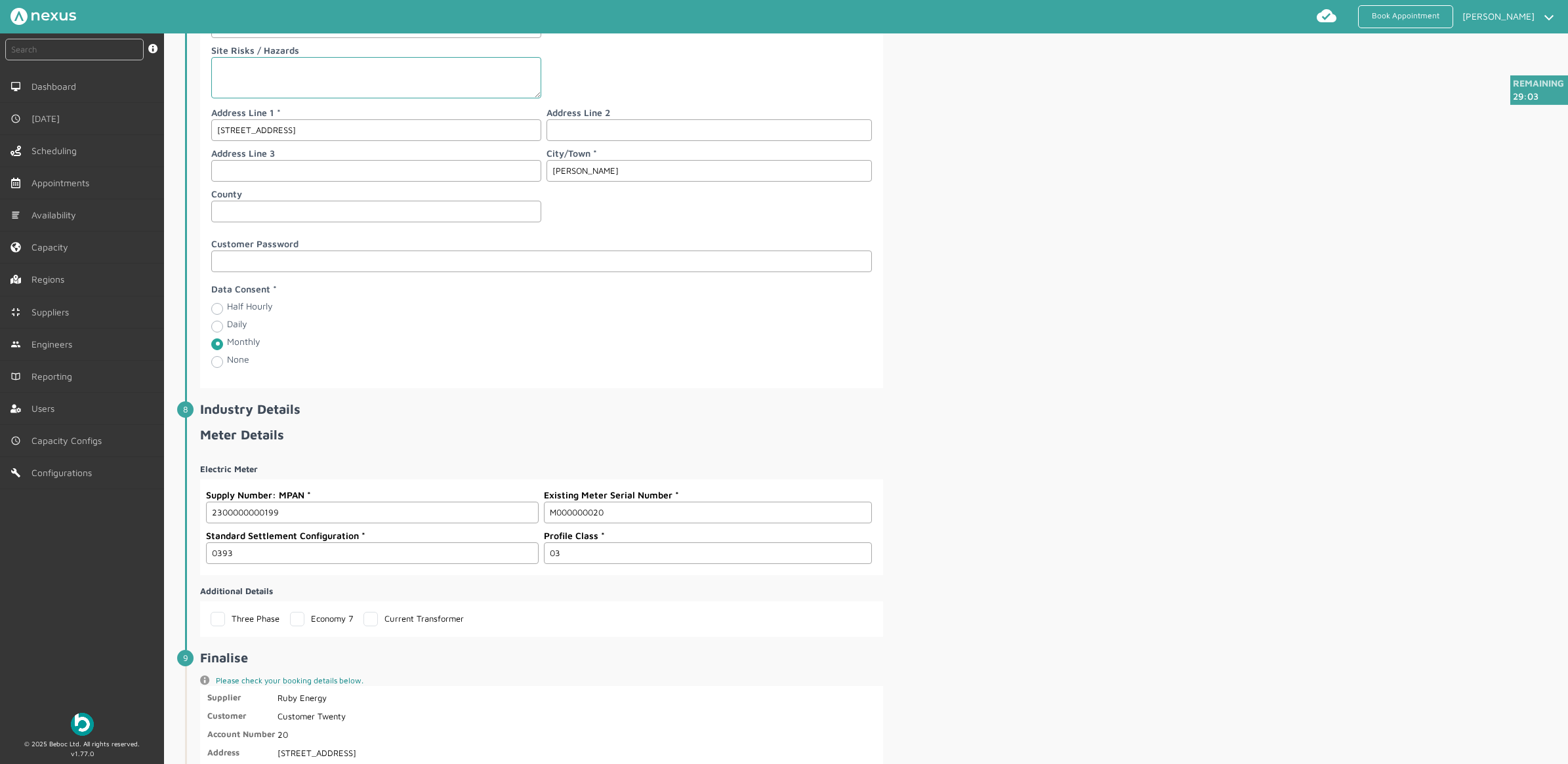
type input "03"
click at [1098, 487] on div "Electric Meter Supply Number: MPAN 2300000000199 Existing Meter Serial Number M…" at bounding box center [882, 544] width 1365 height 184
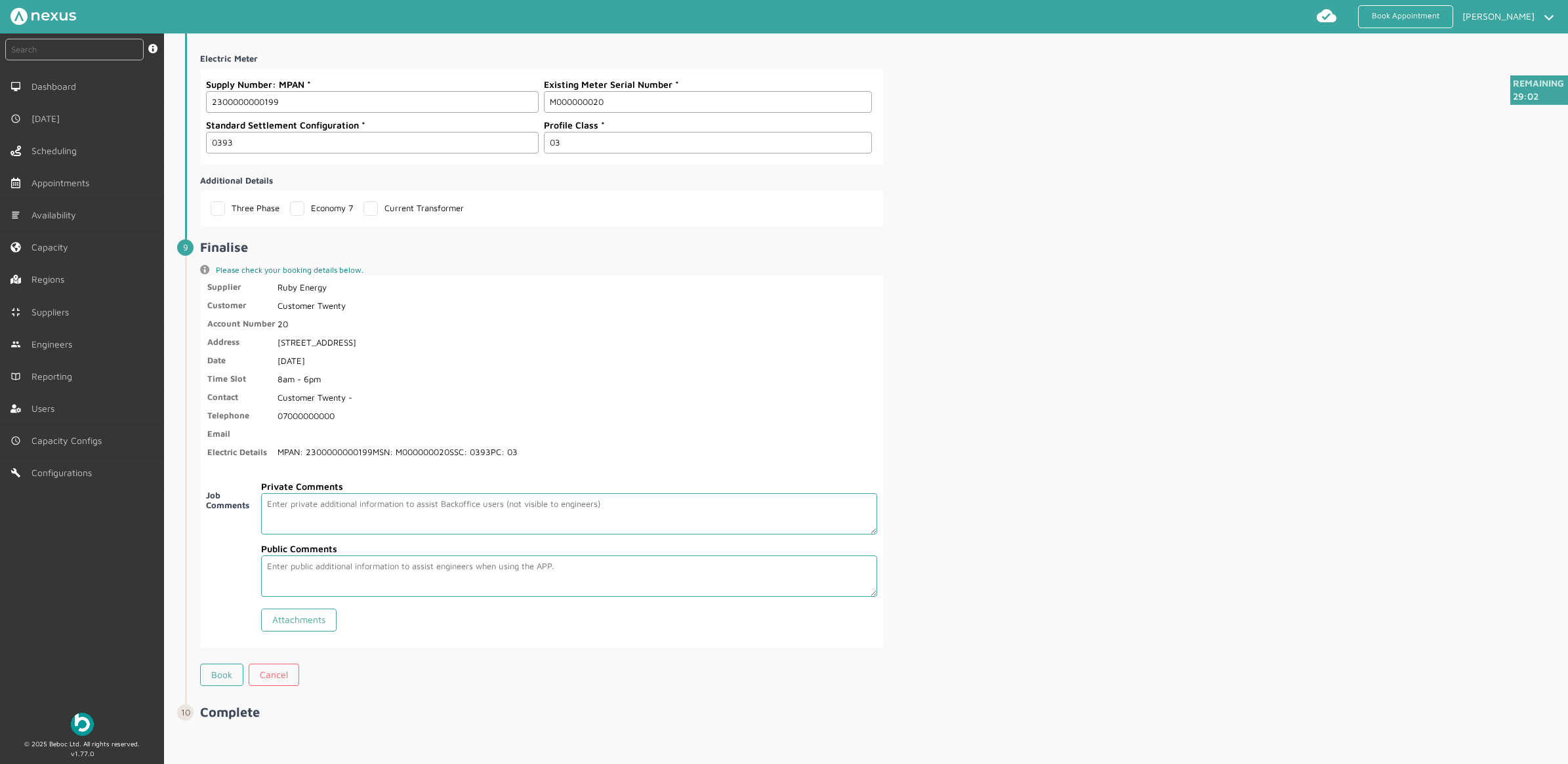
scroll to position [2080, 0]
click at [229, 667] on link "Book" at bounding box center [222, 675] width 43 height 23
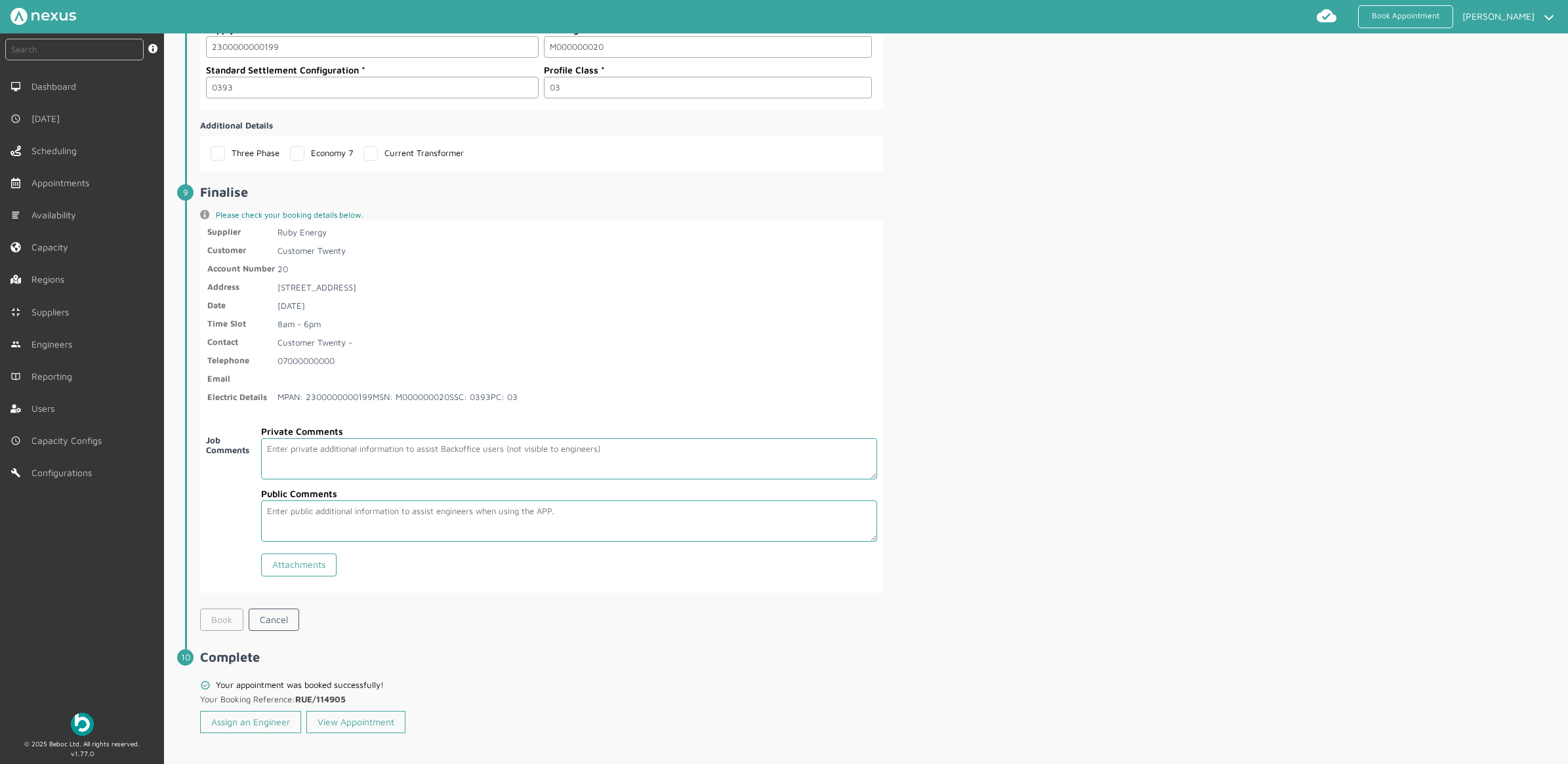
scroll to position [2141, 0]
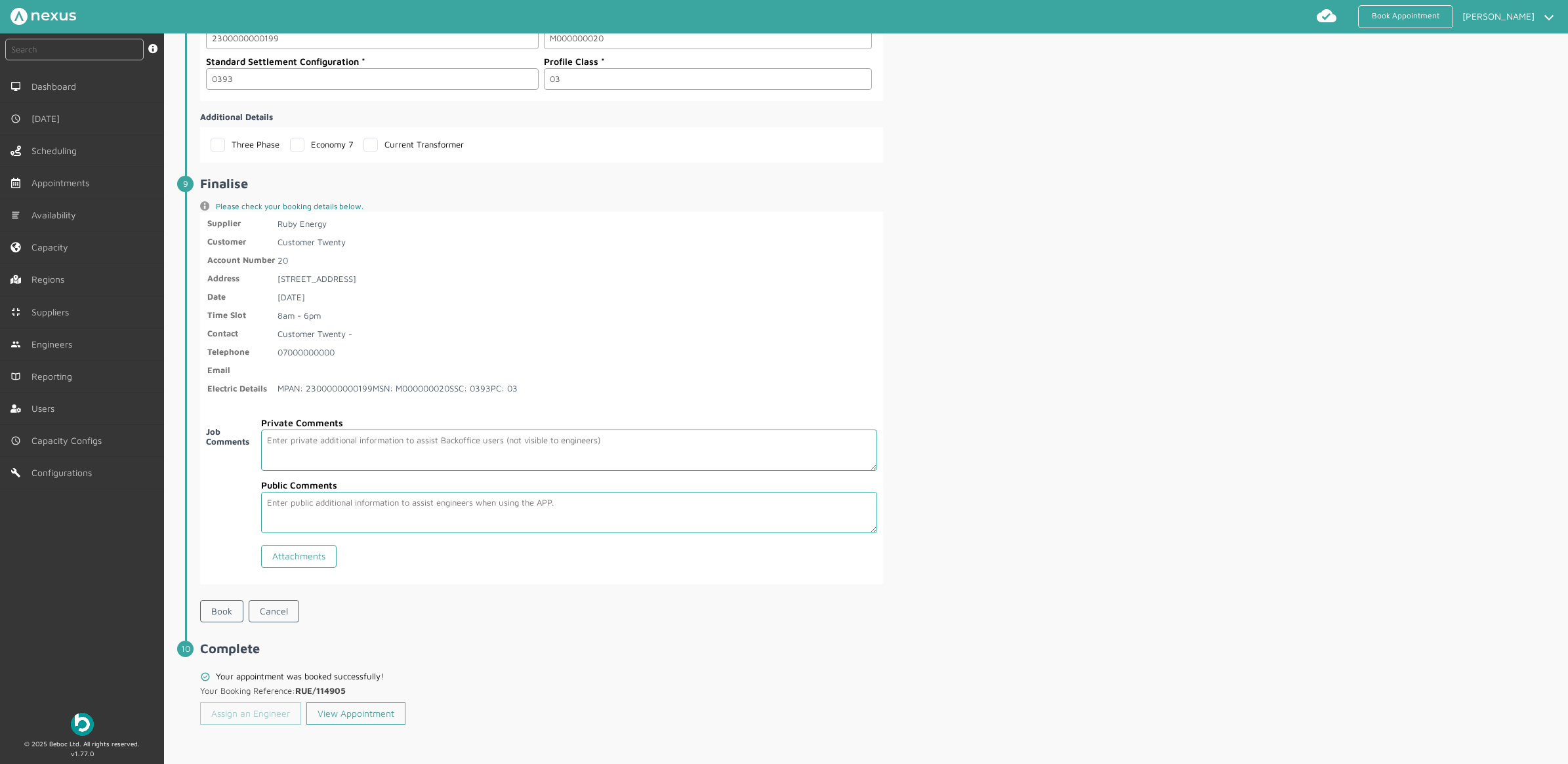
click at [249, 714] on link "Assign an Engineer" at bounding box center [250, 714] width 101 height 23
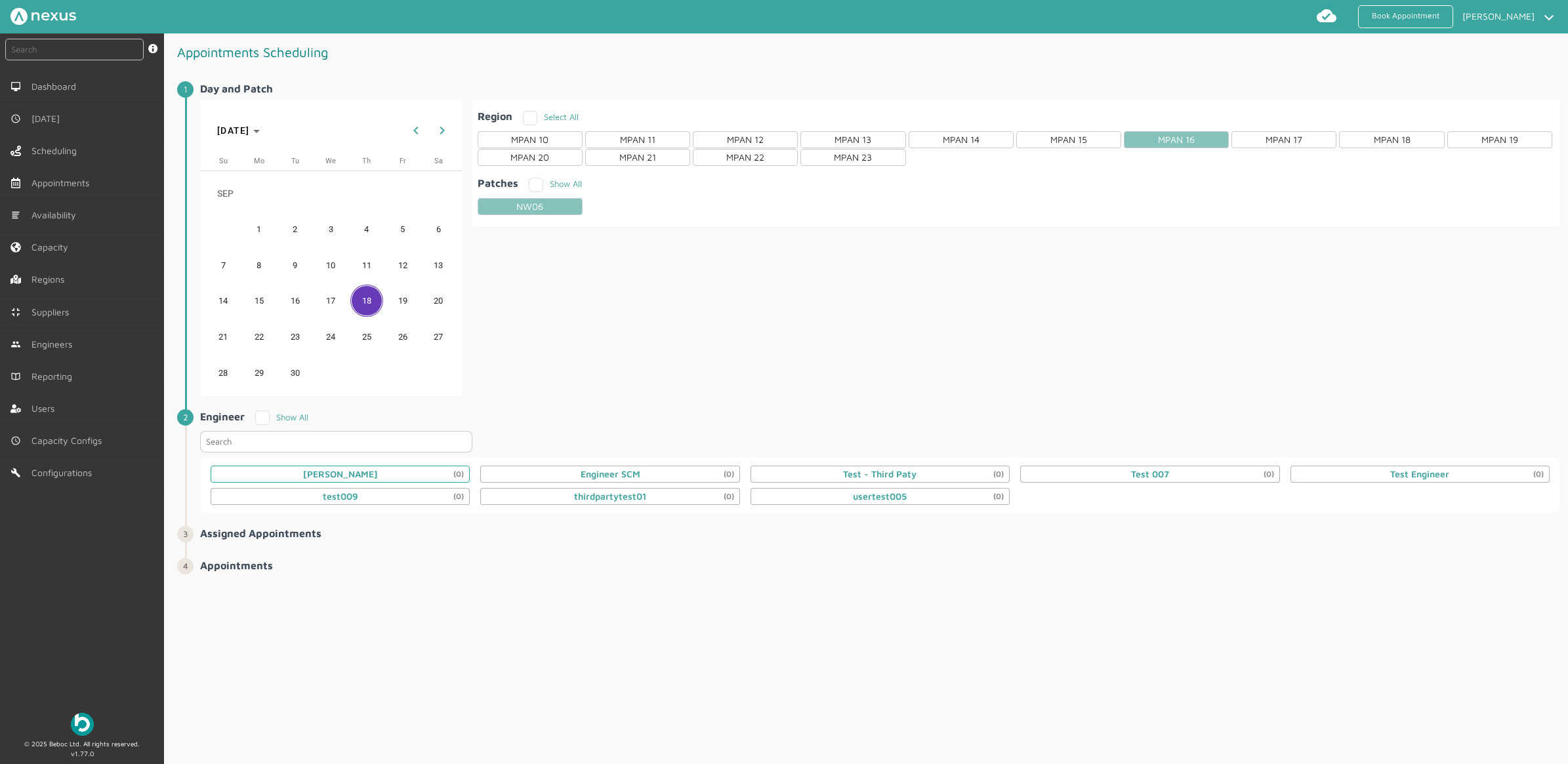
click at [367, 473] on div "Daniel Metcalfe (0)" at bounding box center [340, 474] width 75 height 10
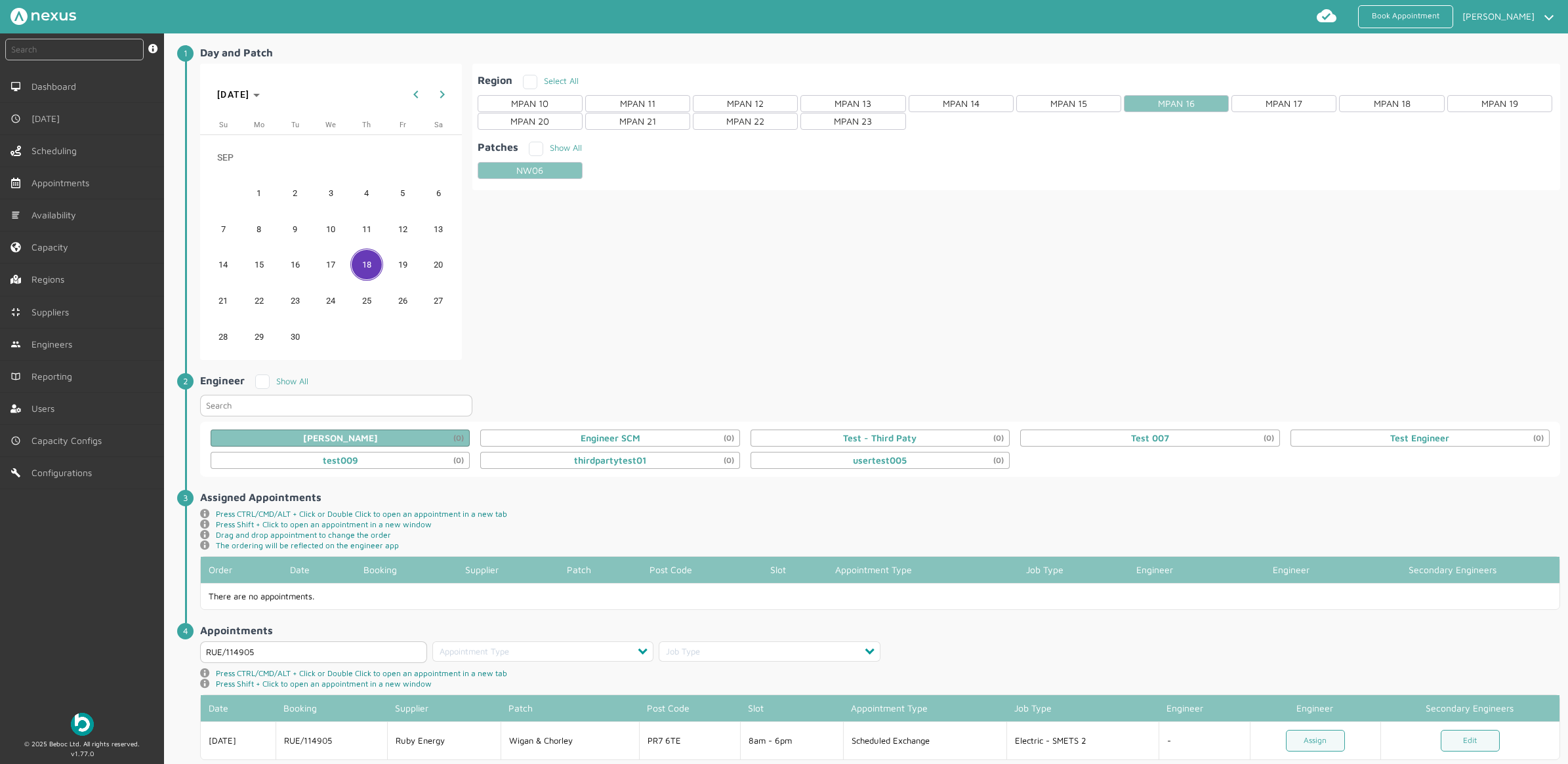
scroll to position [67, 0]
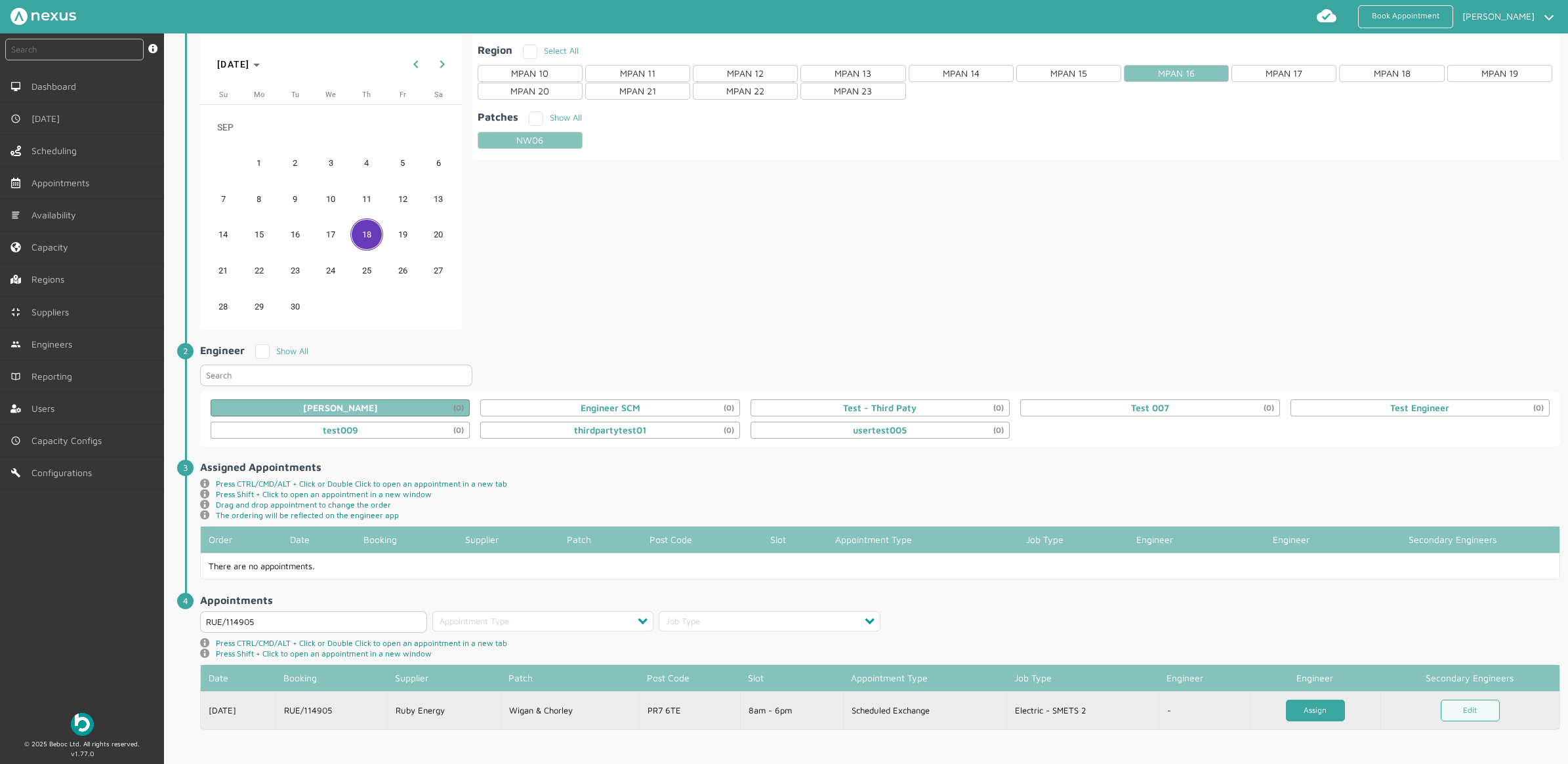
click at [1303, 718] on link "Assign" at bounding box center [1315, 710] width 59 height 22
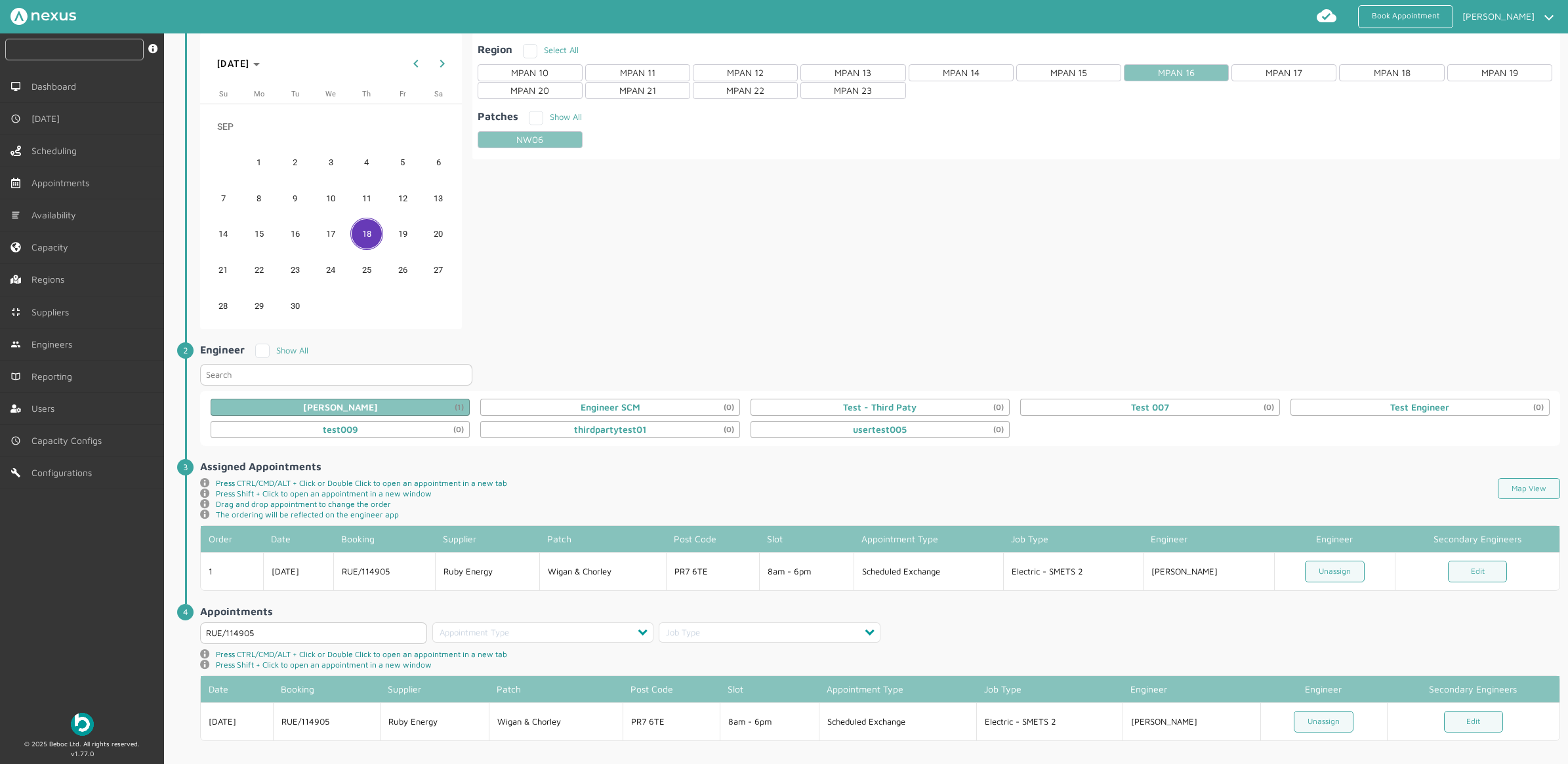
click at [47, 42] on input "text" at bounding box center [75, 49] width 139 height 22
type input "114905"
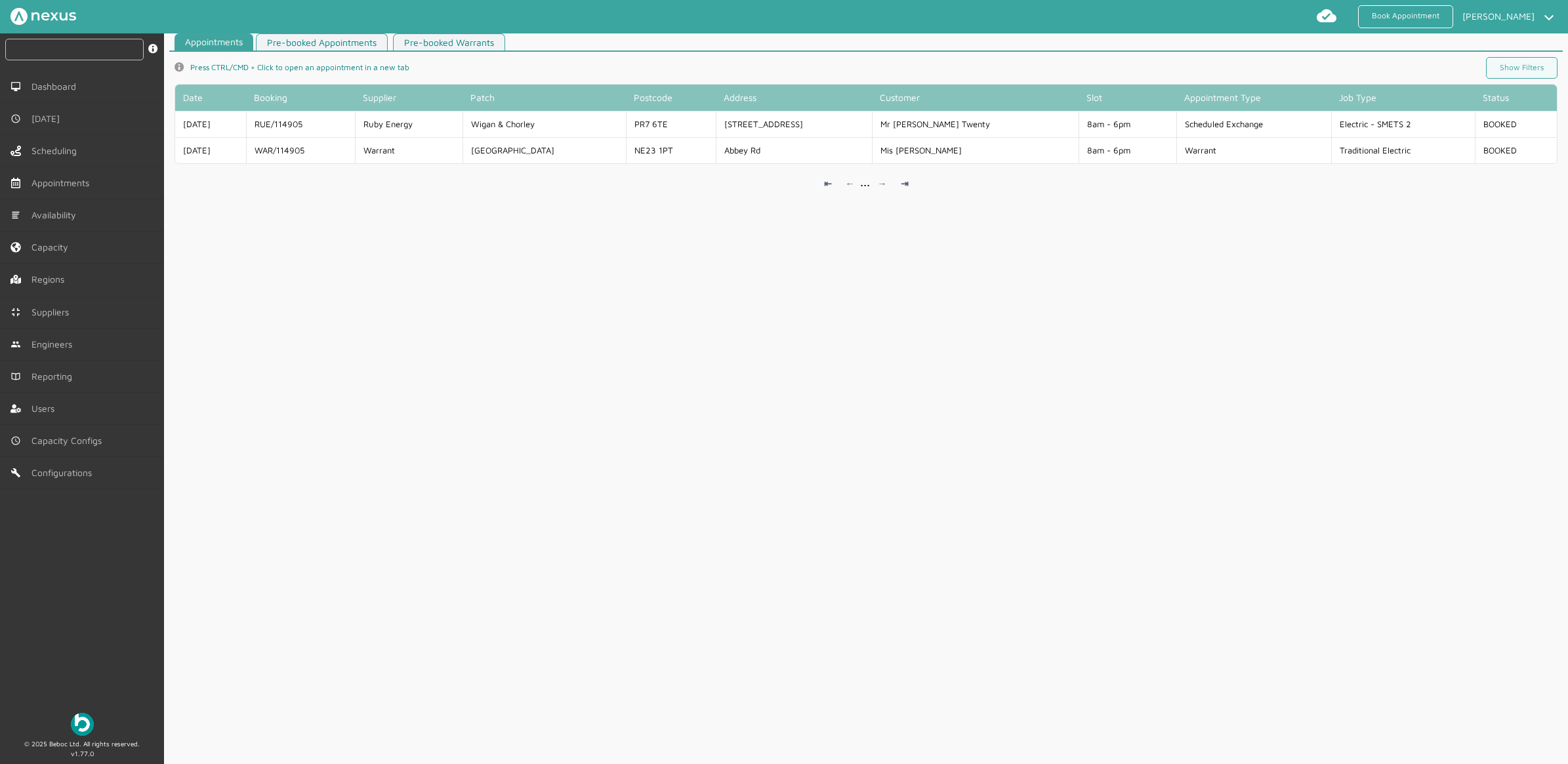
scroll to position [5, 0]
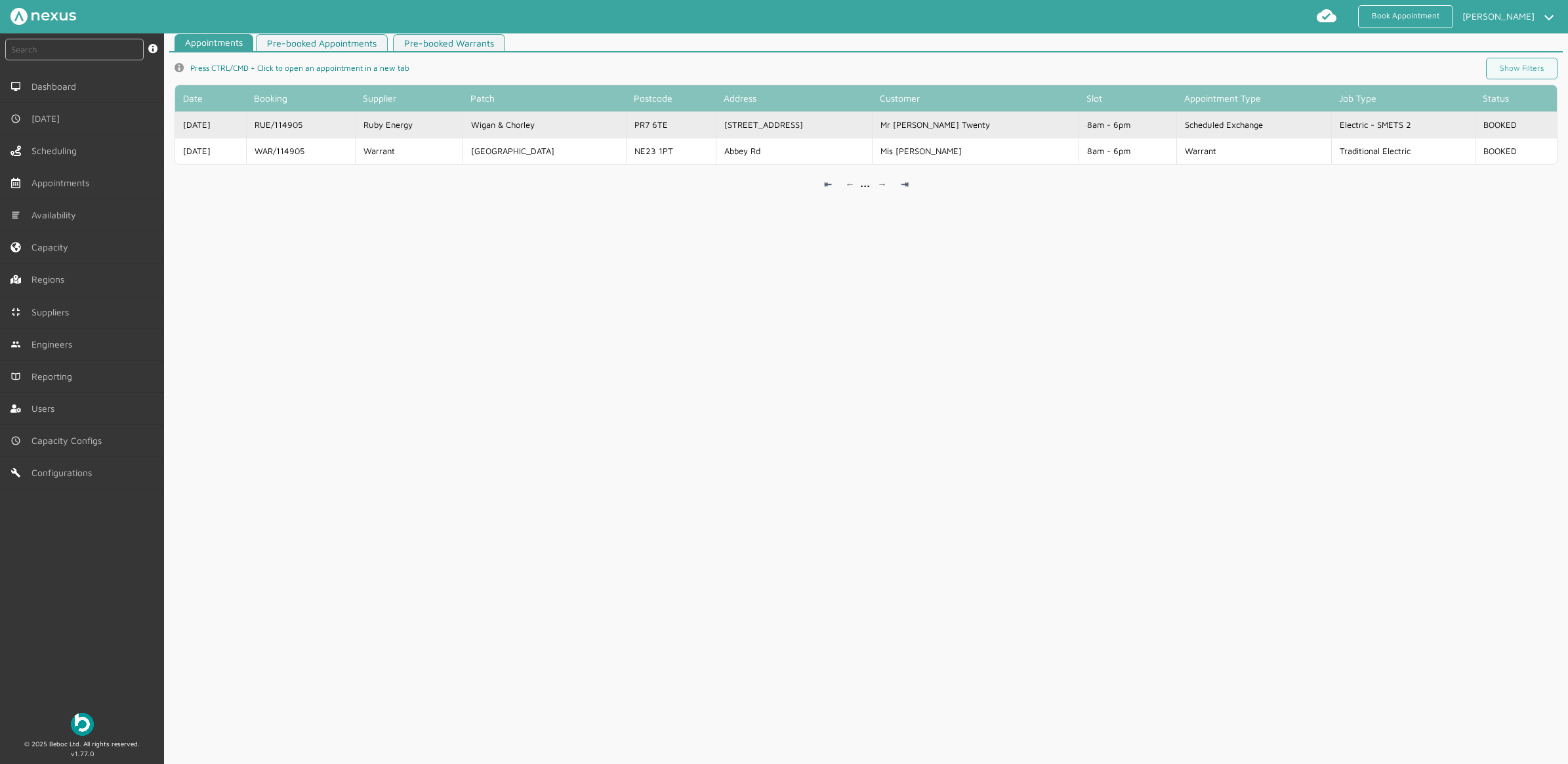
click at [443, 120] on td "Ruby Energy" at bounding box center [409, 125] width 108 height 26
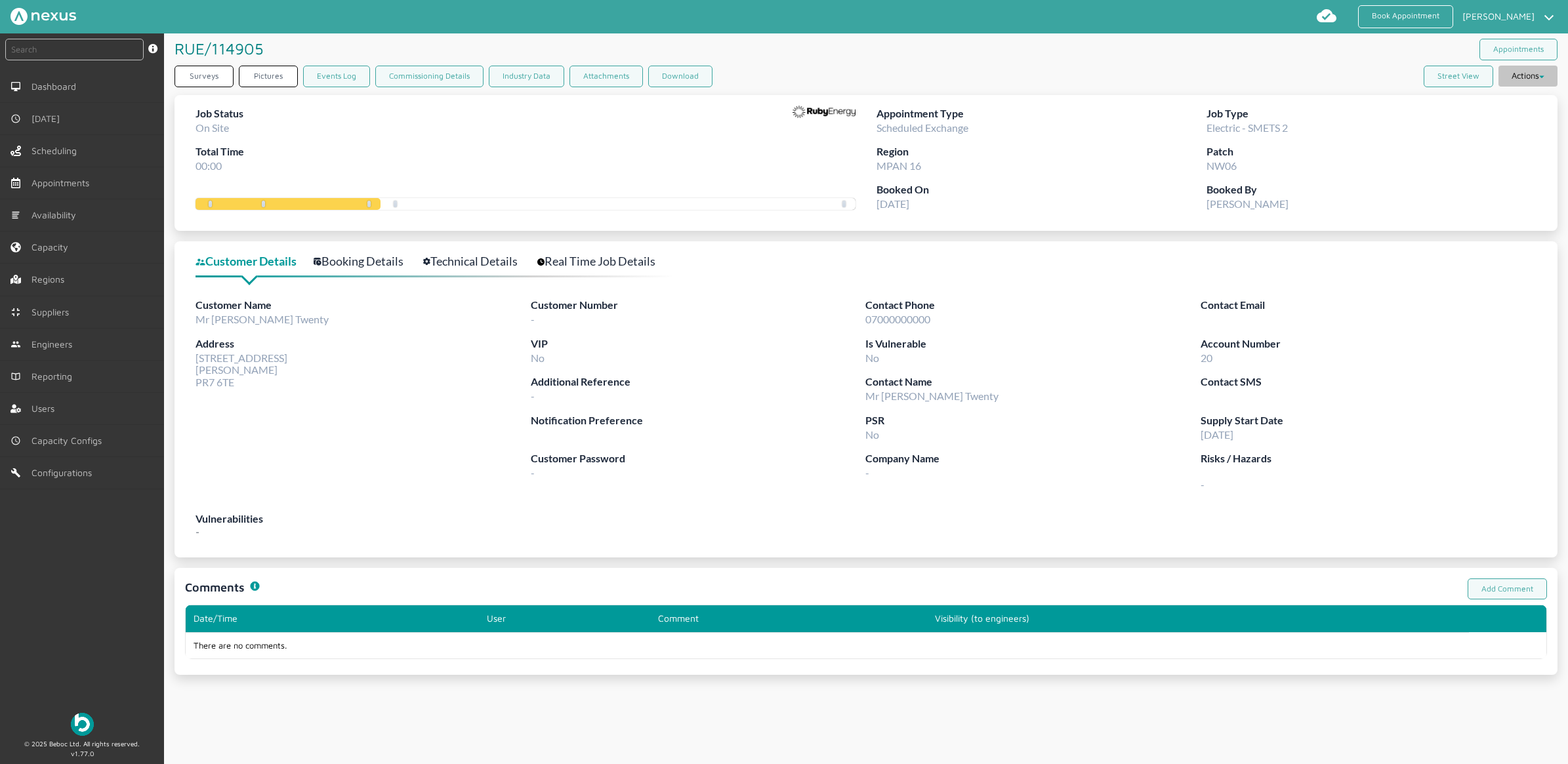
click at [1519, 82] on button "Actions" at bounding box center [1527, 76] width 59 height 21
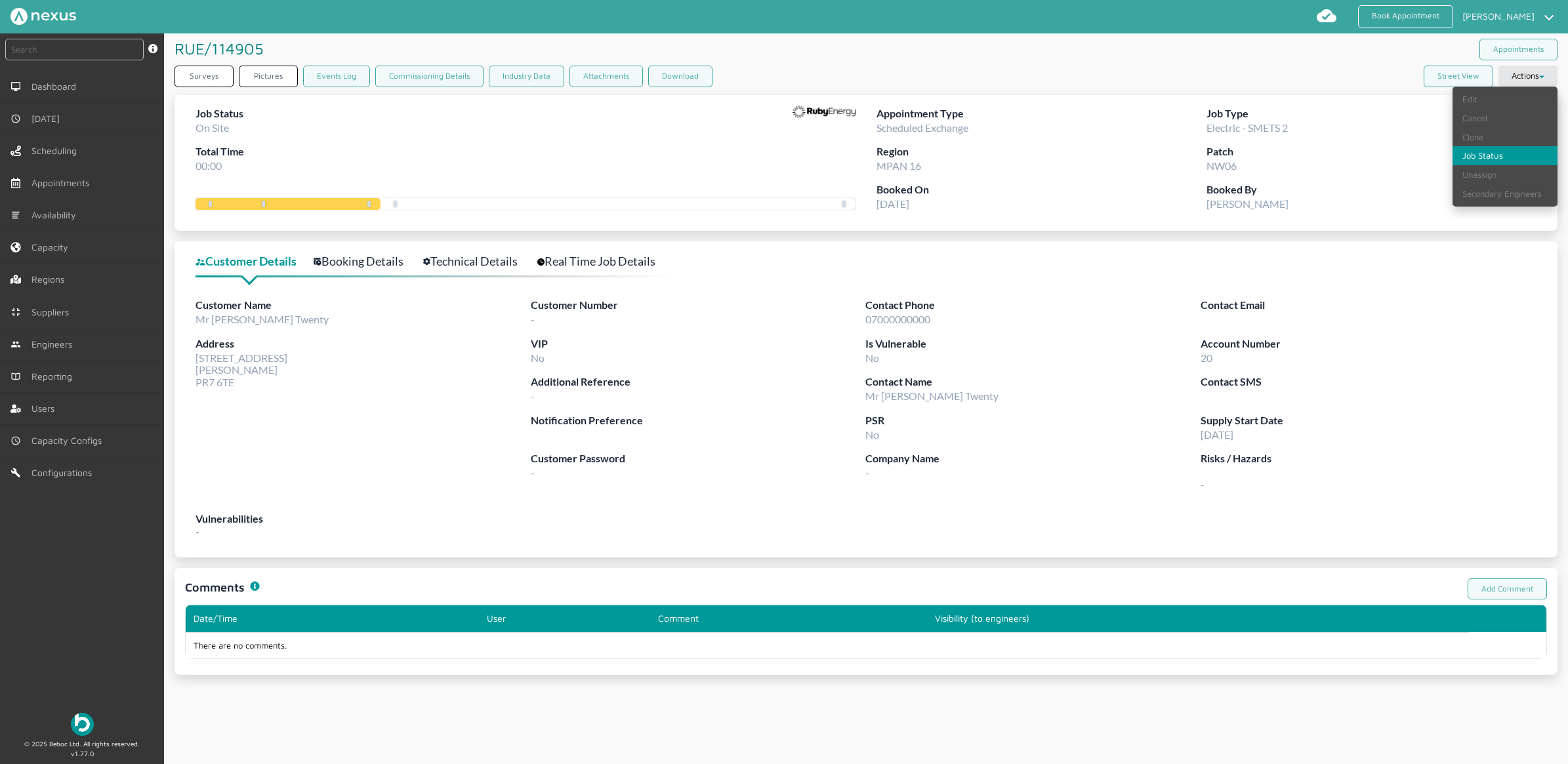
click at [1467, 153] on link "Job Status" at bounding box center [1504, 156] width 105 height 19
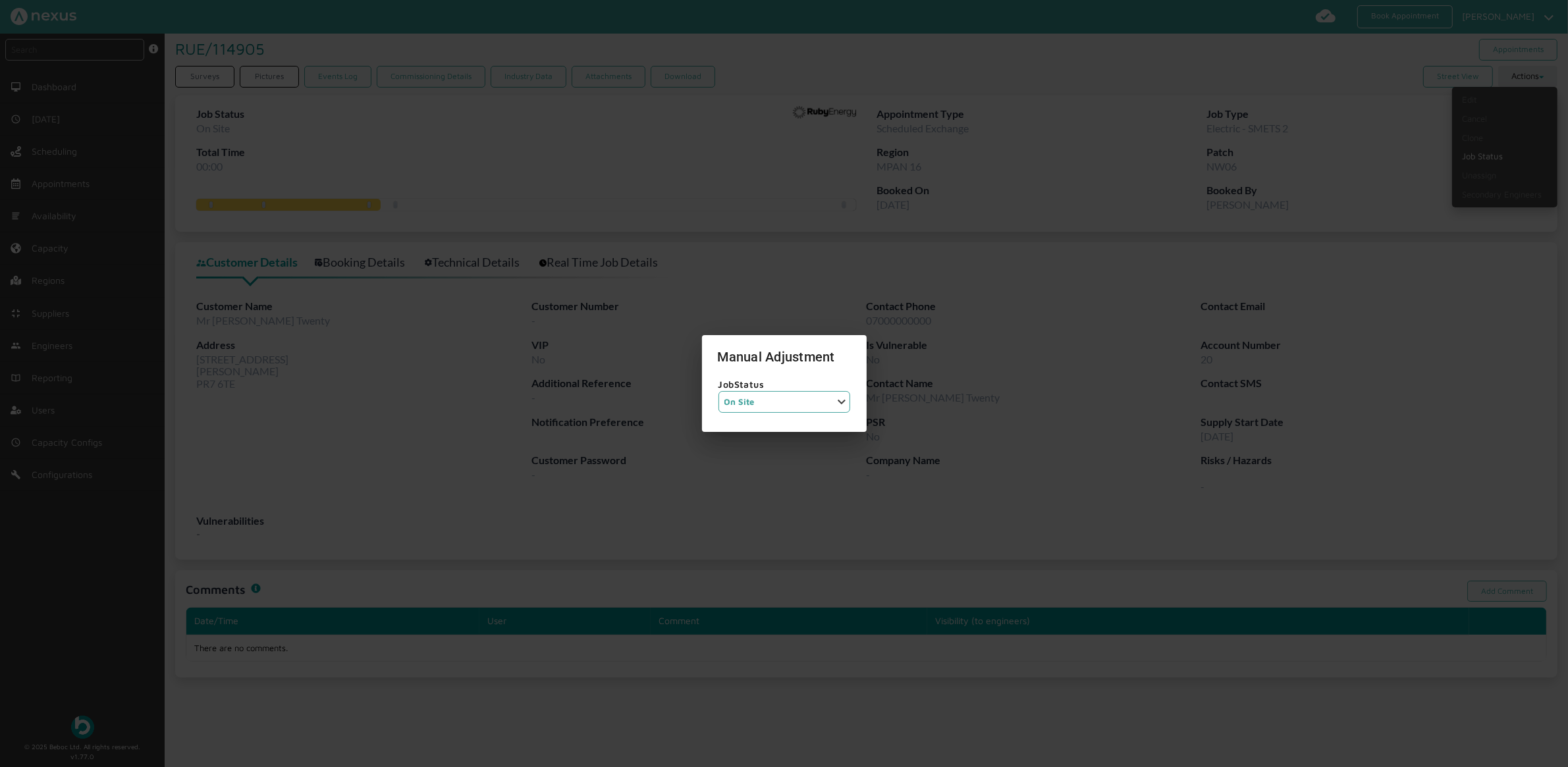
click at [775, 397] on select "Job Status Completed Started On Site On Route Aborted Booked Paused" at bounding box center [784, 401] width 132 height 22
select select "4: ON_ROUTE"
click at [719, 391] on select "Job Status Completed Started On Site On Route Aborted Booked Paused" at bounding box center [784, 401] width 132 height 22
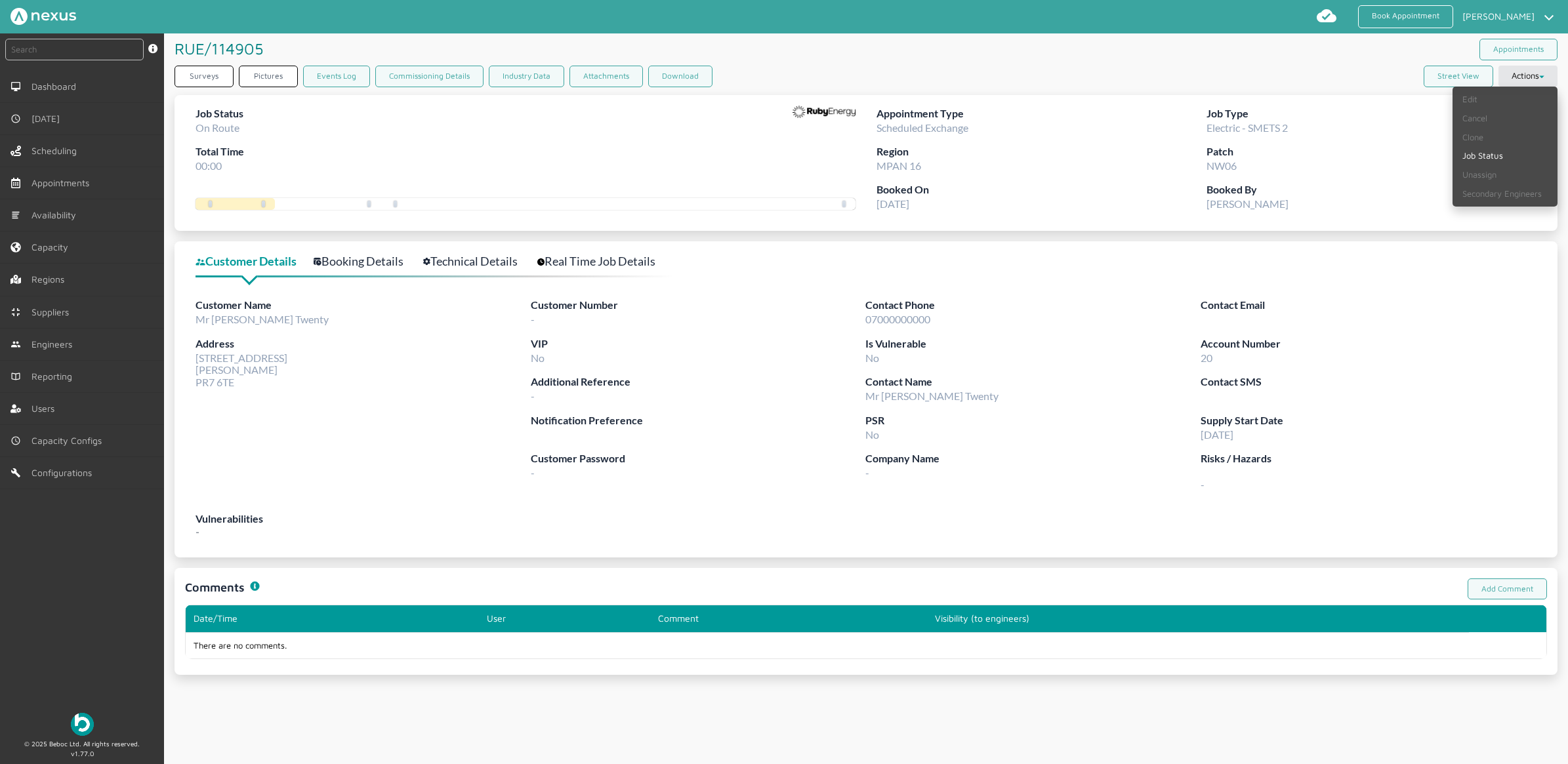
click at [1018, 312] on label "Contact Phone" at bounding box center [1032, 305] width 334 height 16
click at [1540, 76] on button "Actions" at bounding box center [1527, 76] width 59 height 21
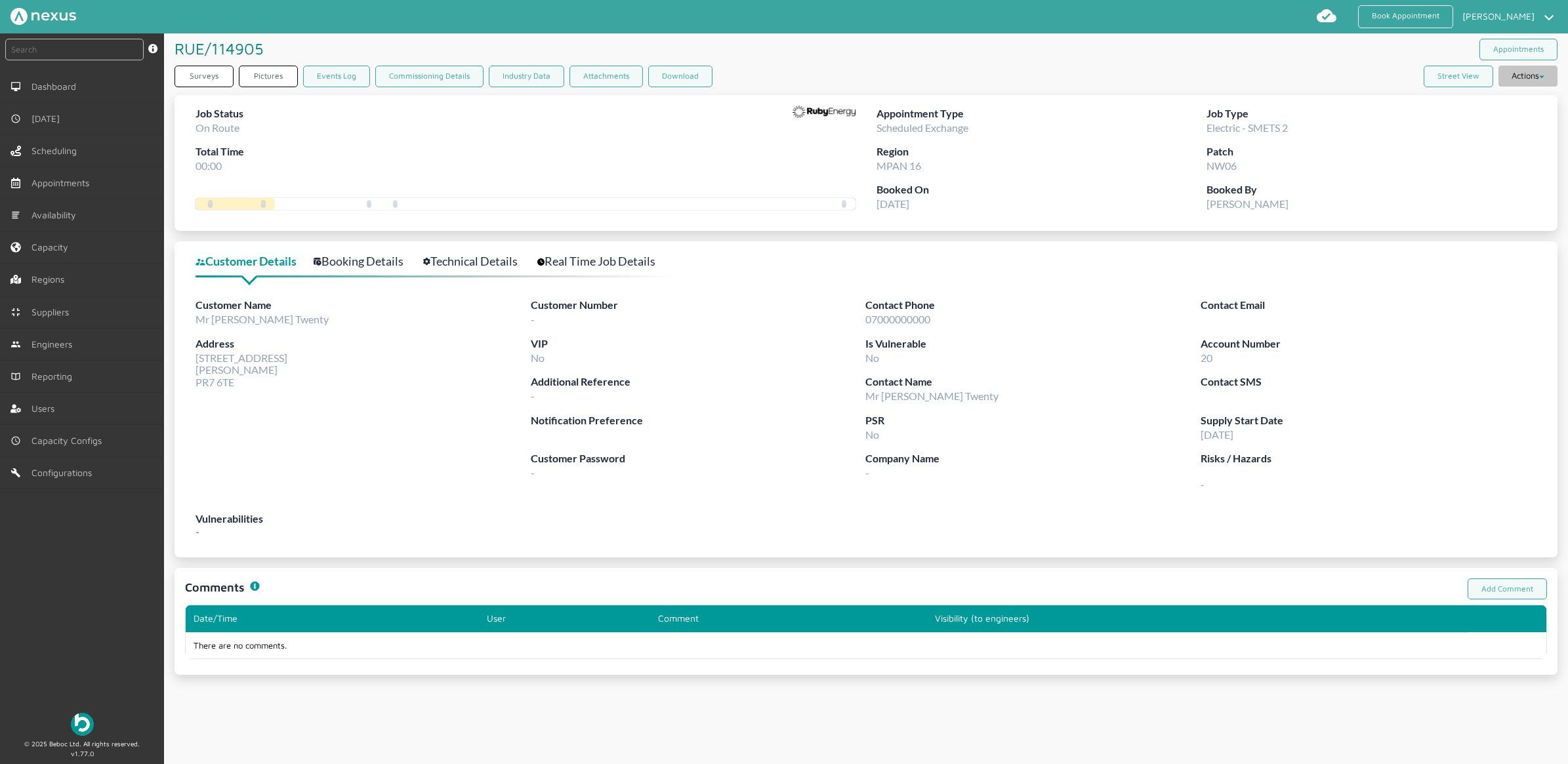
click at [1512, 80] on button "Actions" at bounding box center [1527, 76] width 59 height 21
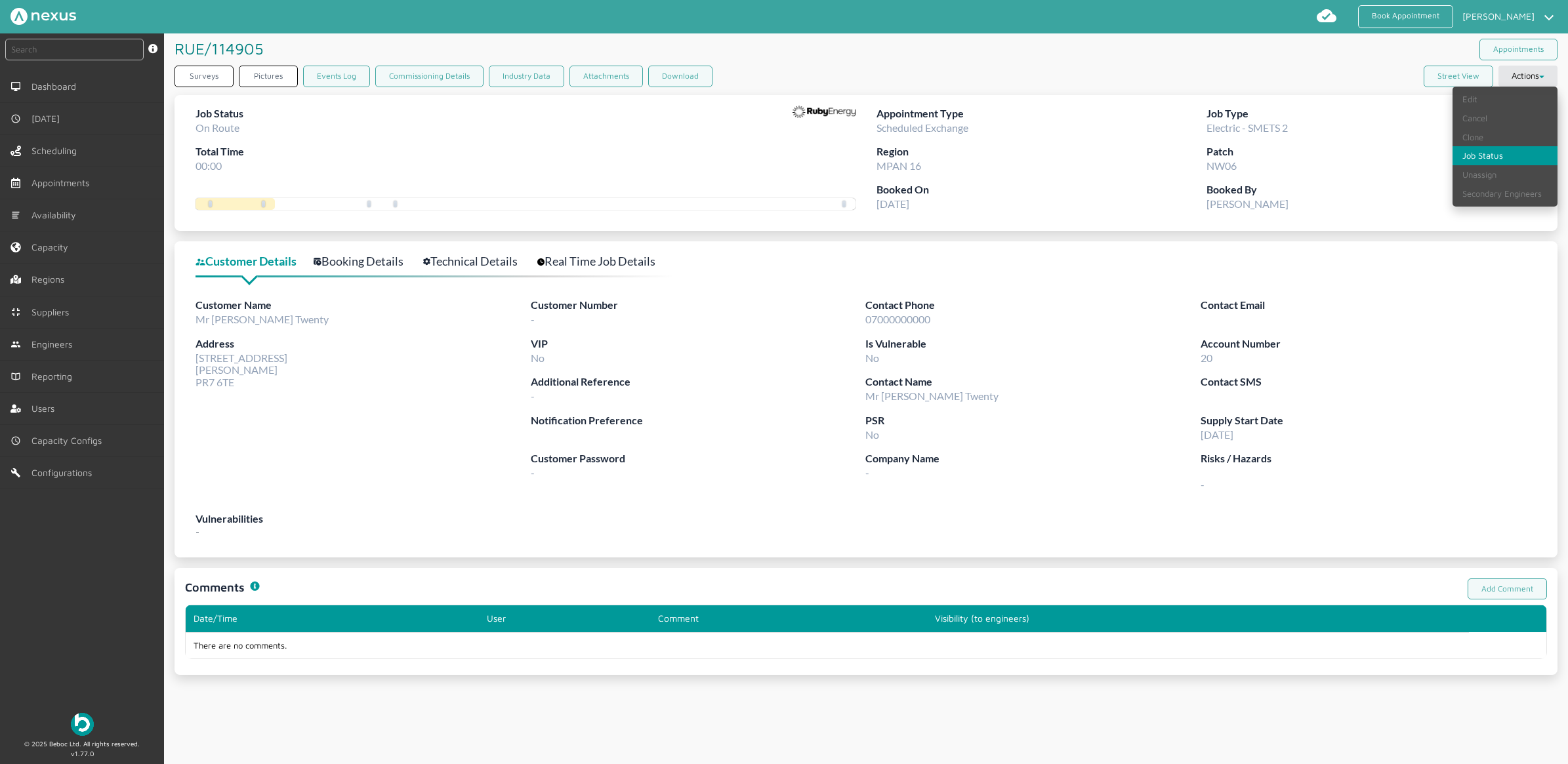
click at [1492, 161] on link "Job Status" at bounding box center [1504, 156] width 105 height 19
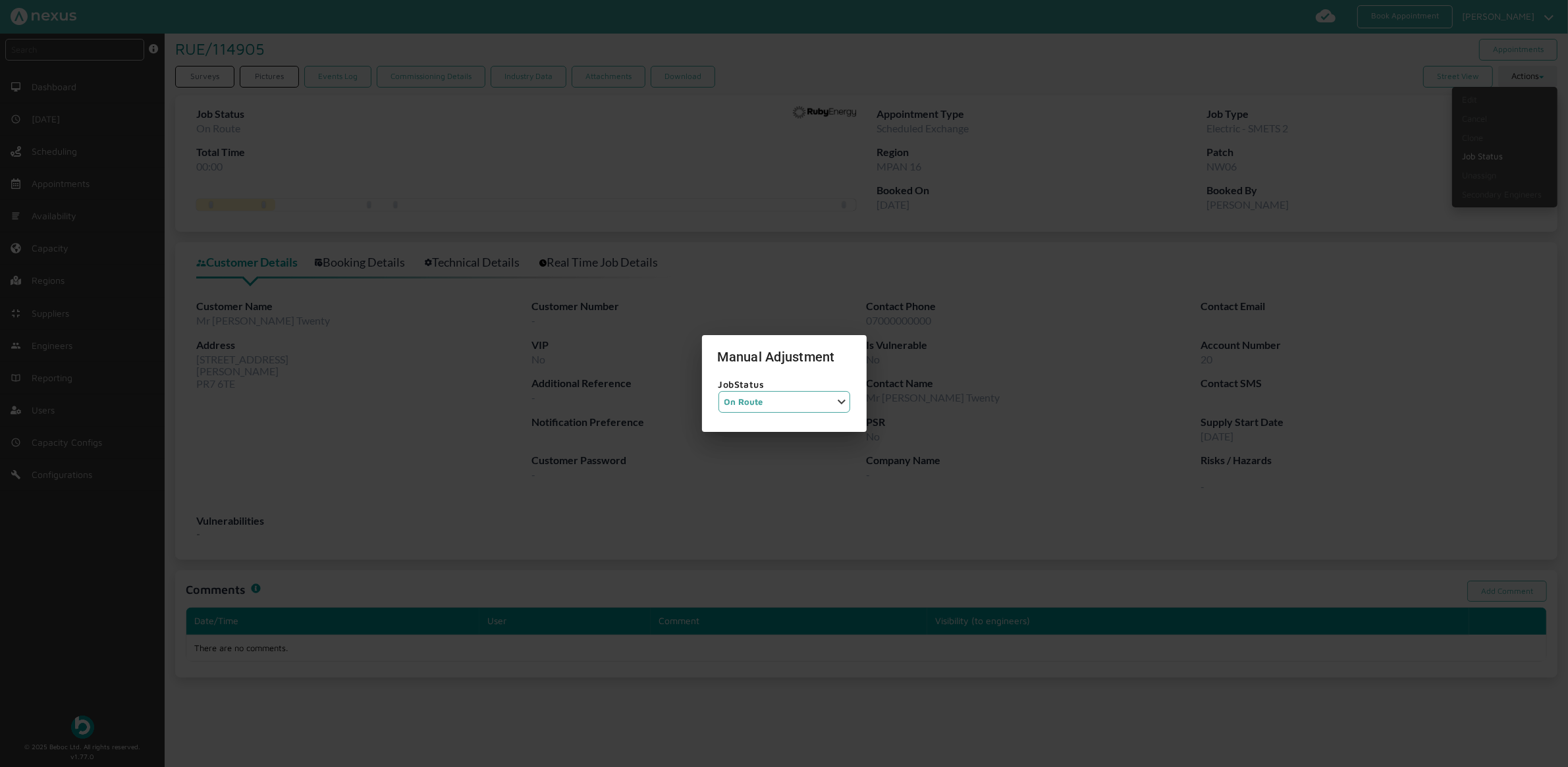
click at [801, 393] on select "Job Status Completed Started On Site On Route Aborted Booked Paused" at bounding box center [784, 401] width 132 height 22
select select "3: ON_SITE"
click at [719, 391] on select "Job Status Completed Started On Site On Route Aborted Booked Paused" at bounding box center [784, 401] width 132 height 22
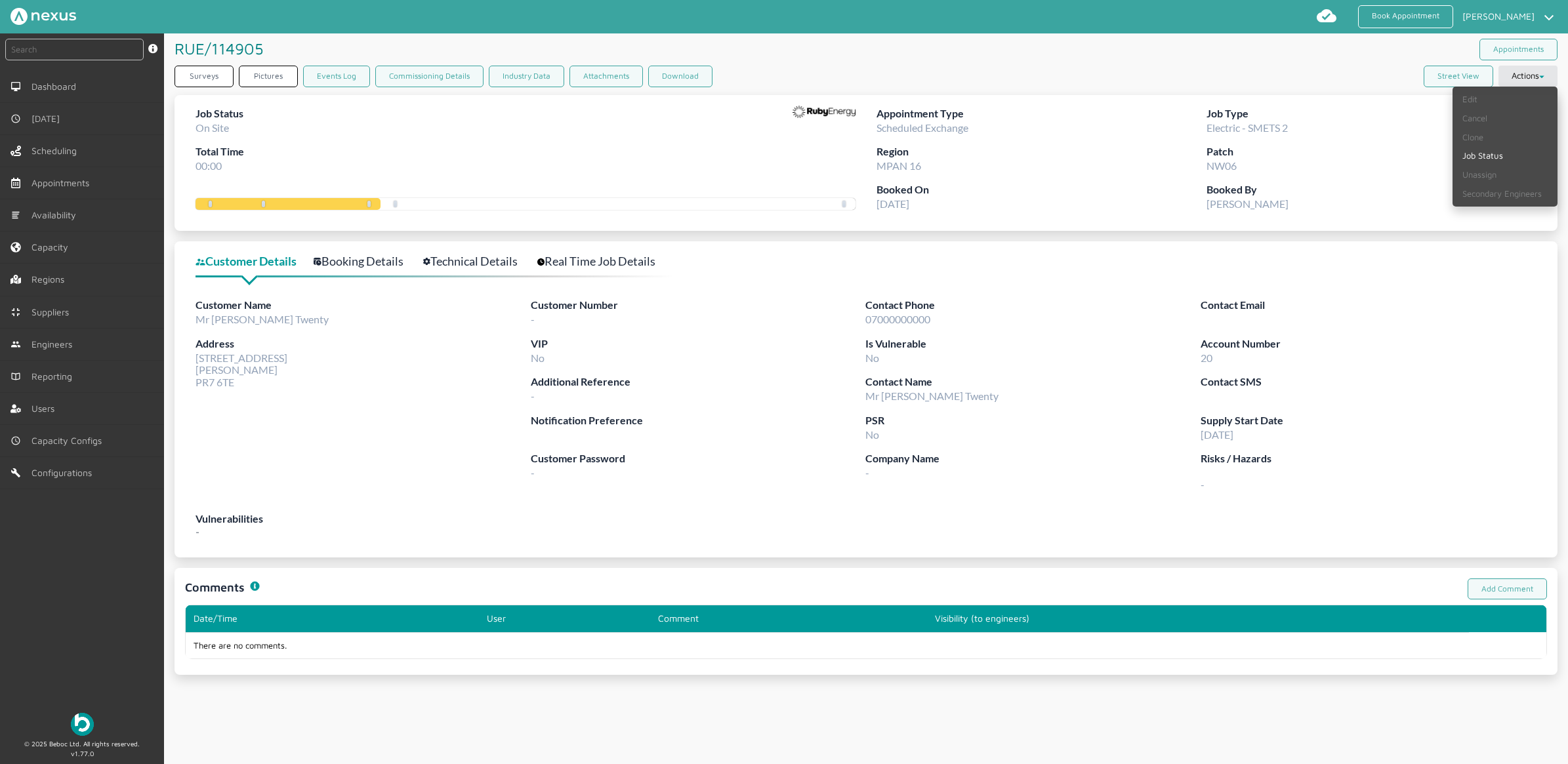
click at [384, 394] on div "Address 20 Customer Road Preston PR7 6TE" at bounding box center [363, 367] width 335 height 62
drag, startPoint x: 1521, startPoint y: 79, endPoint x: 1476, endPoint y: 92, distance: 46.8
click at [1521, 79] on button "Actions" at bounding box center [1527, 76] width 59 height 21
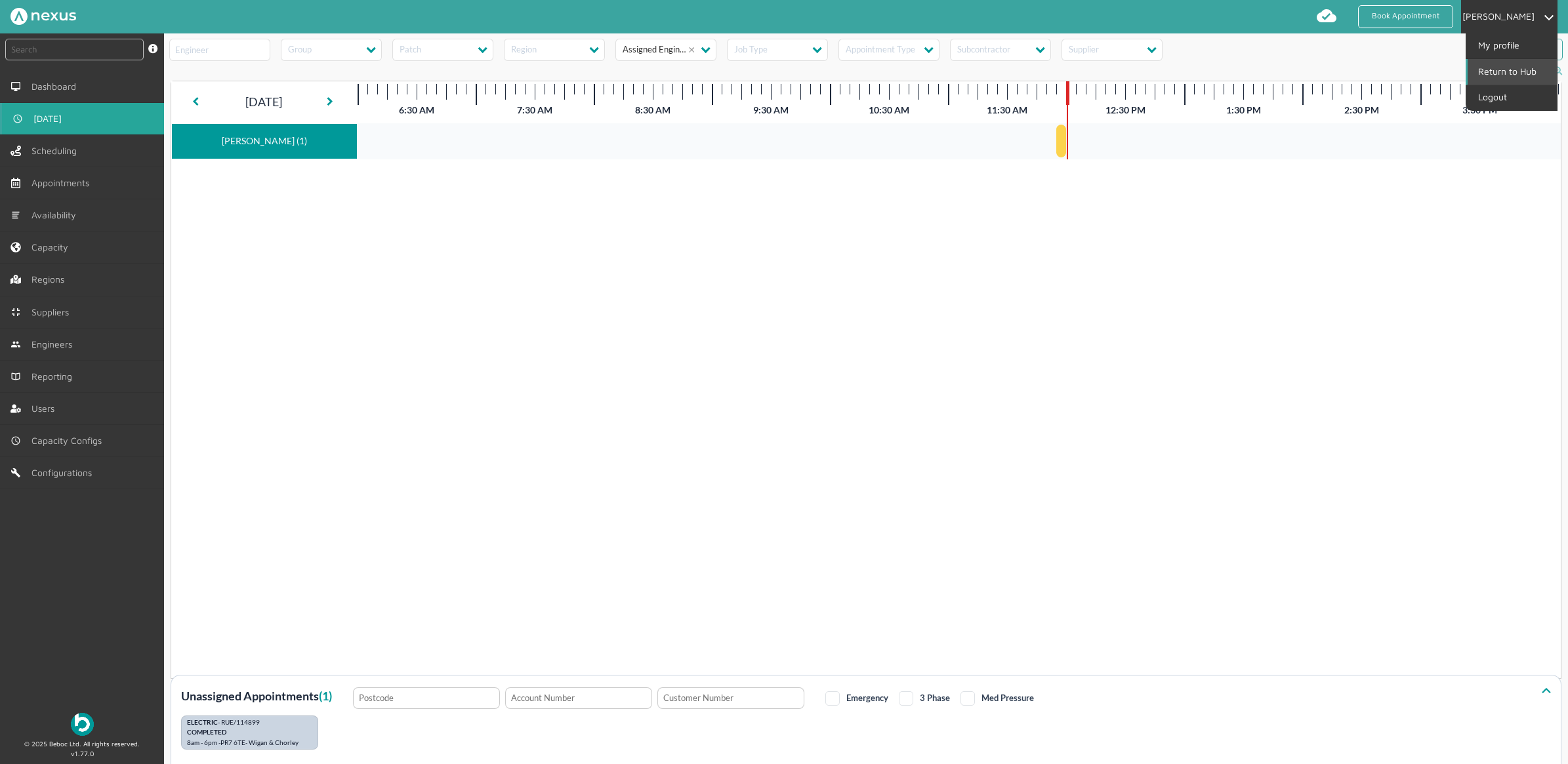
click at [1488, 73] on link "Return to Hub" at bounding box center [1511, 71] width 89 height 25
